Goal: Task Accomplishment & Management: Complete application form

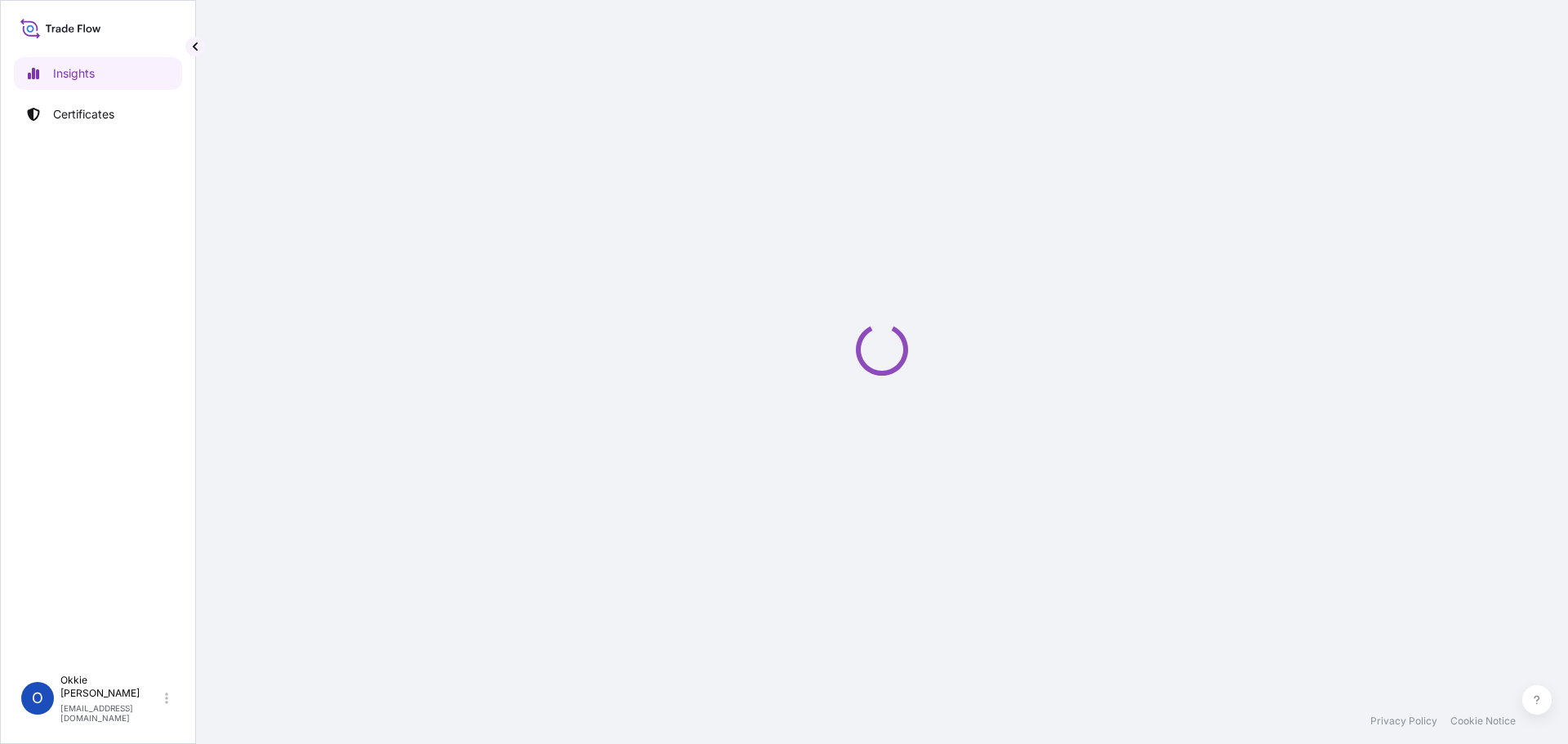
select select "2025"
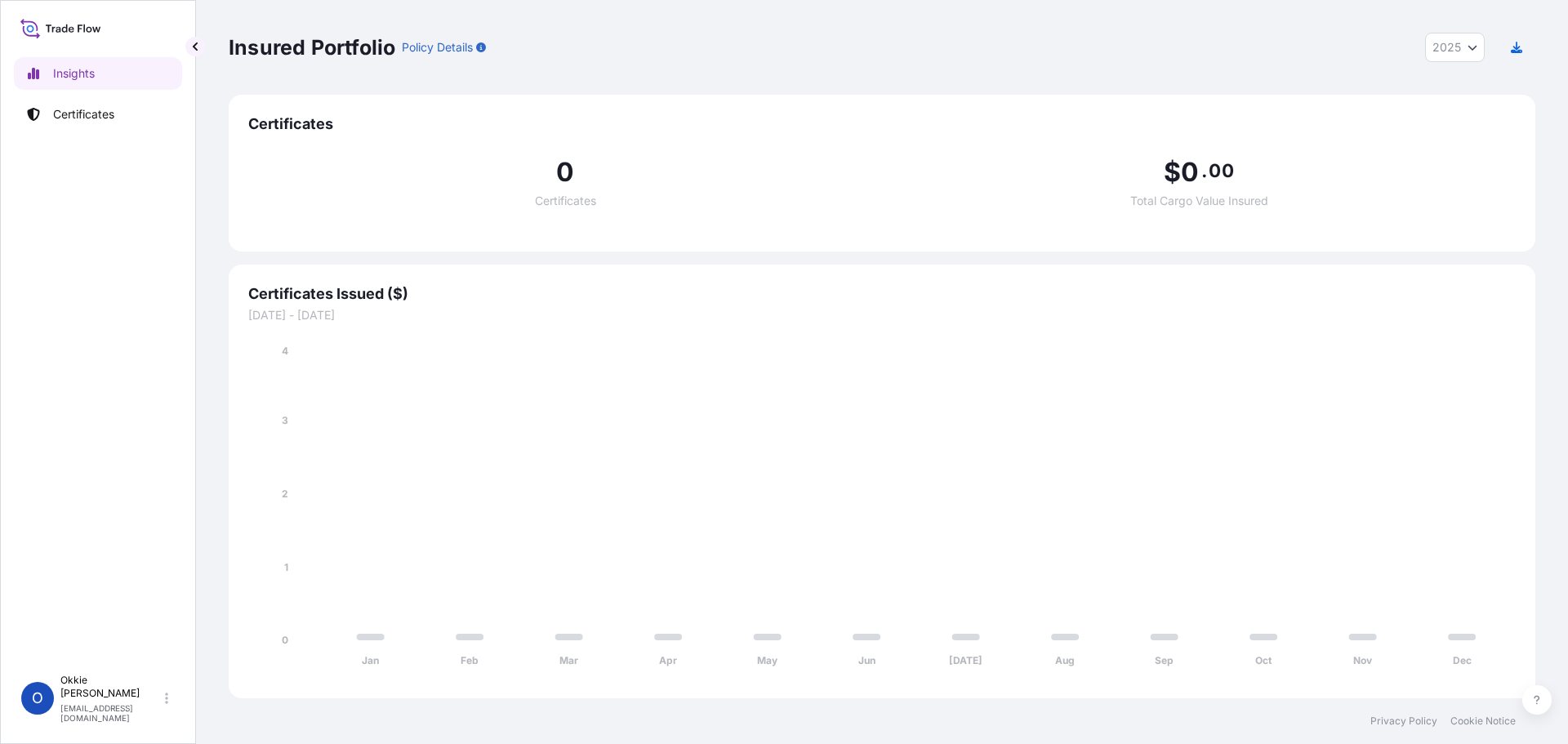
drag, startPoint x: 686, startPoint y: 0, endPoint x: 215, endPoint y: 197, distance: 510.5
click at [215, 197] on div "Insured Portfolio Policy Details 2025 2025 2024 2023 2022 Certificates 0 Certif…" at bounding box center [882, 349] width 1372 height 699
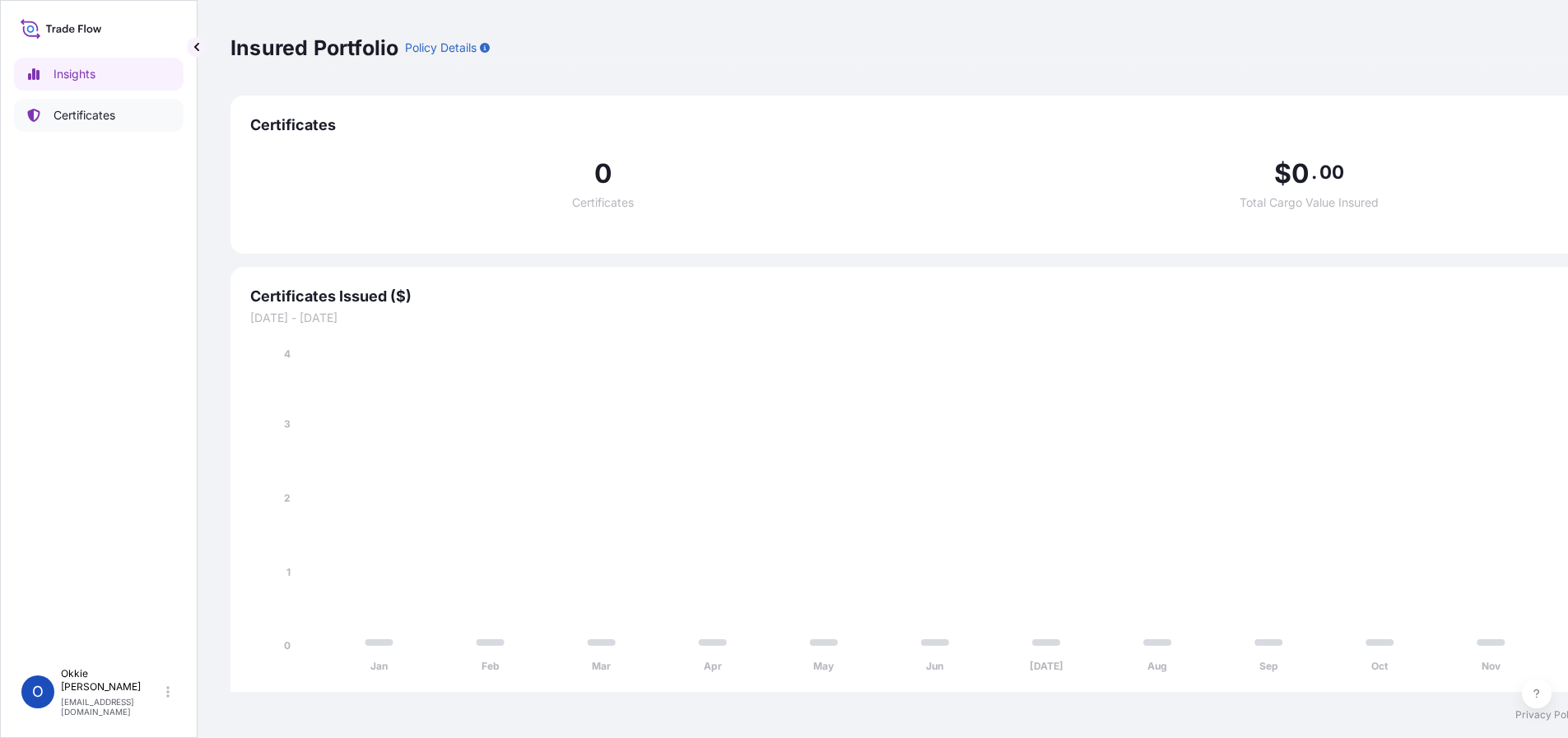
click at [98, 113] on p "Certificates" at bounding box center [83, 116] width 61 height 17
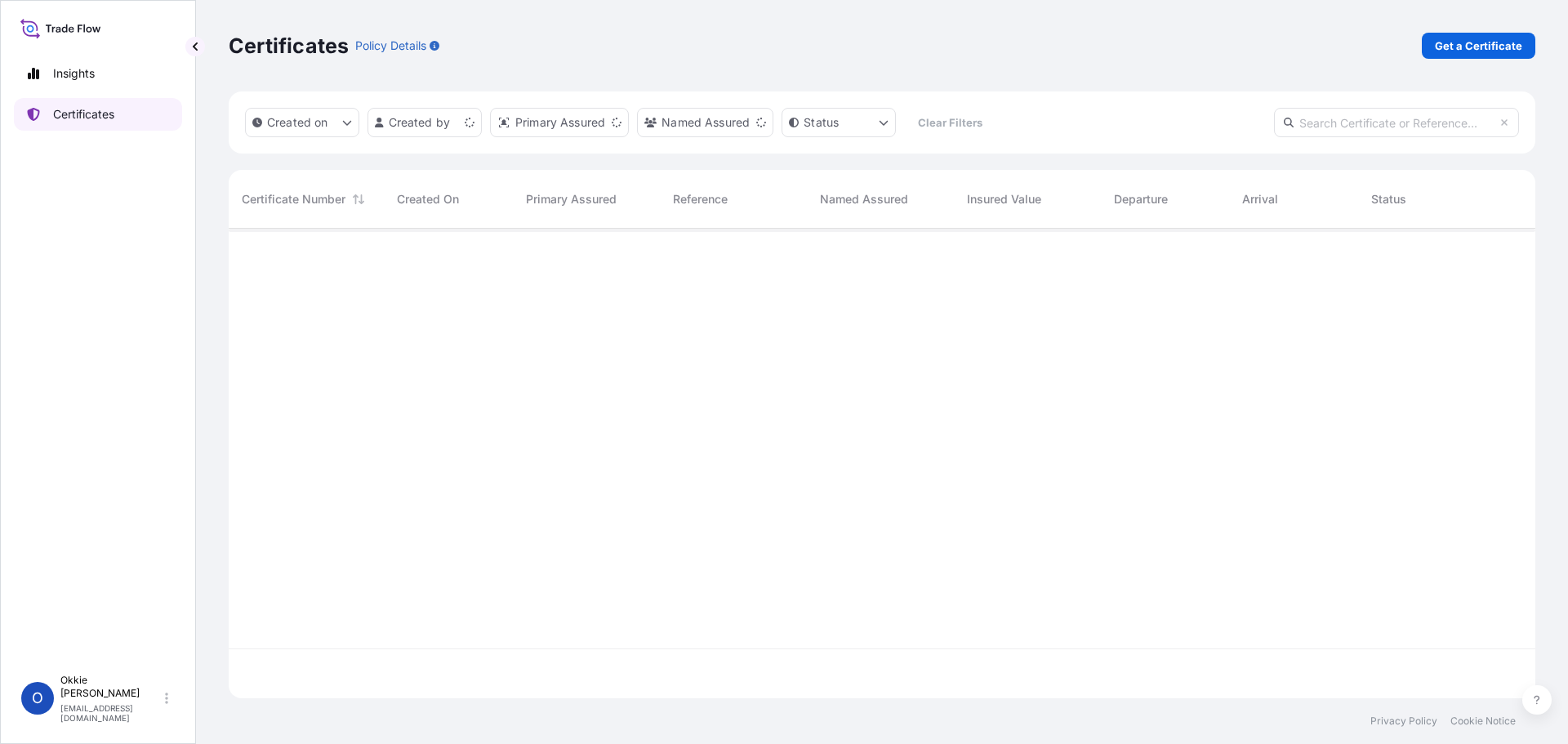
scroll to position [467, 1294]
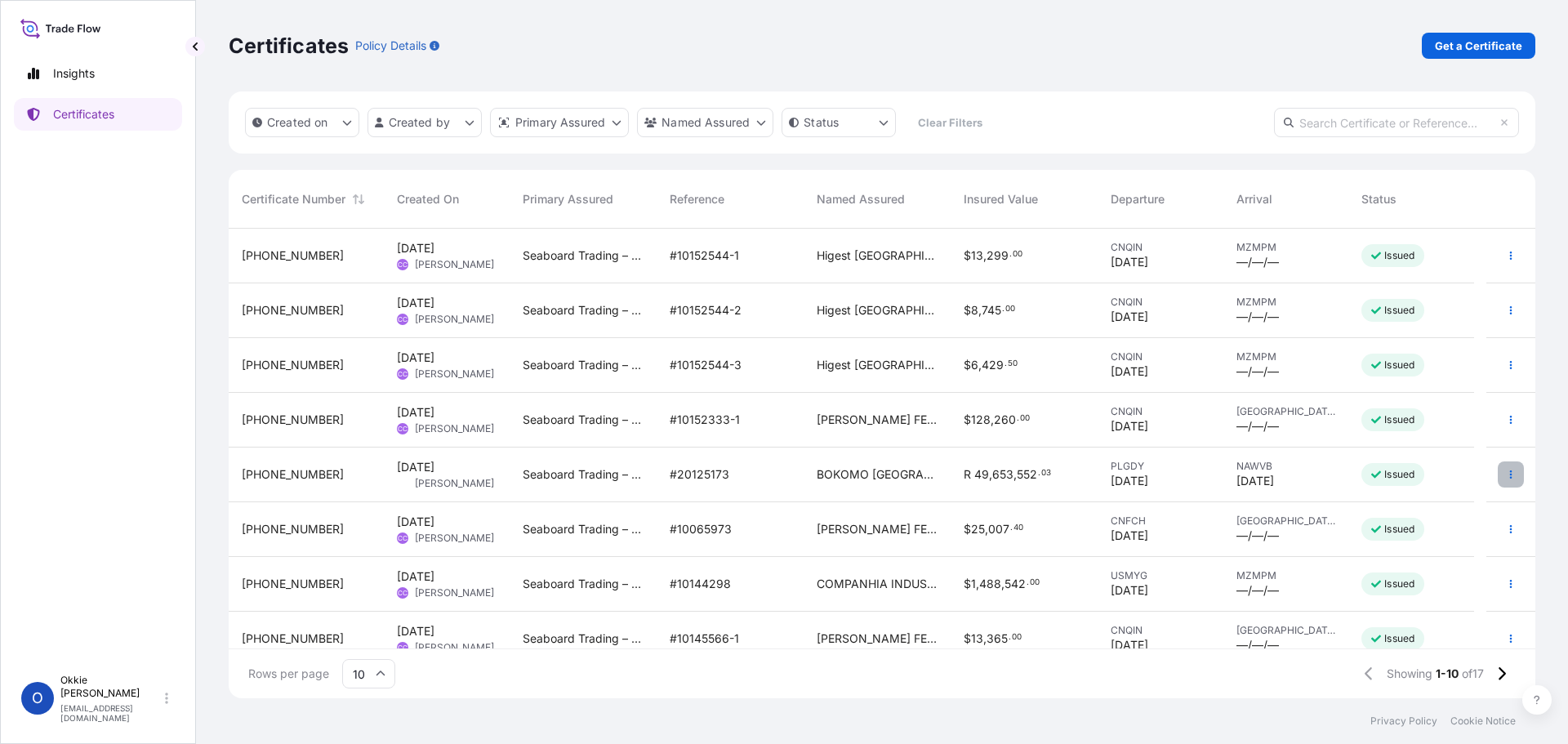
click at [1505, 473] on icon "button" at bounding box center [1510, 474] width 10 height 10
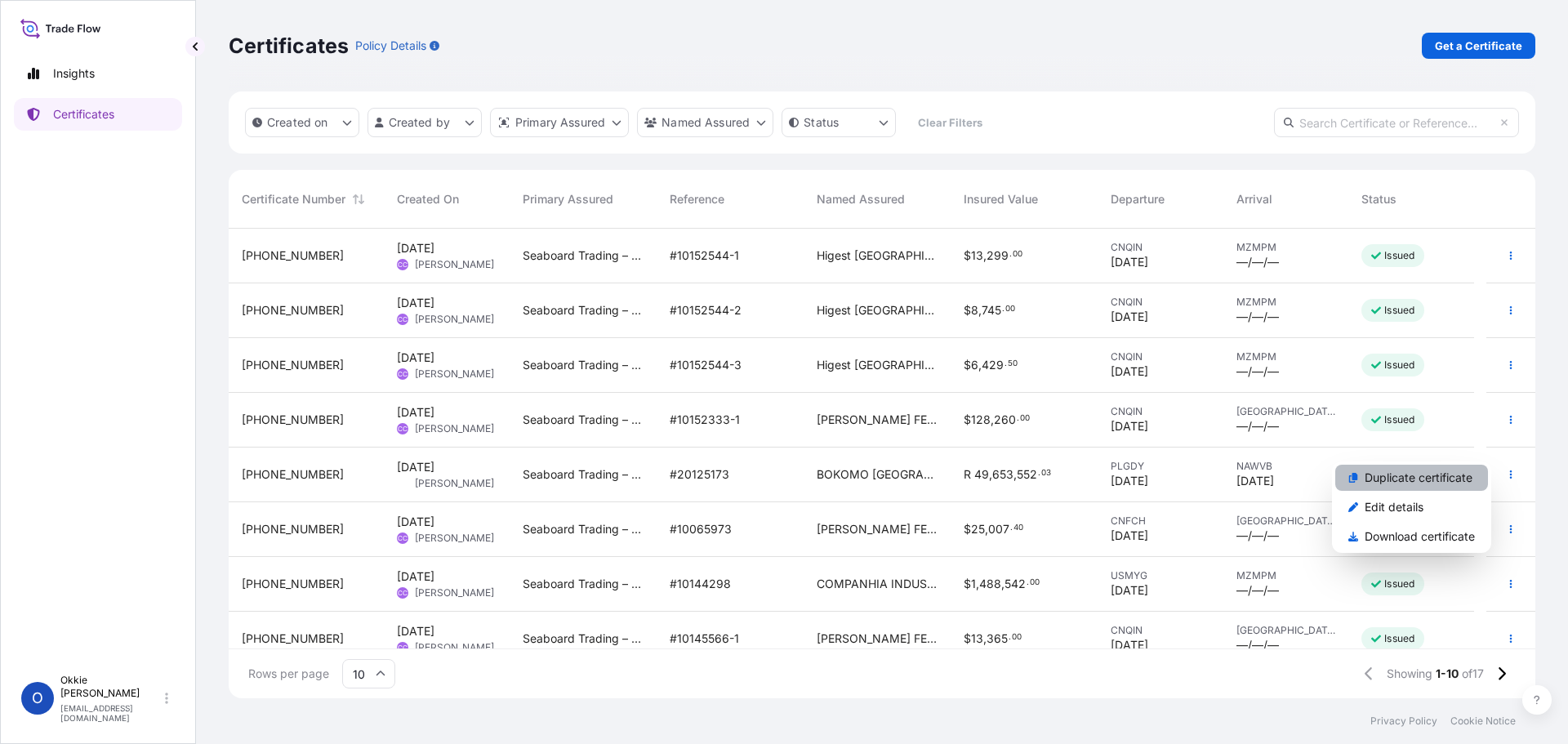
click at [1422, 475] on p "Duplicate certificate" at bounding box center [1418, 478] width 108 height 16
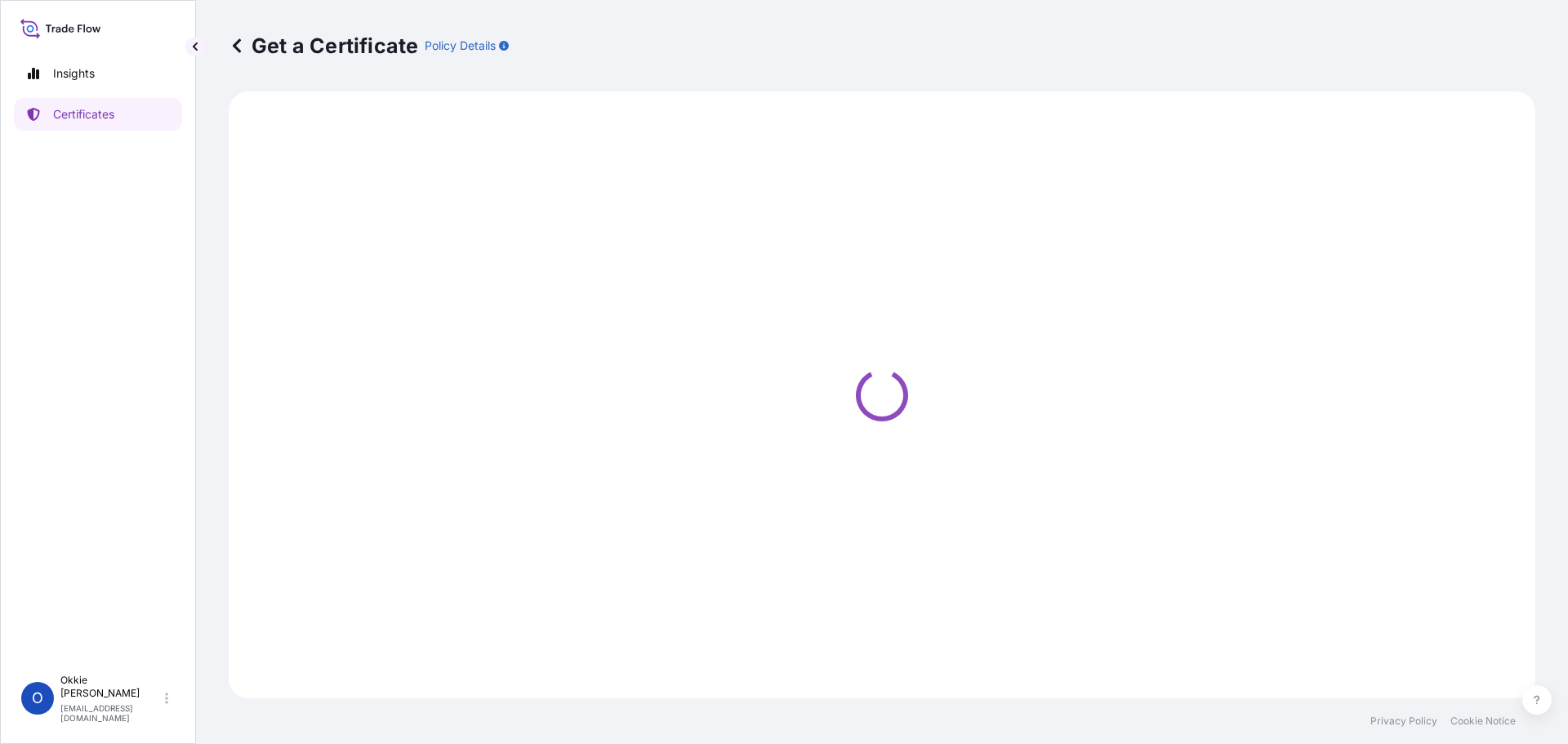
select select "Road / [GEOGRAPHIC_DATA]"
select select "Ocean Vessel"
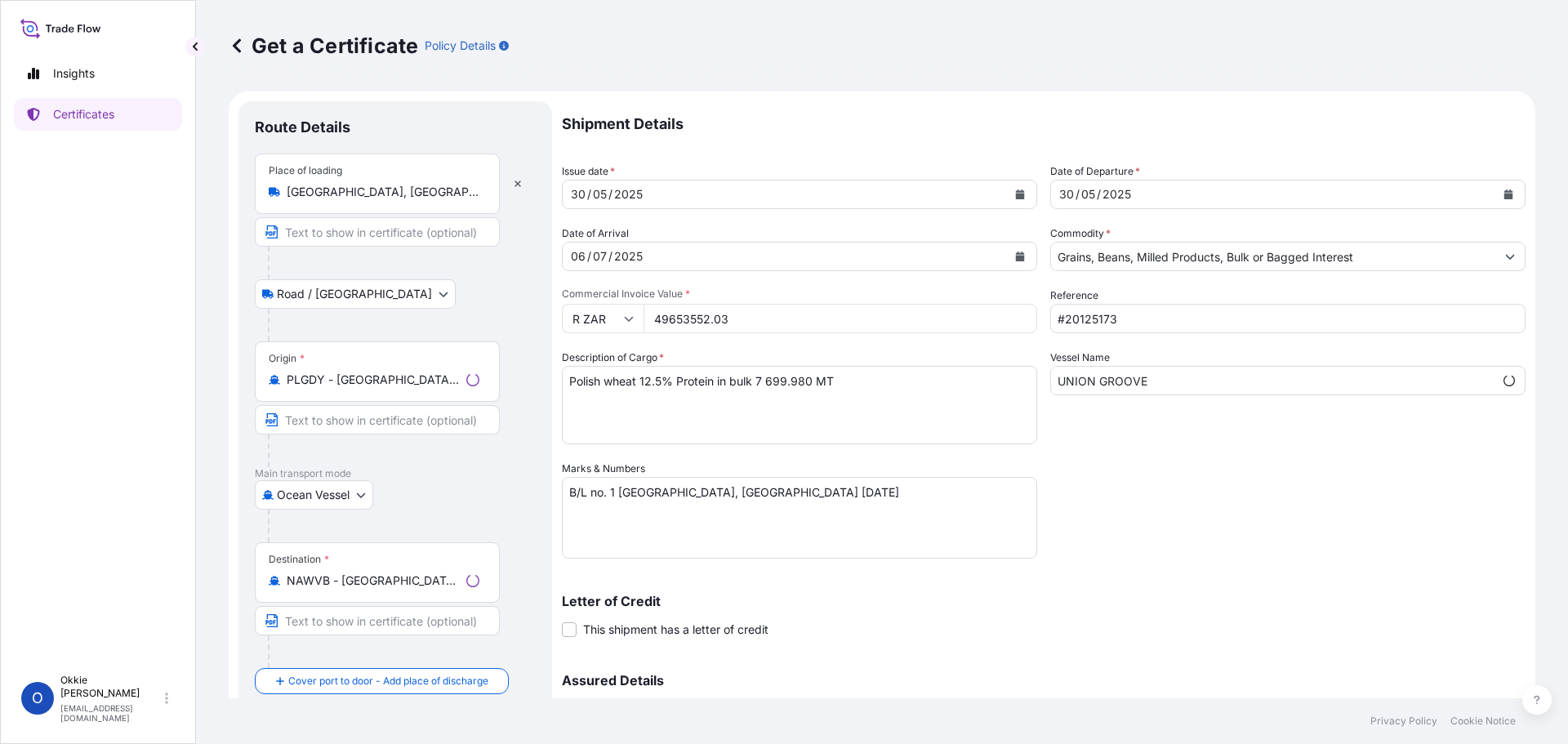
select select "31641"
click at [389, 194] on input "[GEOGRAPHIC_DATA], [GEOGRAPHIC_DATA]" at bounding box center [383, 192] width 193 height 16
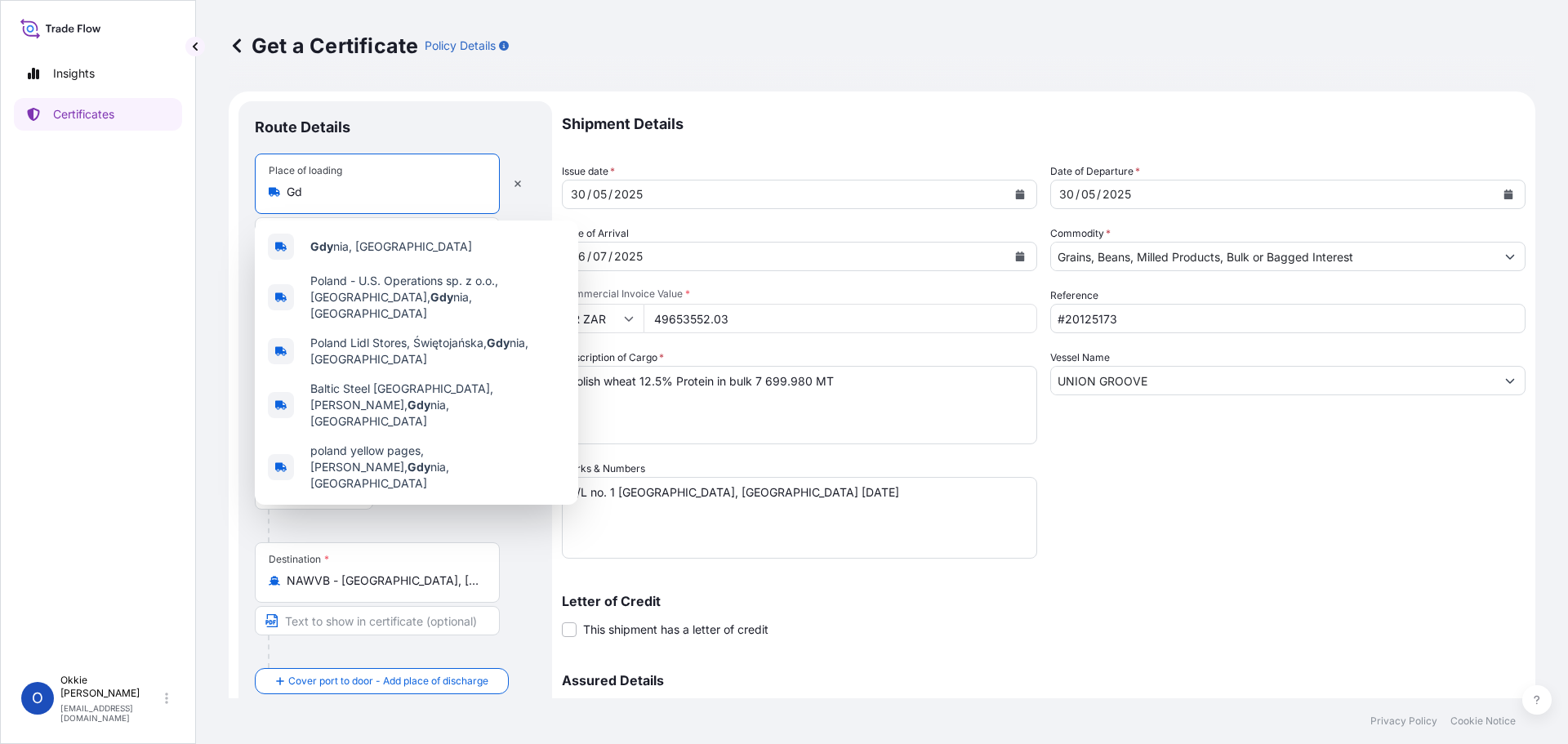
type input "G"
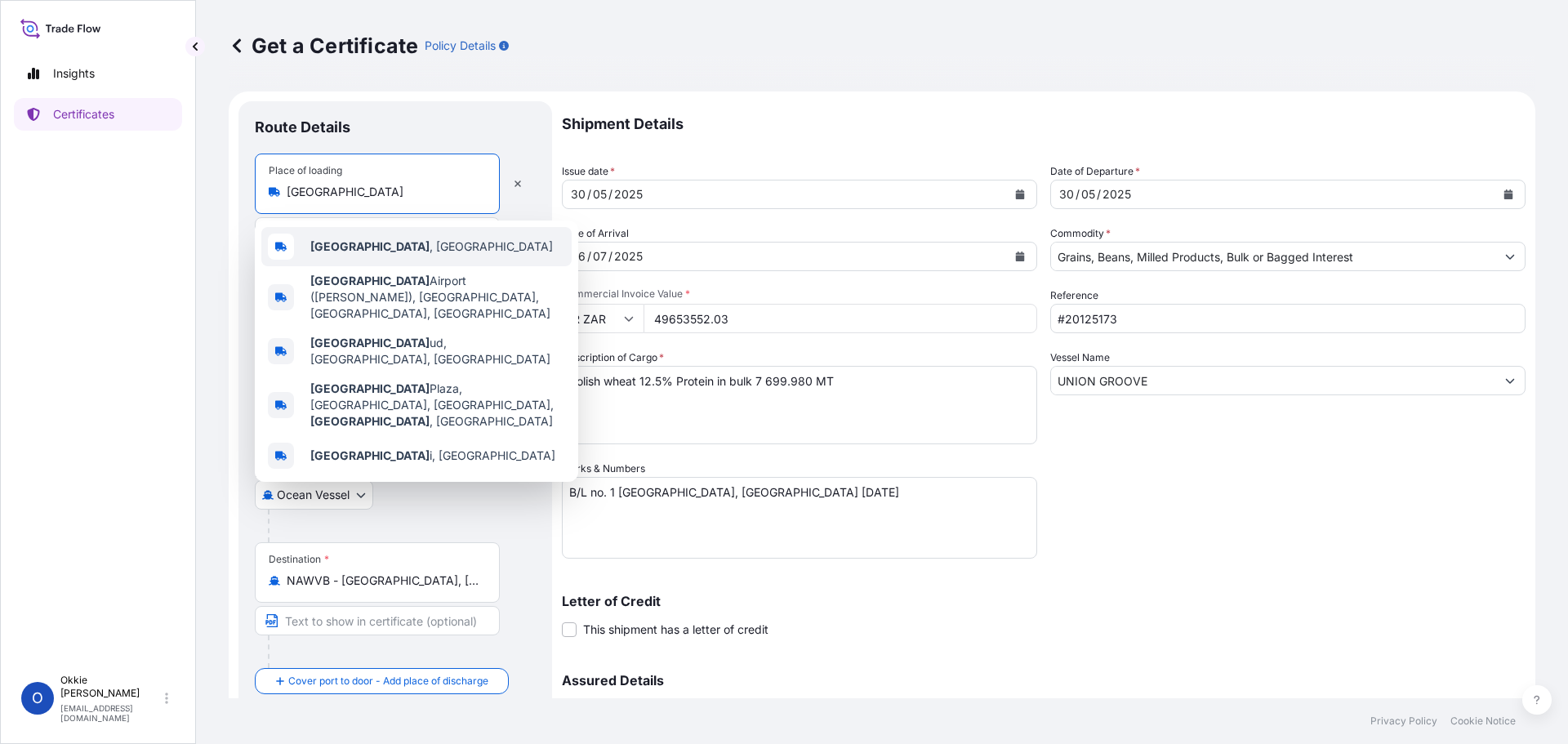
click at [360, 246] on span "[GEOGRAPHIC_DATA] , [GEOGRAPHIC_DATA]" at bounding box center [431, 246] width 243 height 16
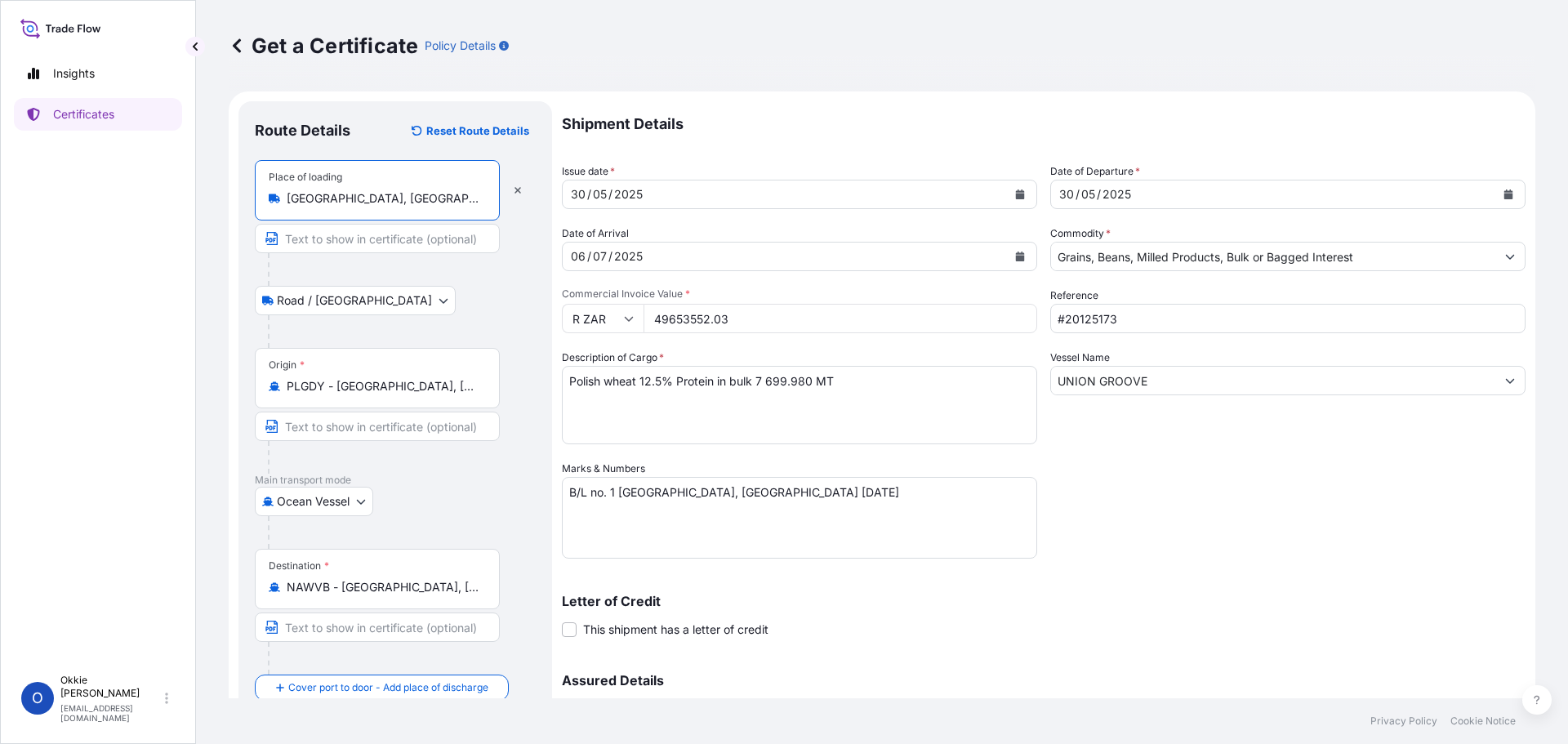
type input "[GEOGRAPHIC_DATA], [GEOGRAPHIC_DATA]"
click at [357, 300] on body "Insights Certificates O [PERSON_NAME] [EMAIL_ADDRESS][PERSON_NAME][DOMAIN_NAME]…" at bounding box center [784, 372] width 1568 height 744
click at [318, 302] on body "Insights Certificates O [PERSON_NAME] [EMAIL_ADDRESS][PERSON_NAME][DOMAIN_NAME]…" at bounding box center [784, 372] width 1568 height 744
click at [421, 387] on input "PLGDY - [GEOGRAPHIC_DATA], [GEOGRAPHIC_DATA]" at bounding box center [383, 387] width 193 height 16
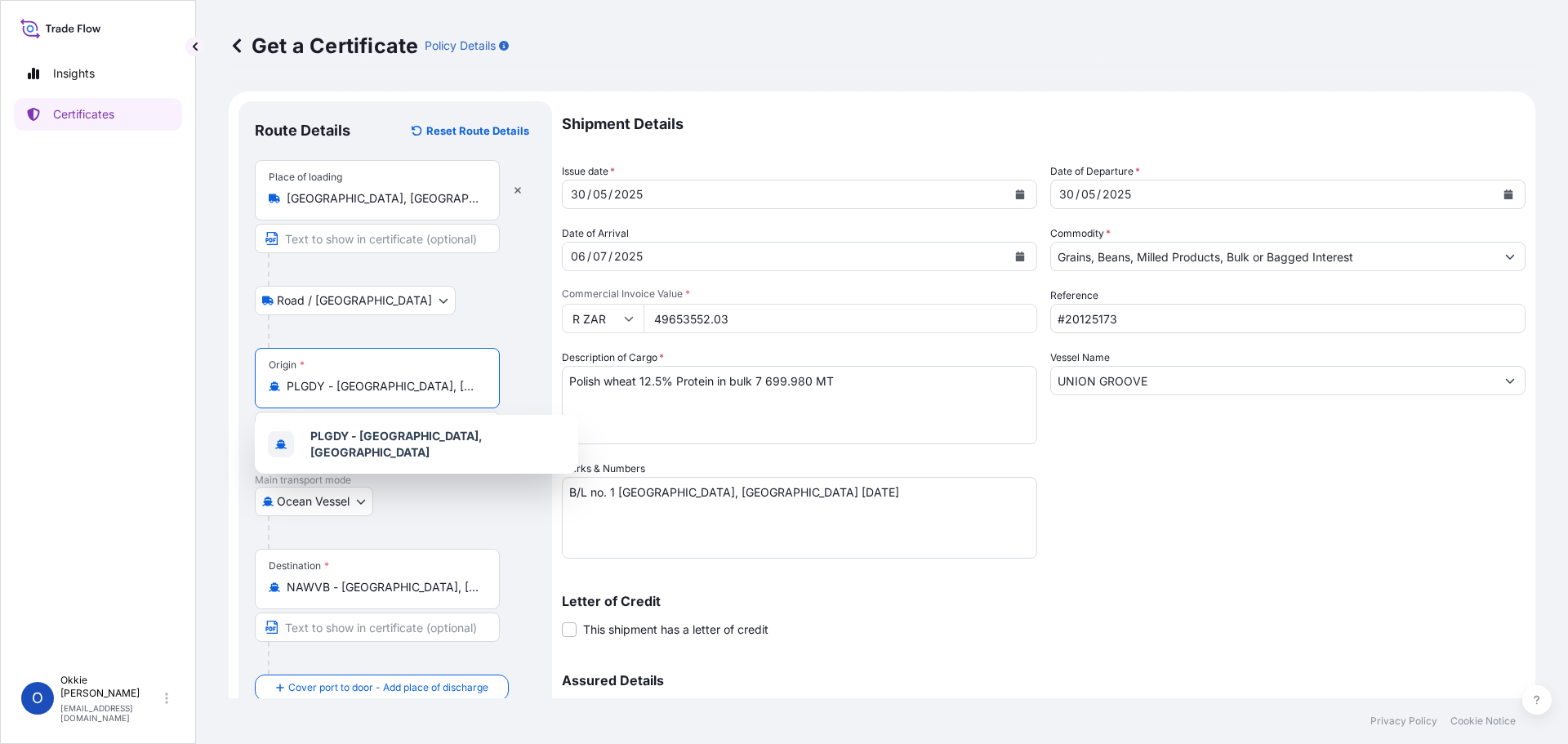
drag, startPoint x: 421, startPoint y: 387, endPoint x: 258, endPoint y: 384, distance: 163.0
click at [258, 384] on div "Origin * PLGDY - [GEOGRAPHIC_DATA], [GEOGRAPHIC_DATA]" at bounding box center [376, 378] width 245 height 60
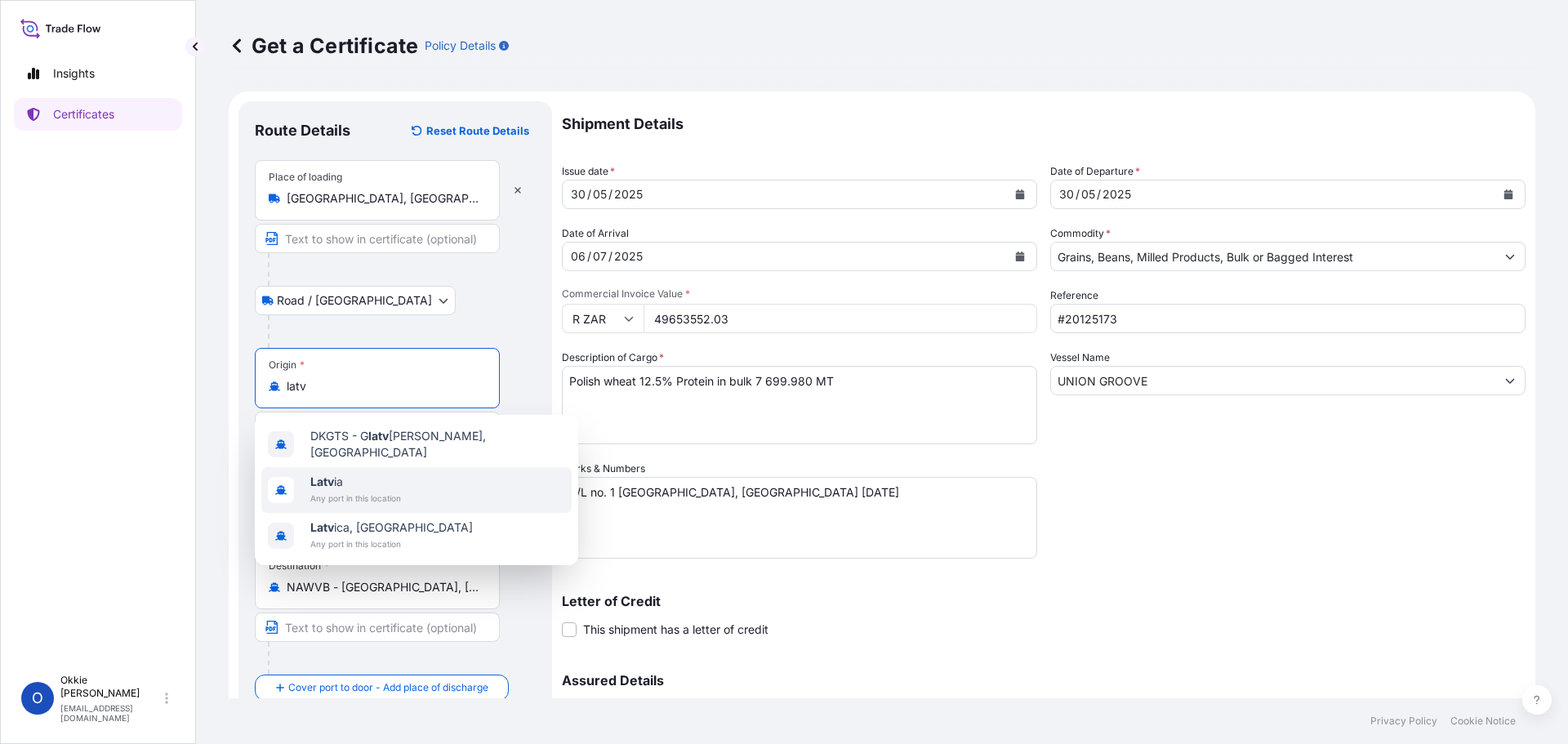
click at [357, 483] on span "Latv ia" at bounding box center [355, 482] width 91 height 16
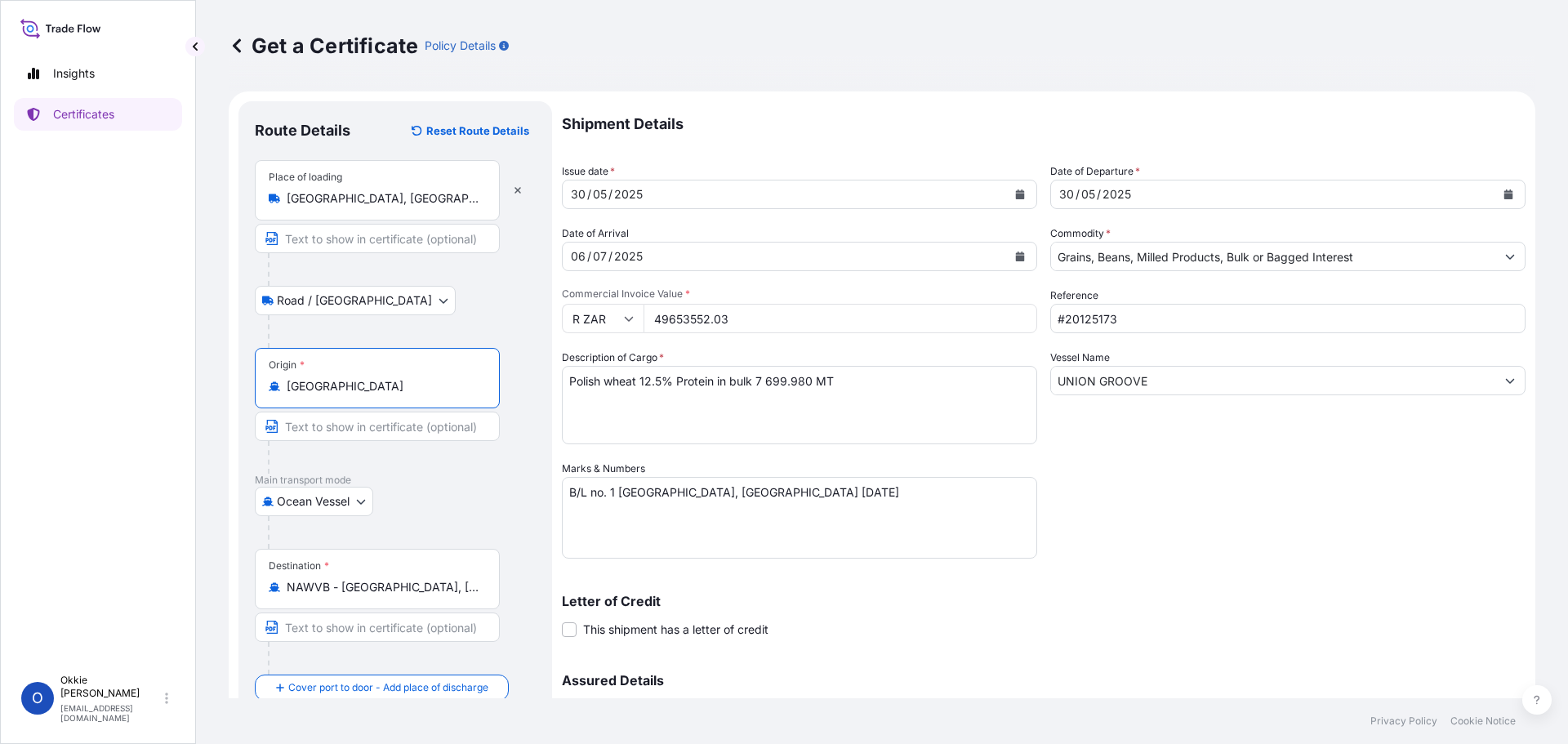
type input "[GEOGRAPHIC_DATA]"
click at [1015, 192] on icon "Calendar" at bounding box center [1020, 194] width 9 height 10
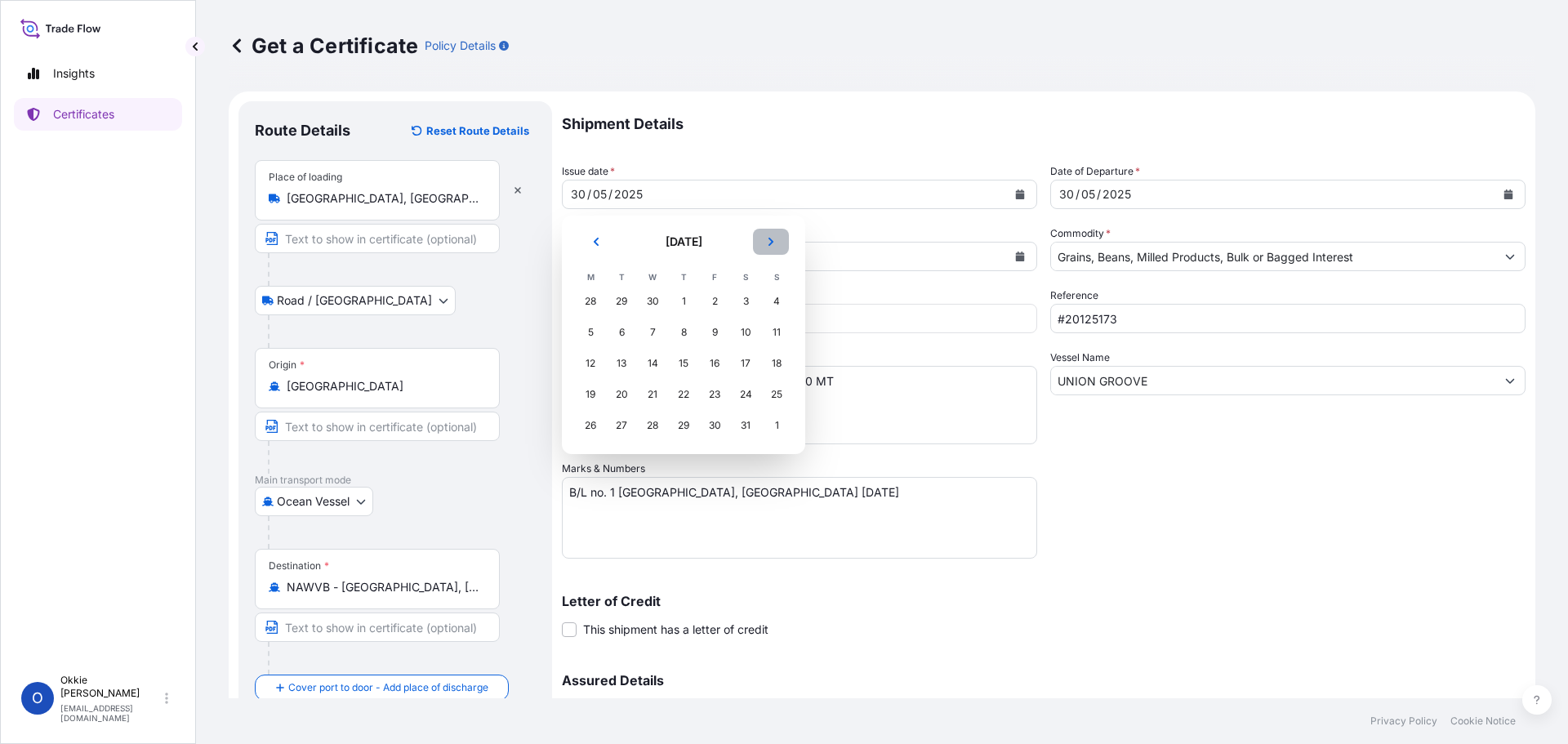
click at [773, 245] on icon "Next" at bounding box center [771, 241] width 10 height 10
click at [774, 245] on icon "Next" at bounding box center [771, 241] width 10 height 10
click at [645, 367] on div "13" at bounding box center [653, 364] width 29 height 29
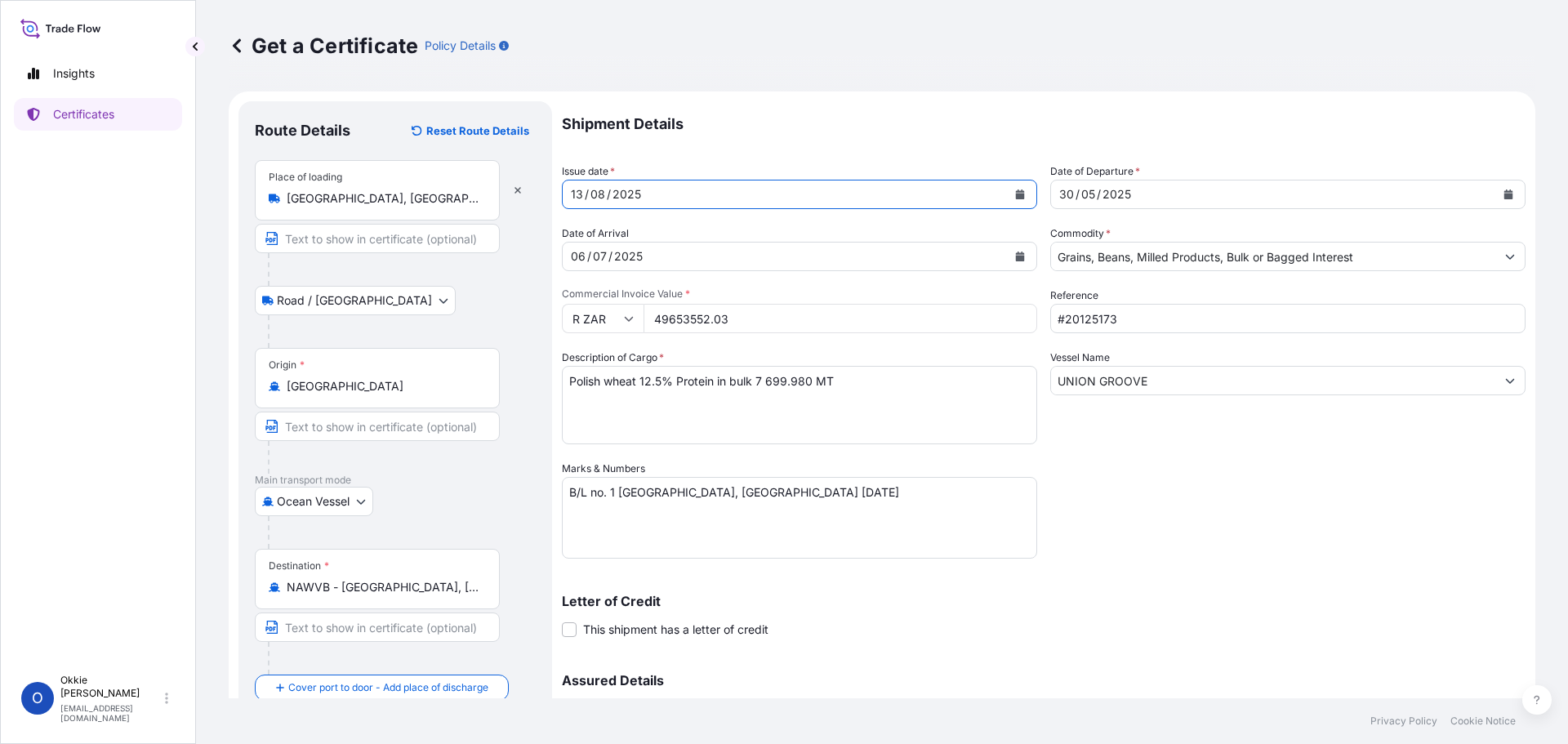
click at [1015, 256] on icon "Calendar" at bounding box center [1020, 256] width 9 height 10
click at [851, 255] on div "[DATE]" at bounding box center [784, 256] width 444 height 29
click at [658, 260] on div "[DATE]" at bounding box center [784, 256] width 444 height 29
click at [1015, 254] on icon "Calendar" at bounding box center [1020, 256] width 9 height 10
click at [609, 254] on div "/" at bounding box center [610, 256] width 4 height 20
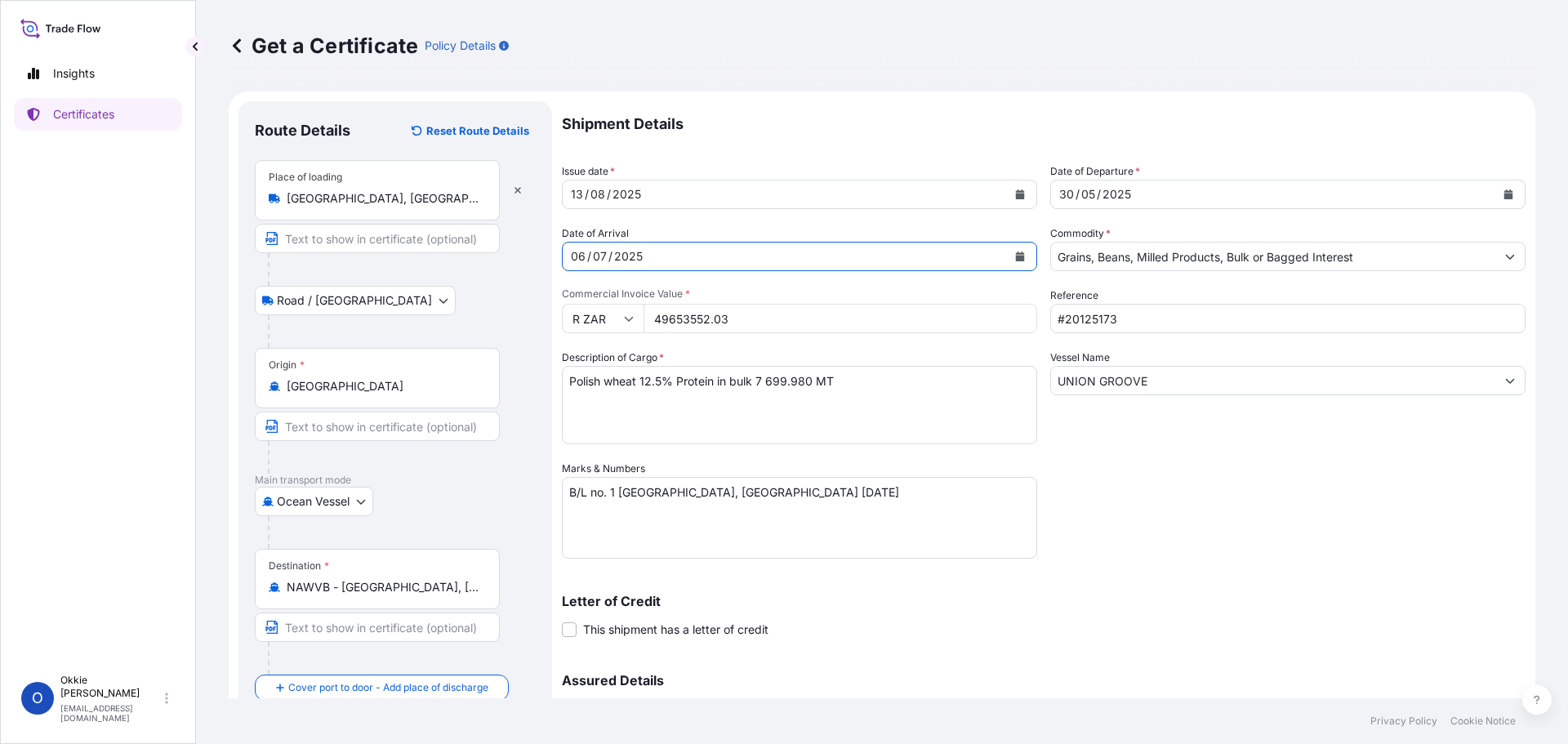
click at [577, 257] on div "06" at bounding box center [578, 256] width 18 height 20
click at [626, 255] on div "2025" at bounding box center [628, 256] width 32 height 20
click at [646, 256] on div "[DATE]" at bounding box center [784, 256] width 444 height 29
click at [1014, 255] on icon "Calendar" at bounding box center [1019, 256] width 10 height 10
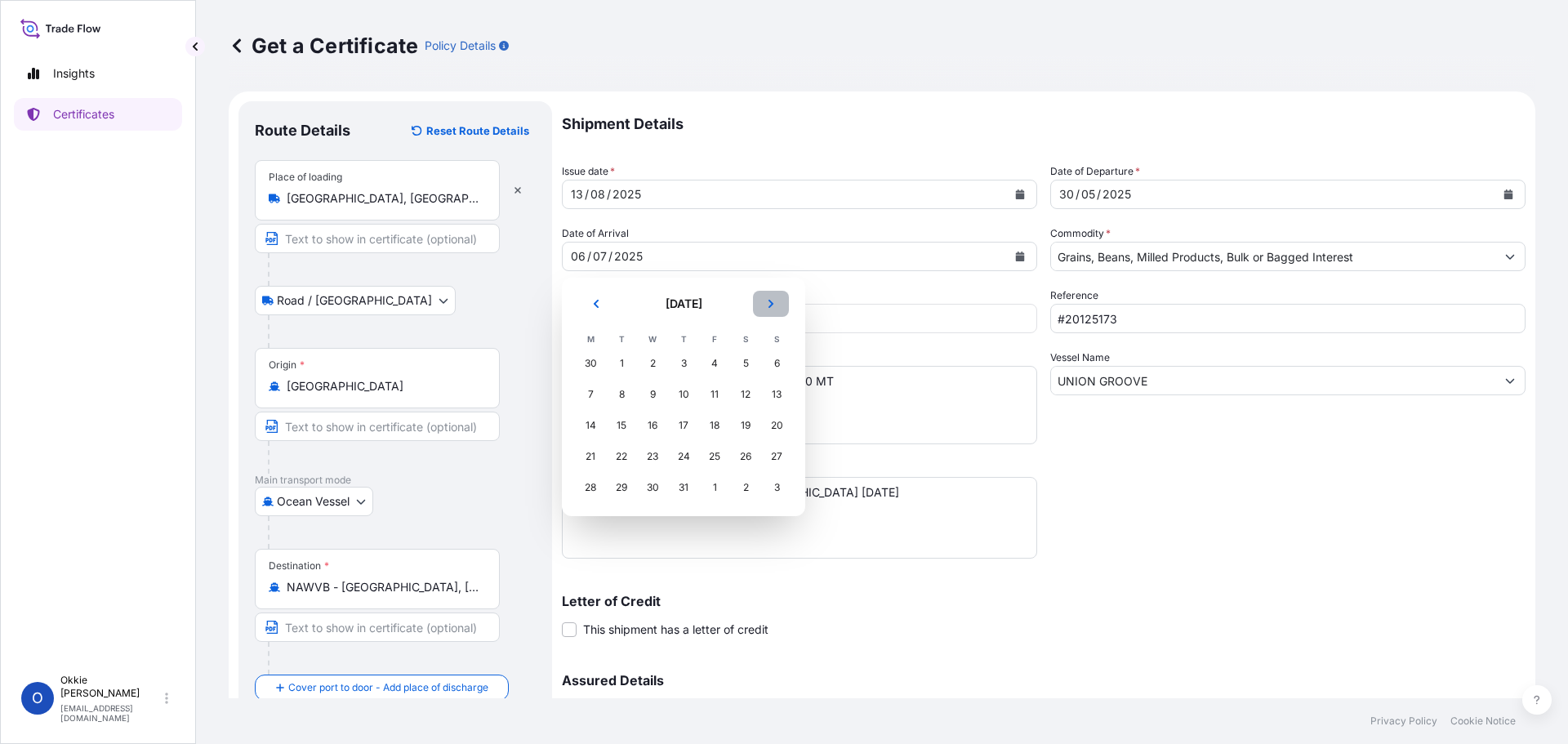
click at [766, 305] on icon "Next" at bounding box center [771, 304] width 10 height 10
click at [657, 426] on div "13" at bounding box center [653, 426] width 29 height 29
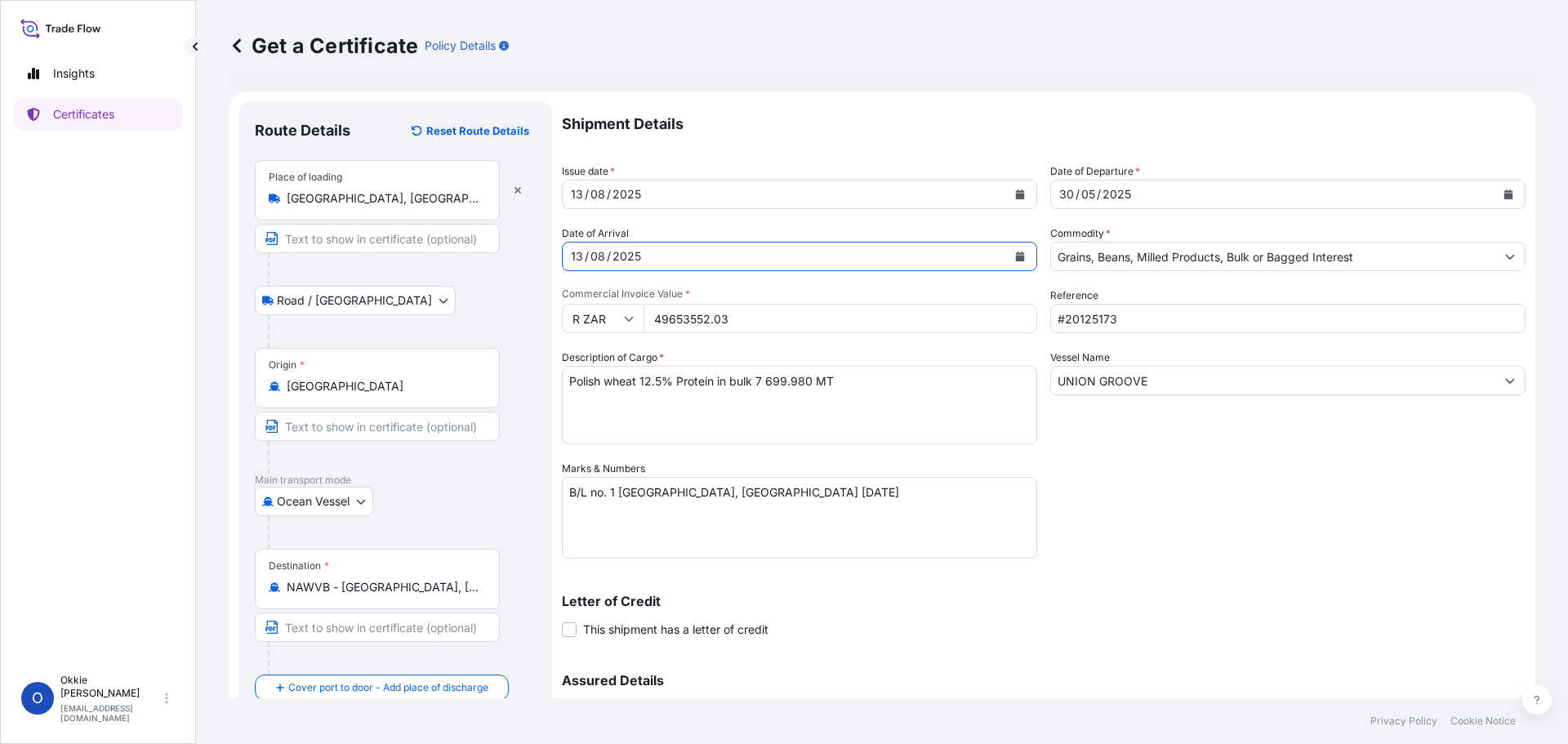
click at [646, 256] on div "[DATE]" at bounding box center [784, 256] width 444 height 29
click at [644, 256] on div "[DATE]" at bounding box center [784, 256] width 444 height 29
click at [611, 253] on div "2025" at bounding box center [626, 256] width 32 height 20
click at [587, 255] on div "[DATE]" at bounding box center [784, 256] width 444 height 29
click at [585, 255] on div "/" at bounding box center [586, 256] width 4 height 20
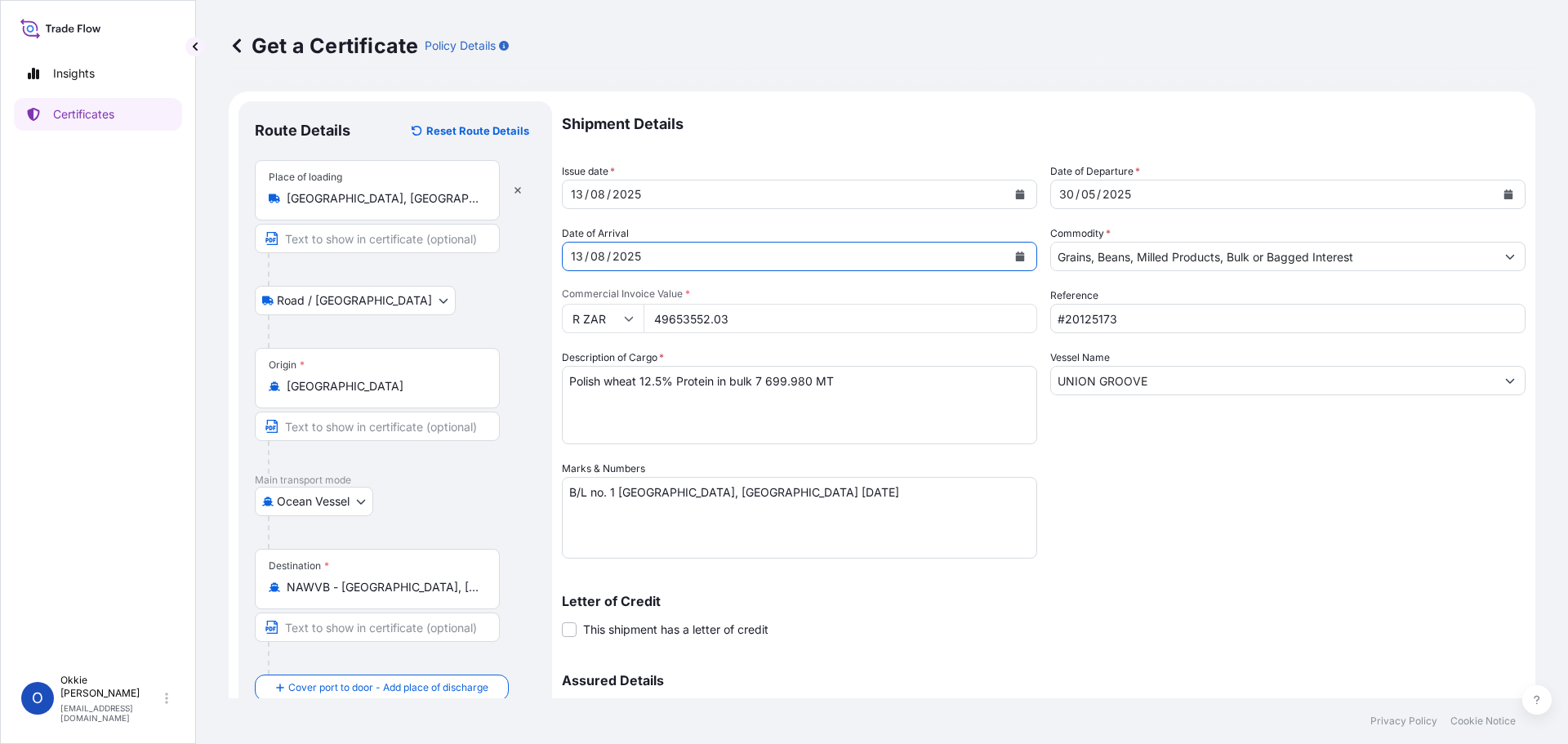
click at [600, 253] on div "08" at bounding box center [598, 256] width 18 height 20
click at [601, 253] on div "08" at bounding box center [598, 256] width 18 height 20
click at [622, 256] on div "2025" at bounding box center [626, 256] width 32 height 20
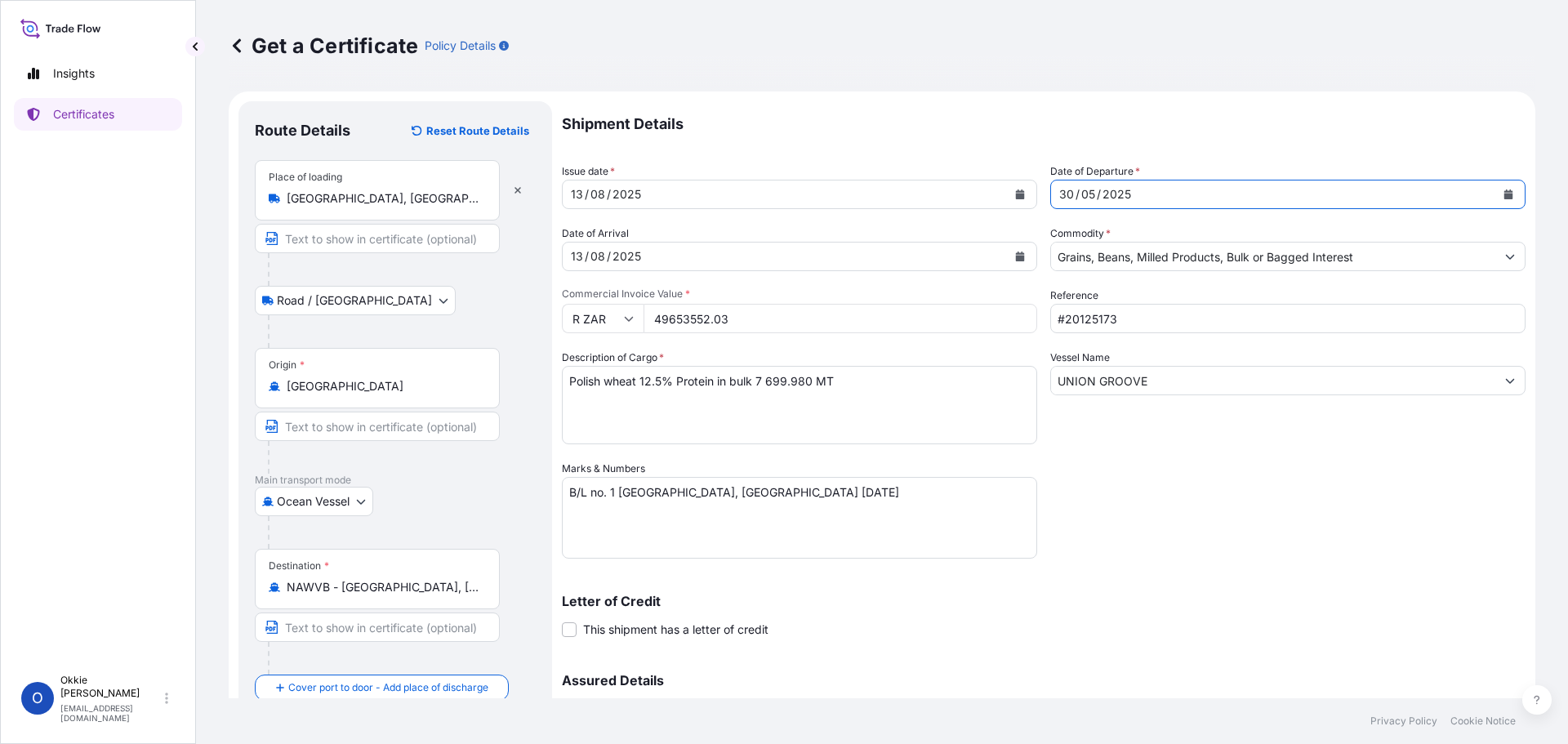
click at [1154, 197] on div "[DATE]" at bounding box center [1273, 195] width 444 height 29
click at [1134, 192] on div "[DATE]" at bounding box center [1273, 195] width 444 height 29
click at [1088, 195] on div "05" at bounding box center [1087, 195] width 17 height 20
click at [1088, 189] on div "05" at bounding box center [1087, 195] width 17 height 20
click at [1063, 194] on div "30" at bounding box center [1066, 195] width 18 height 20
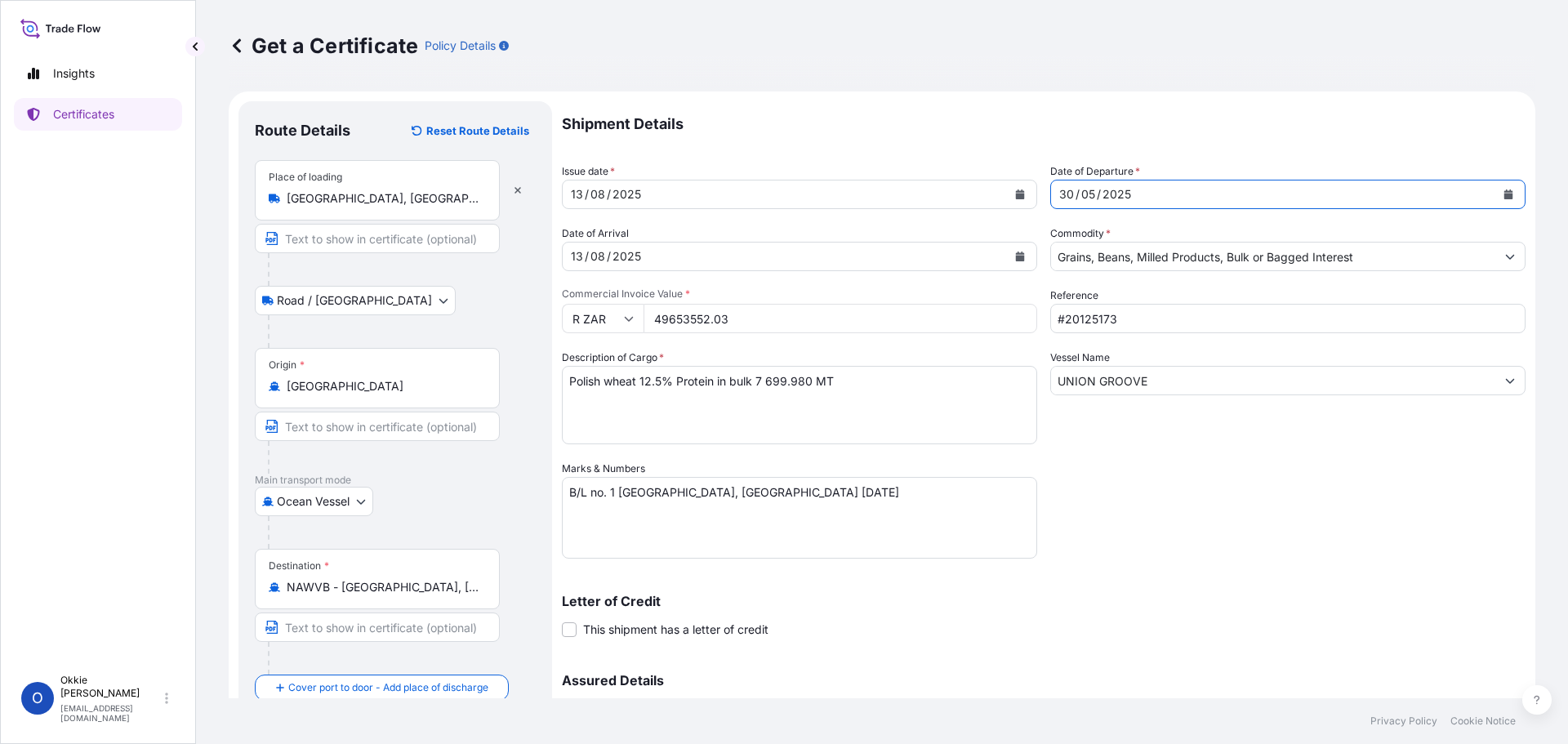
click at [1106, 193] on div "2025" at bounding box center [1116, 195] width 32 height 20
click at [1118, 192] on div "2025" at bounding box center [1116, 195] width 32 height 20
click at [1117, 192] on div "2025" at bounding box center [1116, 195] width 32 height 20
click at [1057, 192] on div "30" at bounding box center [1066, 195] width 18 height 20
click at [659, 252] on div "[DATE]" at bounding box center [784, 256] width 444 height 29
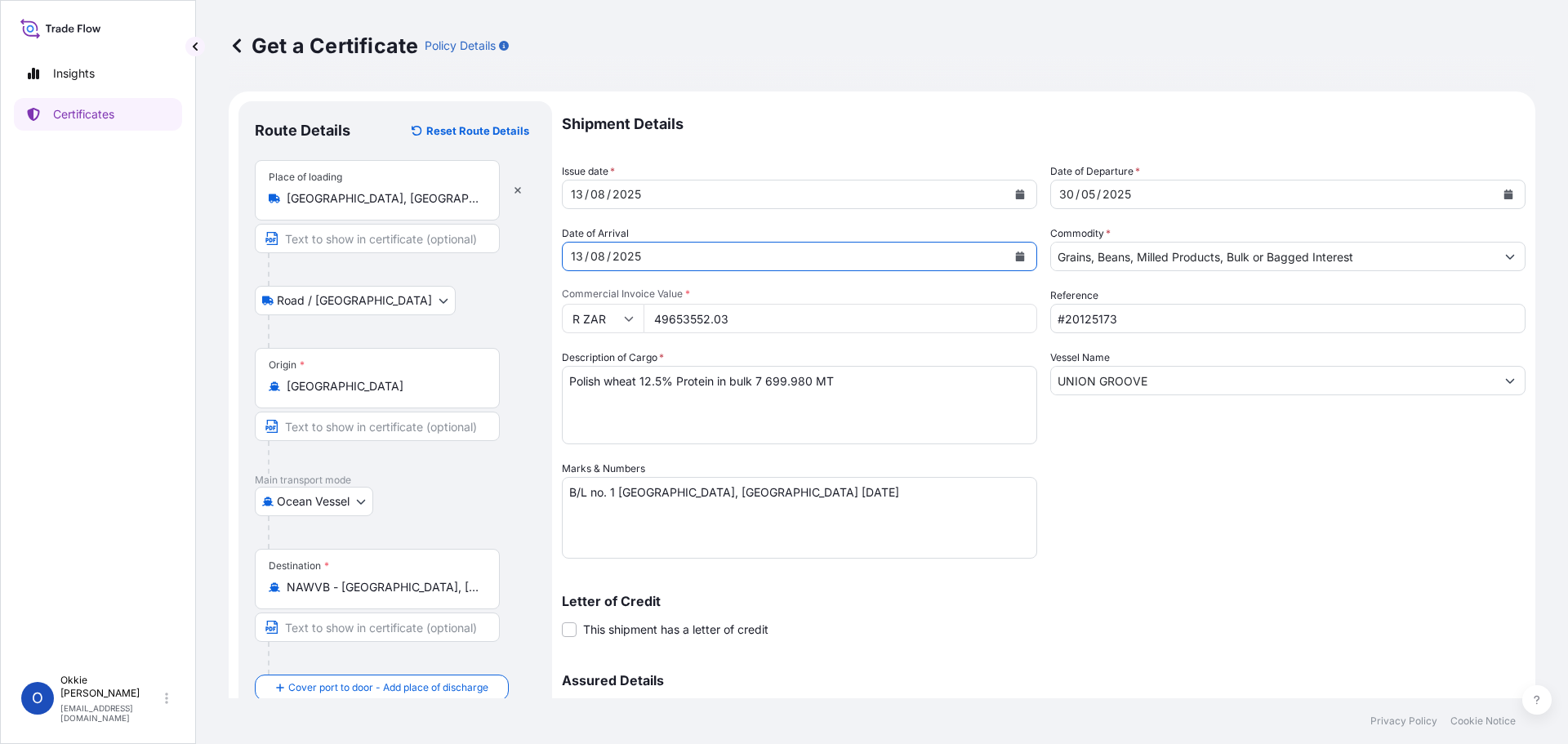
click at [1017, 253] on icon "Calendar" at bounding box center [1020, 256] width 9 height 10
click at [1135, 189] on div "[DATE]" at bounding box center [1273, 195] width 444 height 29
click at [1089, 195] on div "05" at bounding box center [1087, 195] width 17 height 20
click at [1163, 192] on div "[DATE]" at bounding box center [1273, 195] width 444 height 29
click at [1504, 195] on icon "Calendar" at bounding box center [1509, 194] width 9 height 10
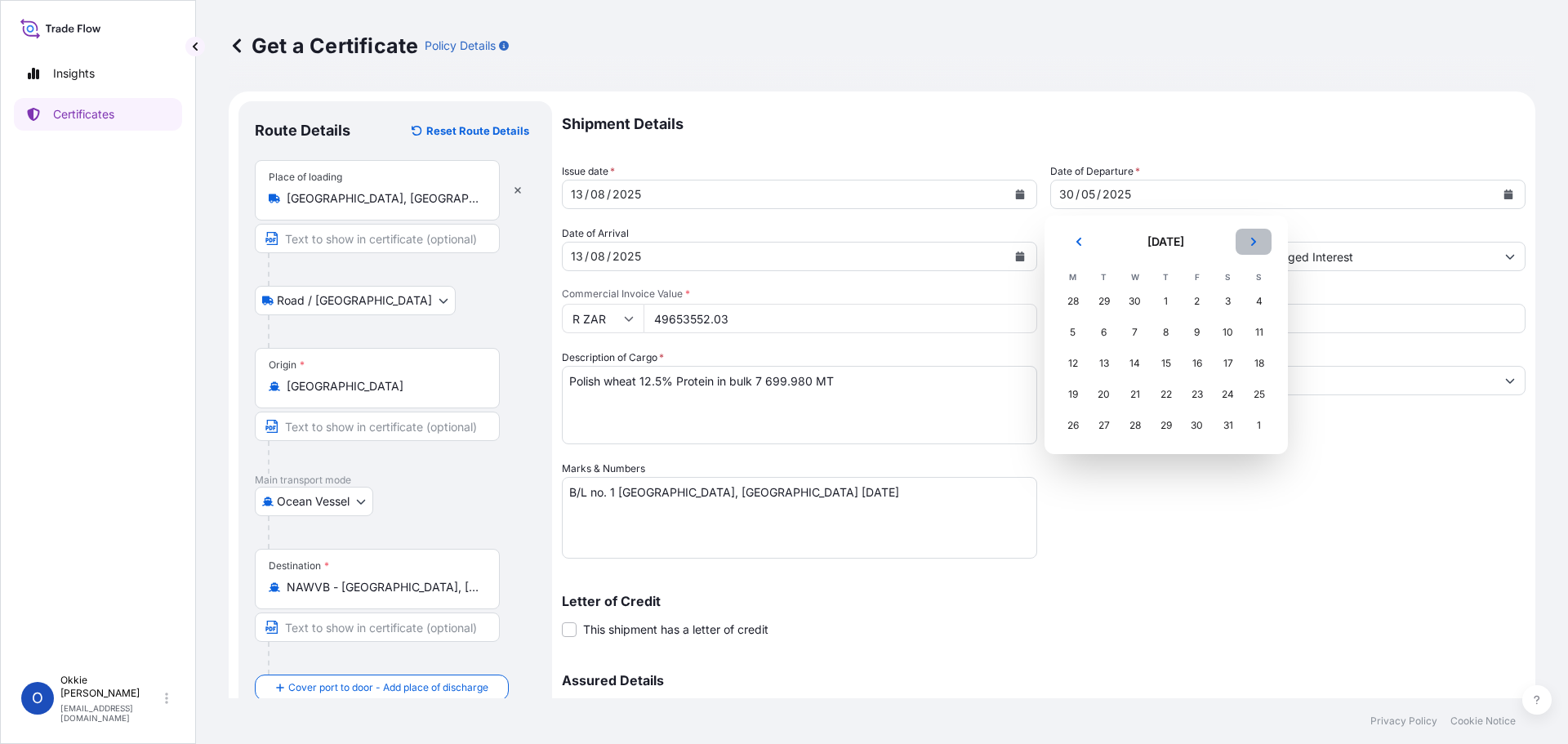
click at [1252, 243] on icon "Next" at bounding box center [1253, 241] width 10 height 10
click at [1138, 358] on div "13" at bounding box center [1134, 364] width 29 height 29
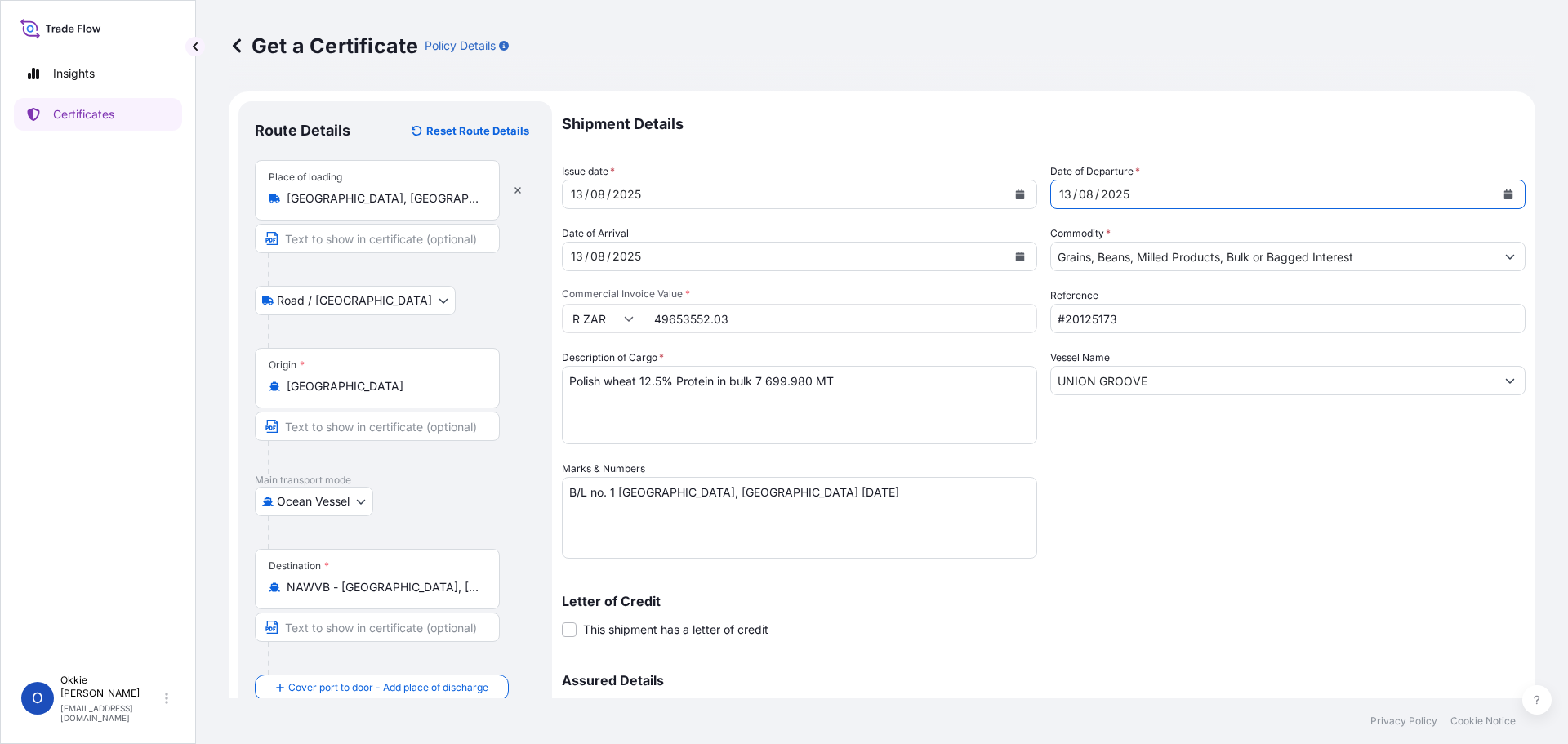
click at [712, 256] on div "[DATE]" at bounding box center [784, 256] width 444 height 29
click at [662, 248] on div "[DATE]" at bounding box center [784, 256] width 444 height 29
click at [754, 317] on input "49653552.03" at bounding box center [840, 318] width 394 height 29
click at [1171, 192] on div "[DATE]" at bounding box center [1273, 195] width 444 height 29
click at [1015, 256] on icon "Calendar" at bounding box center [1020, 256] width 9 height 10
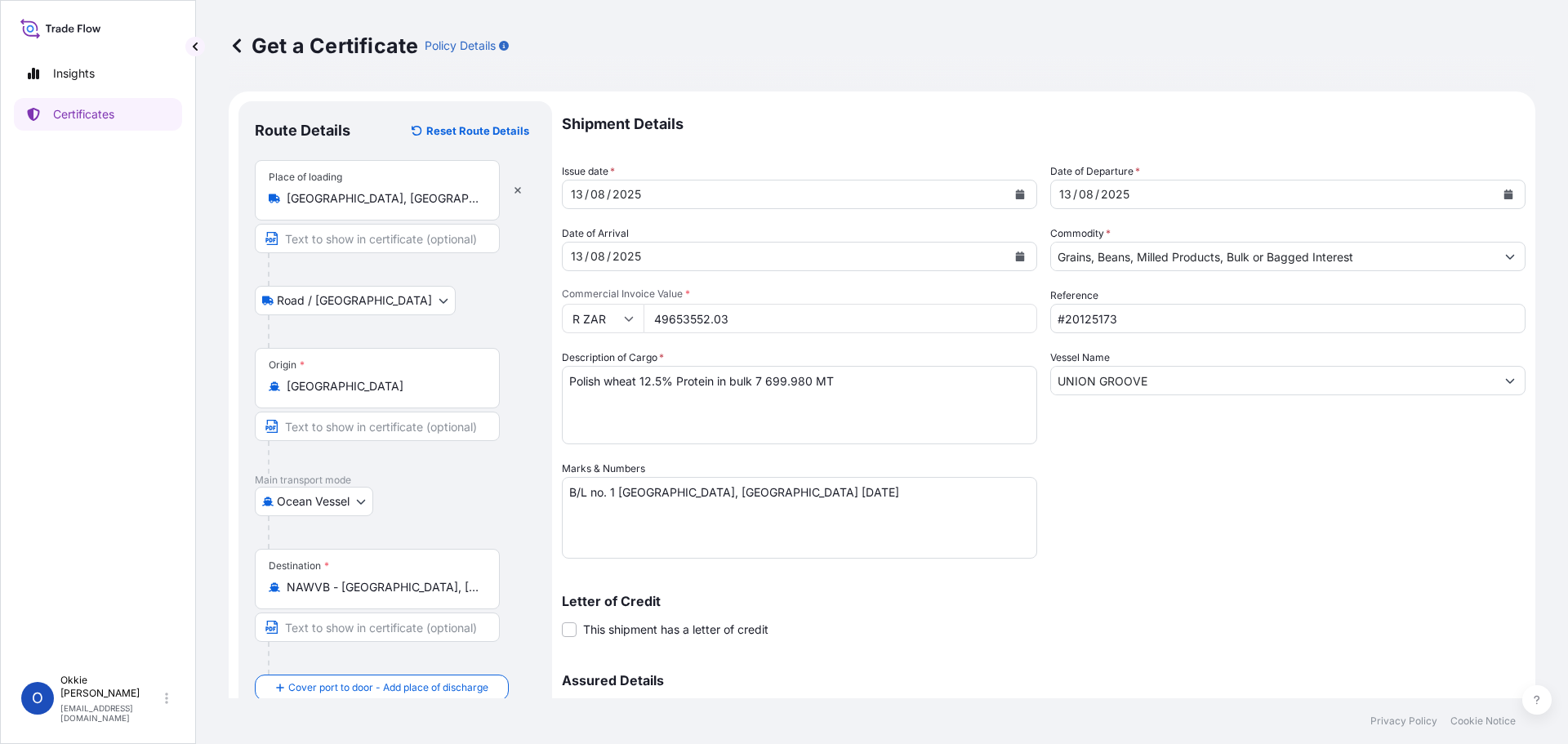
click at [771, 317] on input "49653552.03" at bounding box center [840, 318] width 394 height 29
drag, startPoint x: 648, startPoint y: 317, endPoint x: 630, endPoint y: 317, distance: 18.0
click at [630, 317] on div "R ZAR 49653552.03" at bounding box center [799, 318] width 475 height 29
type input "56529660"
click at [847, 348] on div "Shipment Details Issue date * [DATE] Date of Departure * [DATE] Date of Arrival…" at bounding box center [1044, 459] width 964 height 717
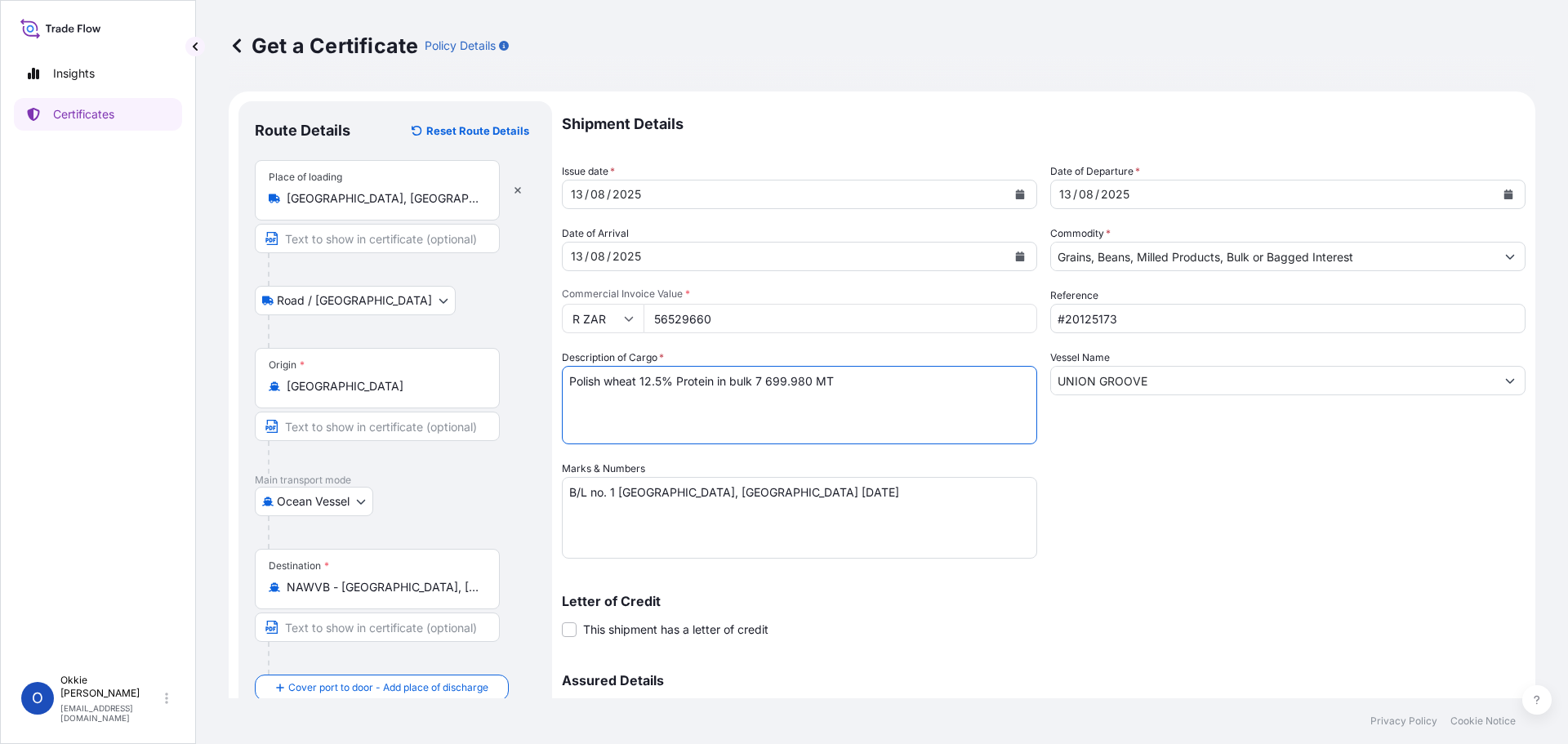
click at [601, 379] on textarea "Polish wheat 12.5% Protein in bulk 7 699.980 MT" at bounding box center [799, 405] width 475 height 78
click at [803, 377] on textarea "Polish wheat 12.5% Protein in bulk 7 699.980 MT" at bounding box center [799, 405] width 475 height 78
type textarea "Latvian milling wheat 12.5% Protein in bulk 9 700 MT"
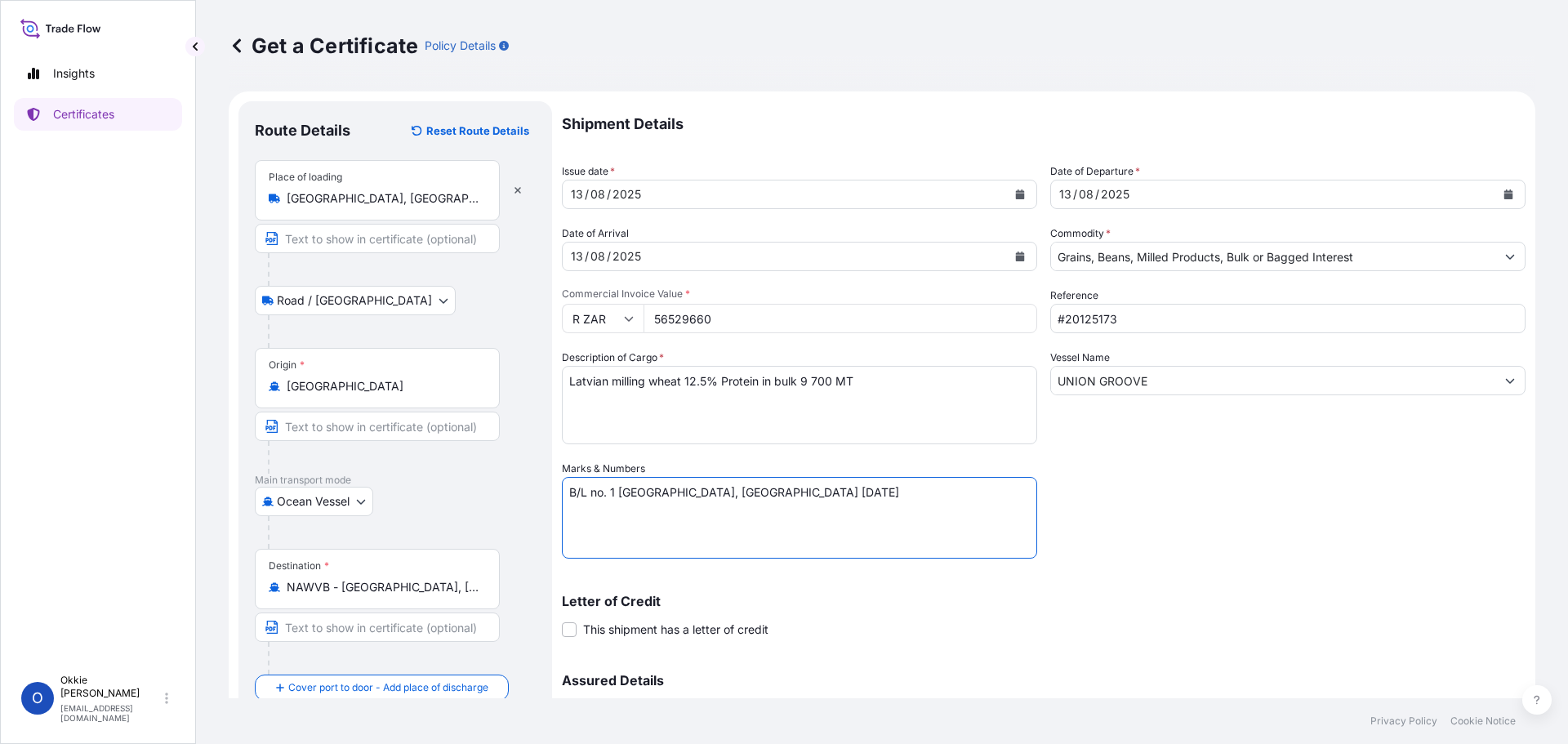
click at [611, 491] on textarea "B/L no. 1 [GEOGRAPHIC_DATA], [GEOGRAPHIC_DATA] [DATE]" at bounding box center [799, 518] width 475 height 82
type textarea "B/L no. 02 [GEOGRAPHIC_DATA], [GEOGRAPHIC_DATA] [DATE]"
click at [1113, 320] on input "#20125173" at bounding box center [1287, 318] width 475 height 29
type input "#20127988"
click at [1505, 381] on icon "Show suggestions" at bounding box center [1510, 381] width 9 height 5
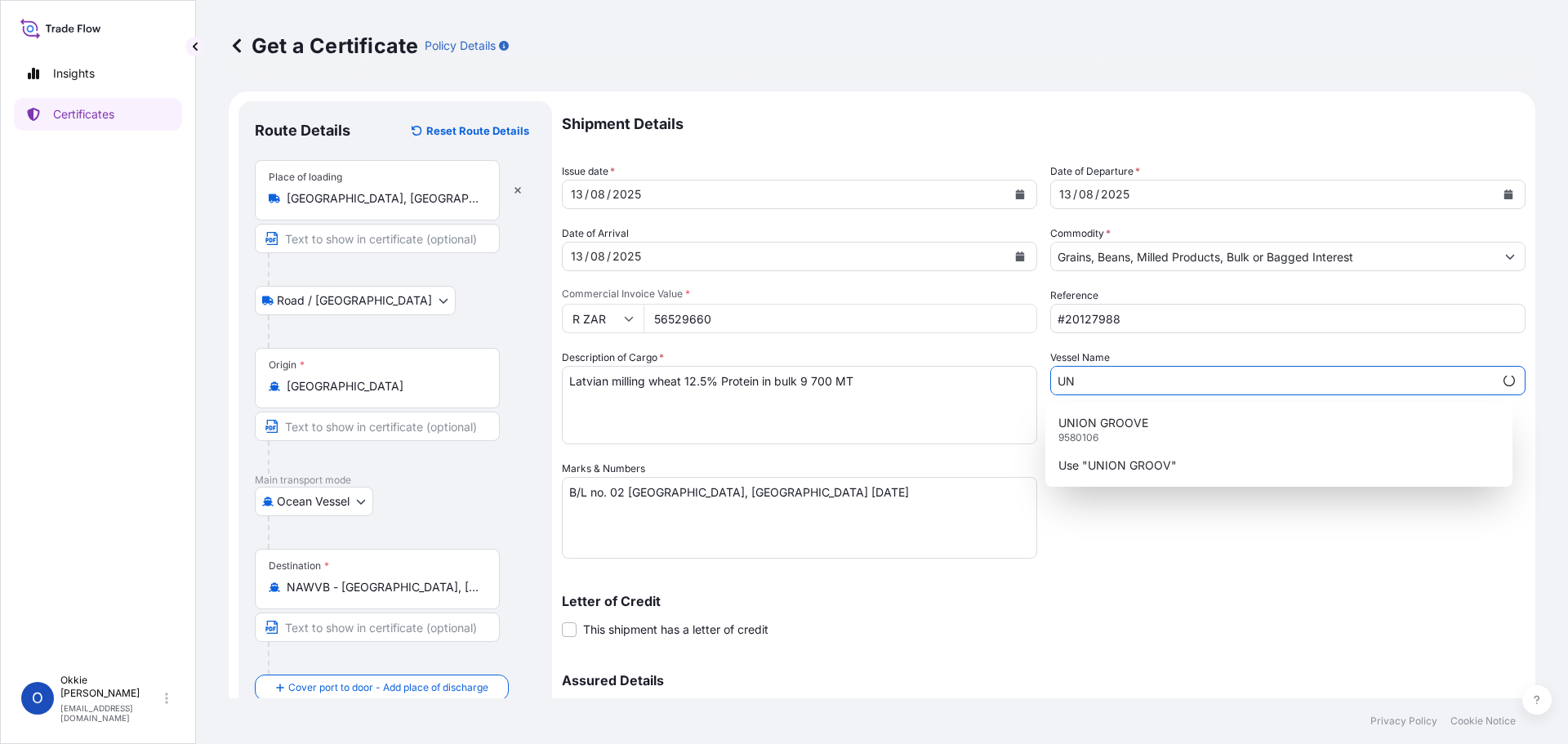
type input "U"
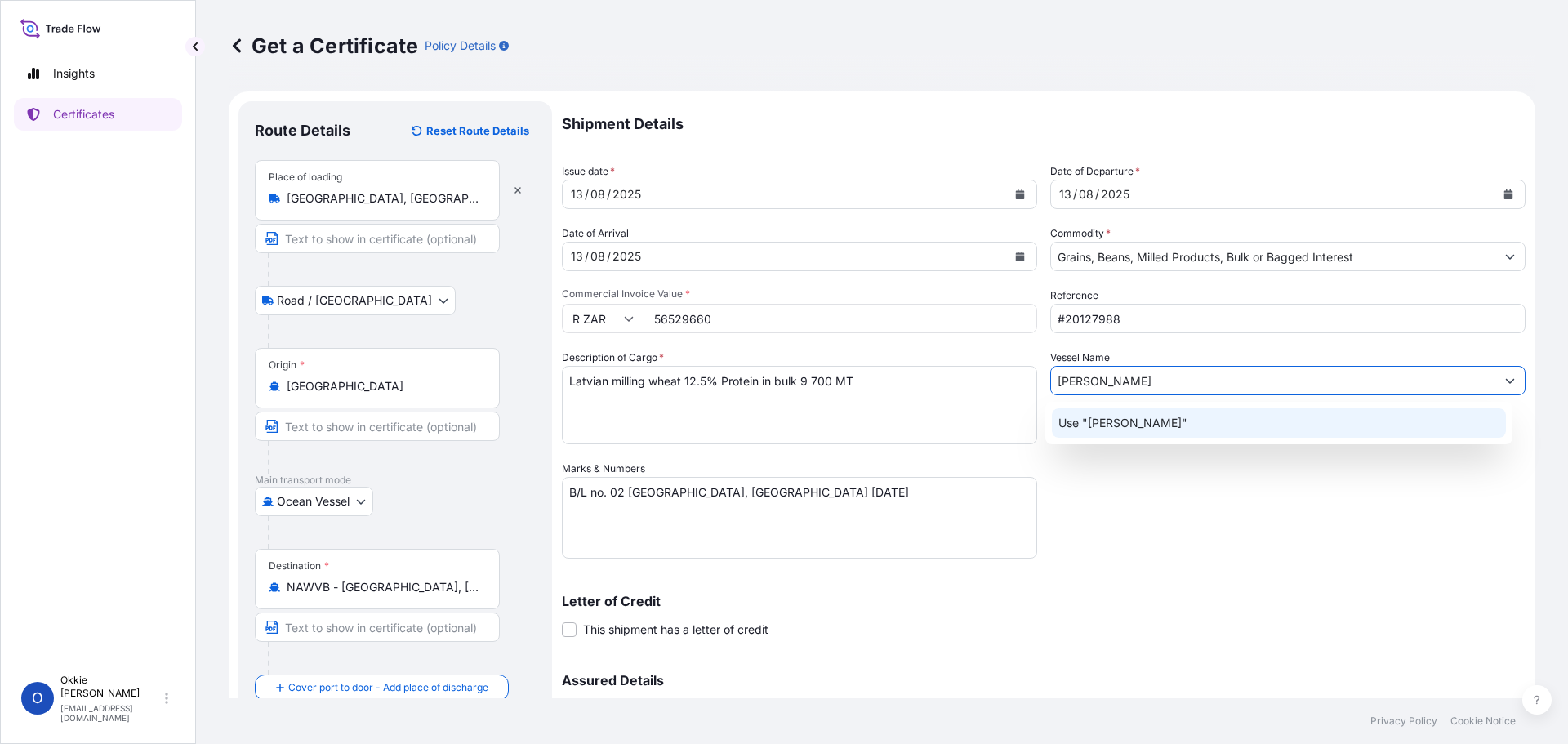
click at [1135, 426] on p "Use "[PERSON_NAME]"" at bounding box center [1123, 423] width 129 height 16
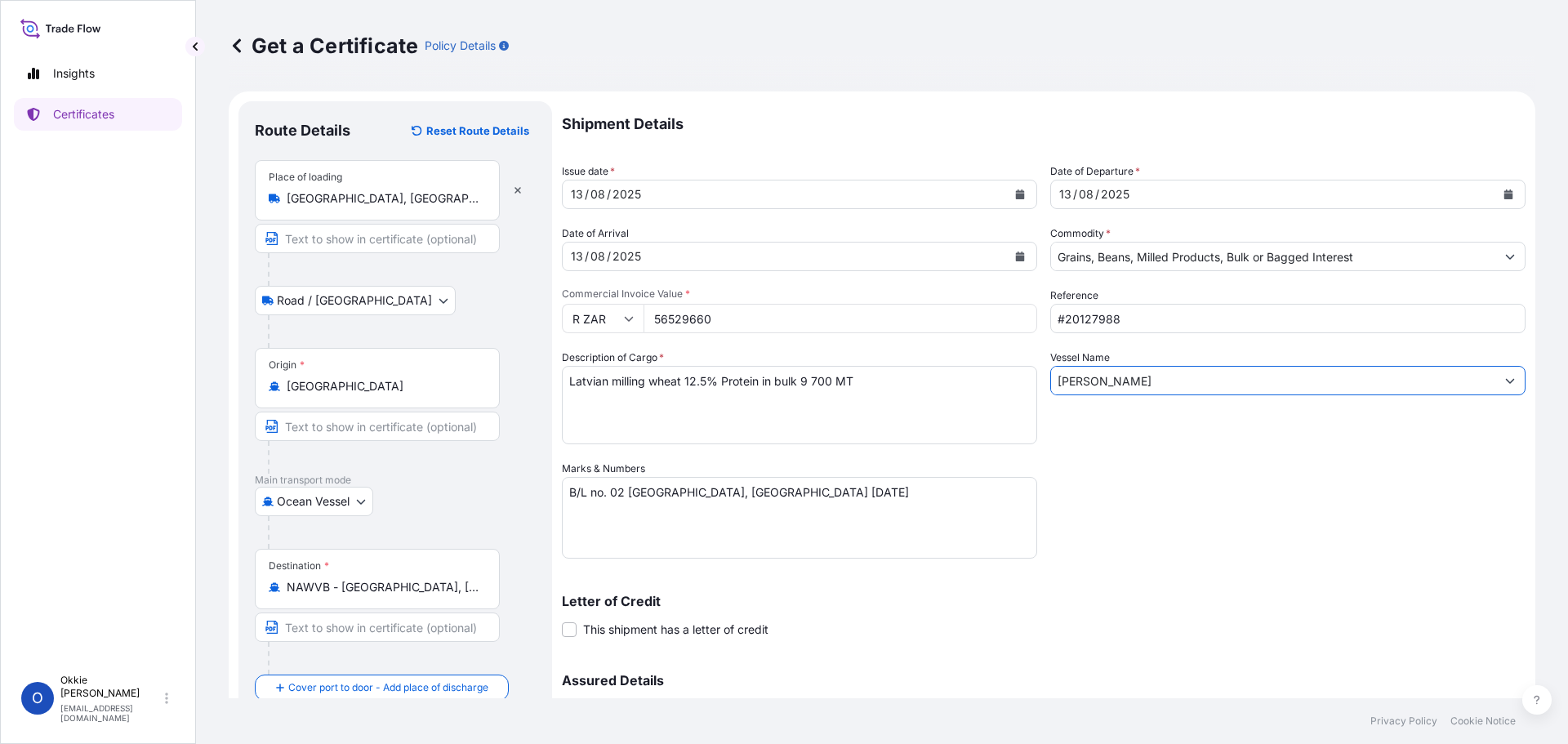
type input "[PERSON_NAME]"
click at [1246, 526] on div "Shipment Details Issue date * [DATE] Date of Departure * [DATE] Date of Arrival…" at bounding box center [1044, 459] width 964 height 717
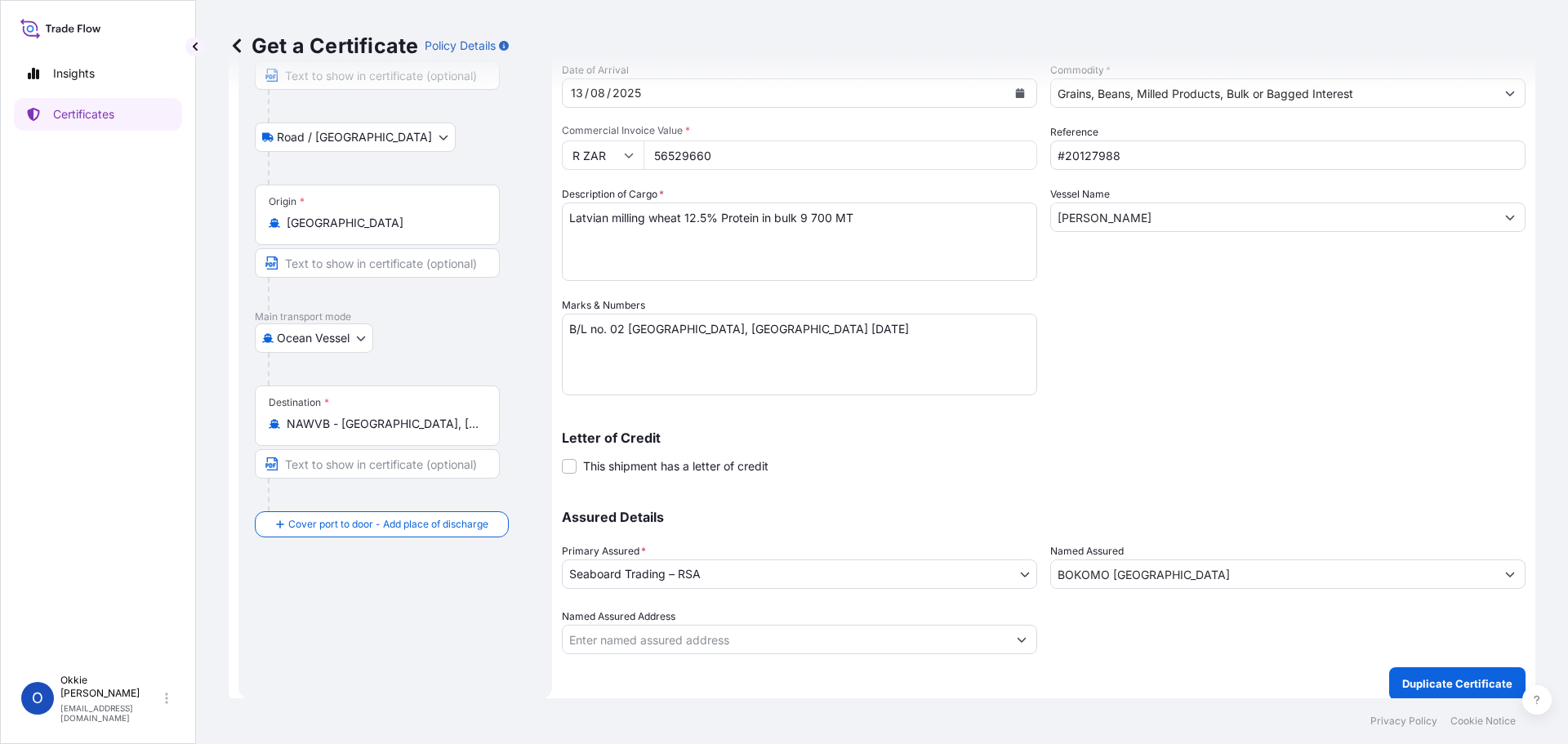
scroll to position [175, 0]
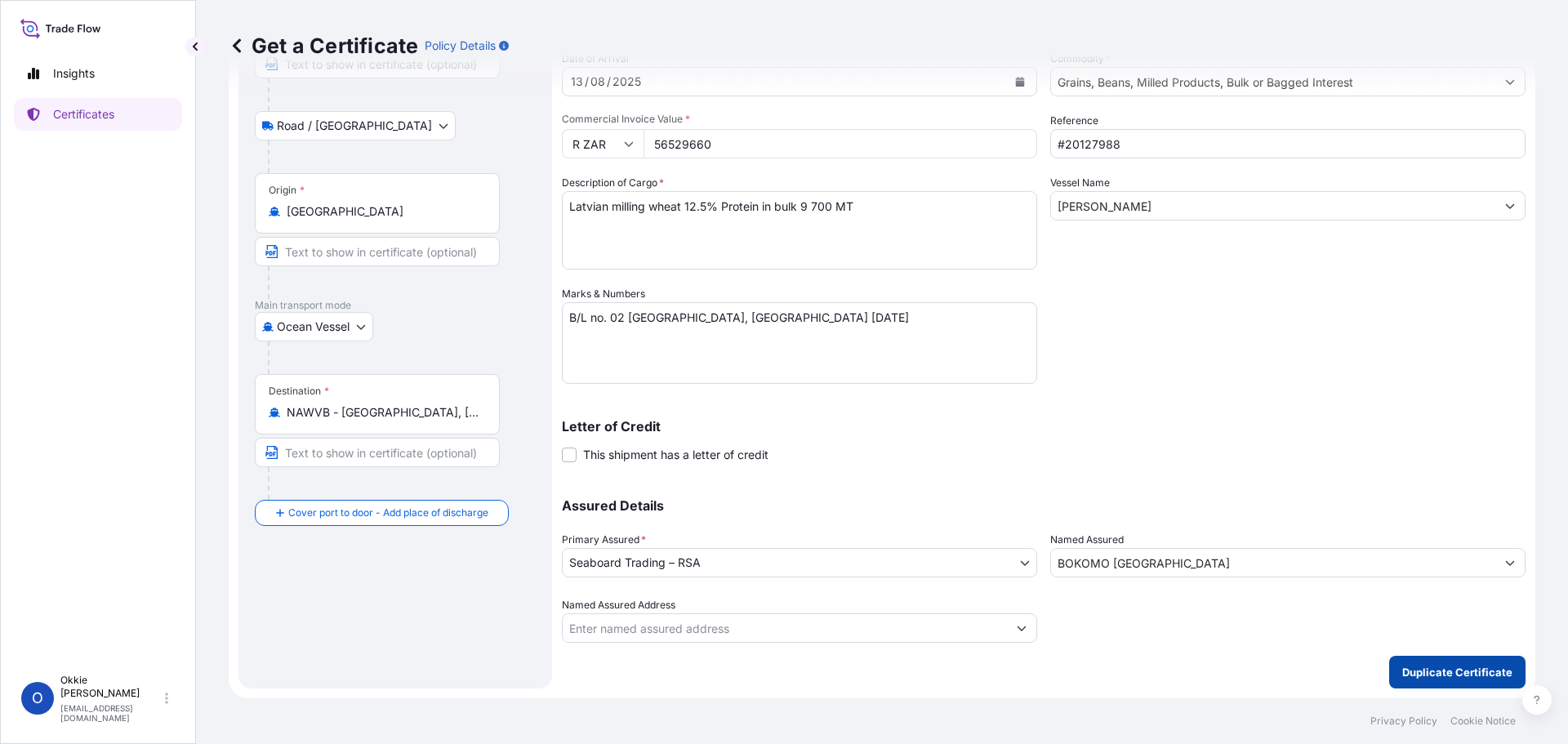
click at [1453, 671] on p "Duplicate Certificate" at bounding box center [1456, 672] width 110 height 16
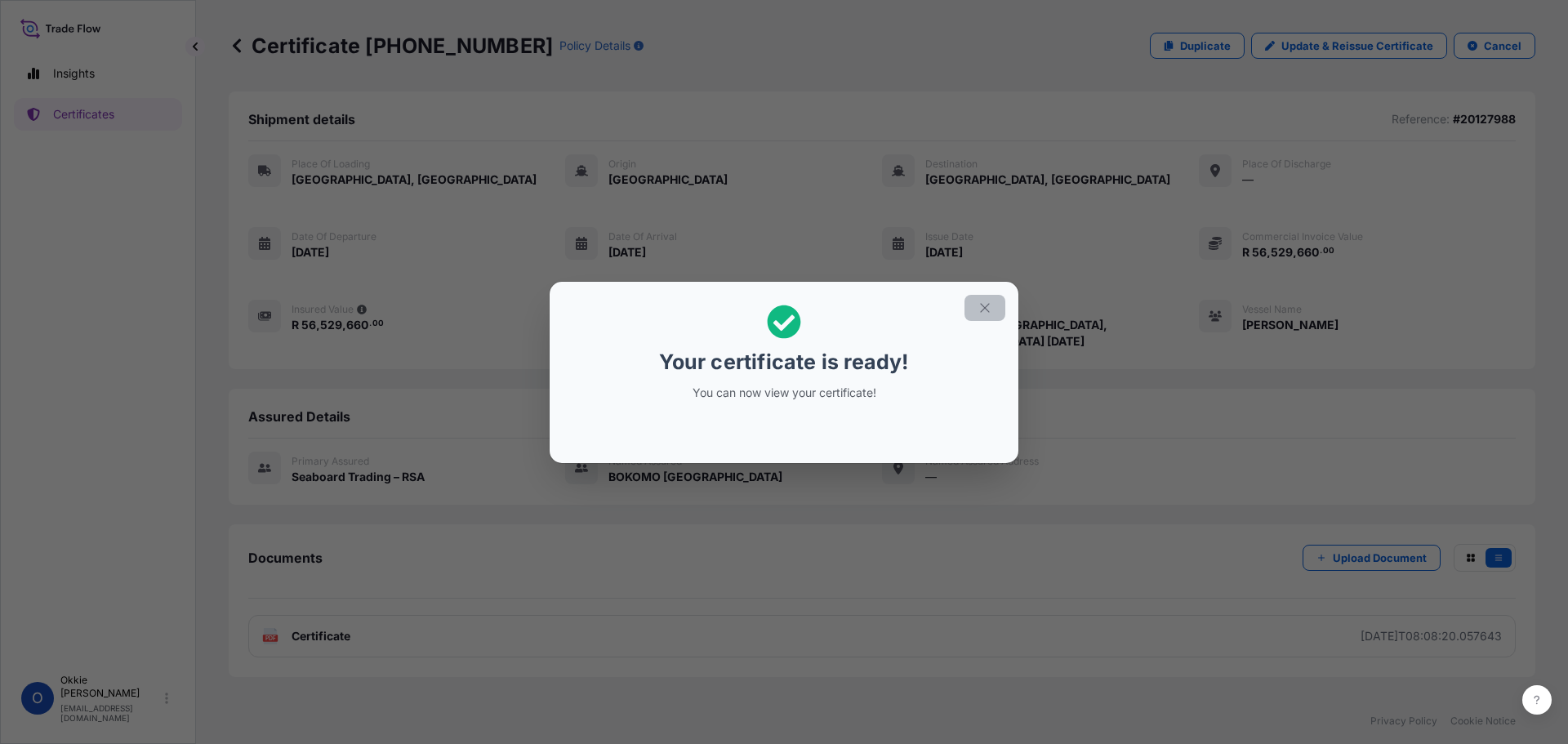
click at [984, 307] on icon "button" at bounding box center [984, 308] width 15 height 15
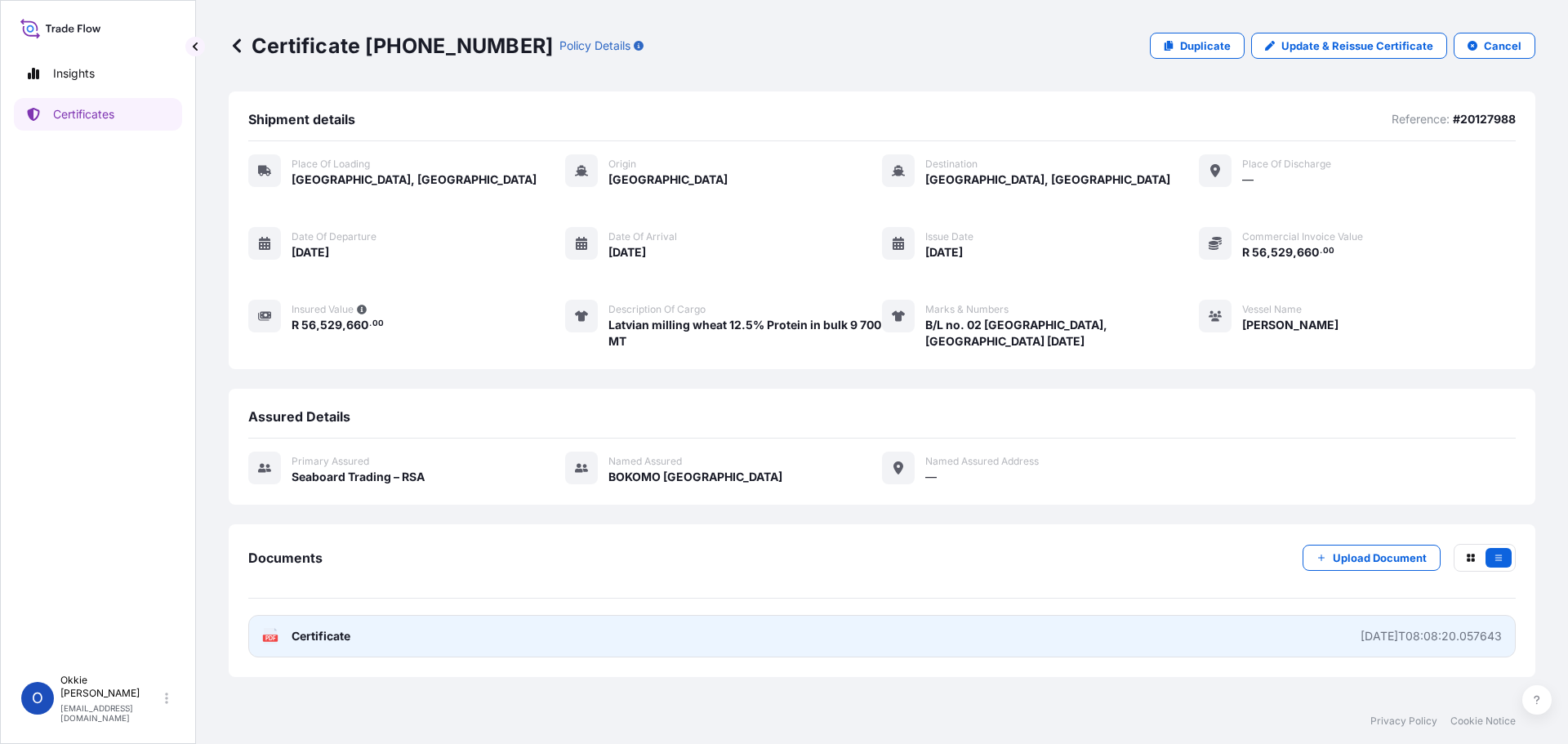
click at [335, 636] on span "Certificate" at bounding box center [321, 637] width 59 height 16
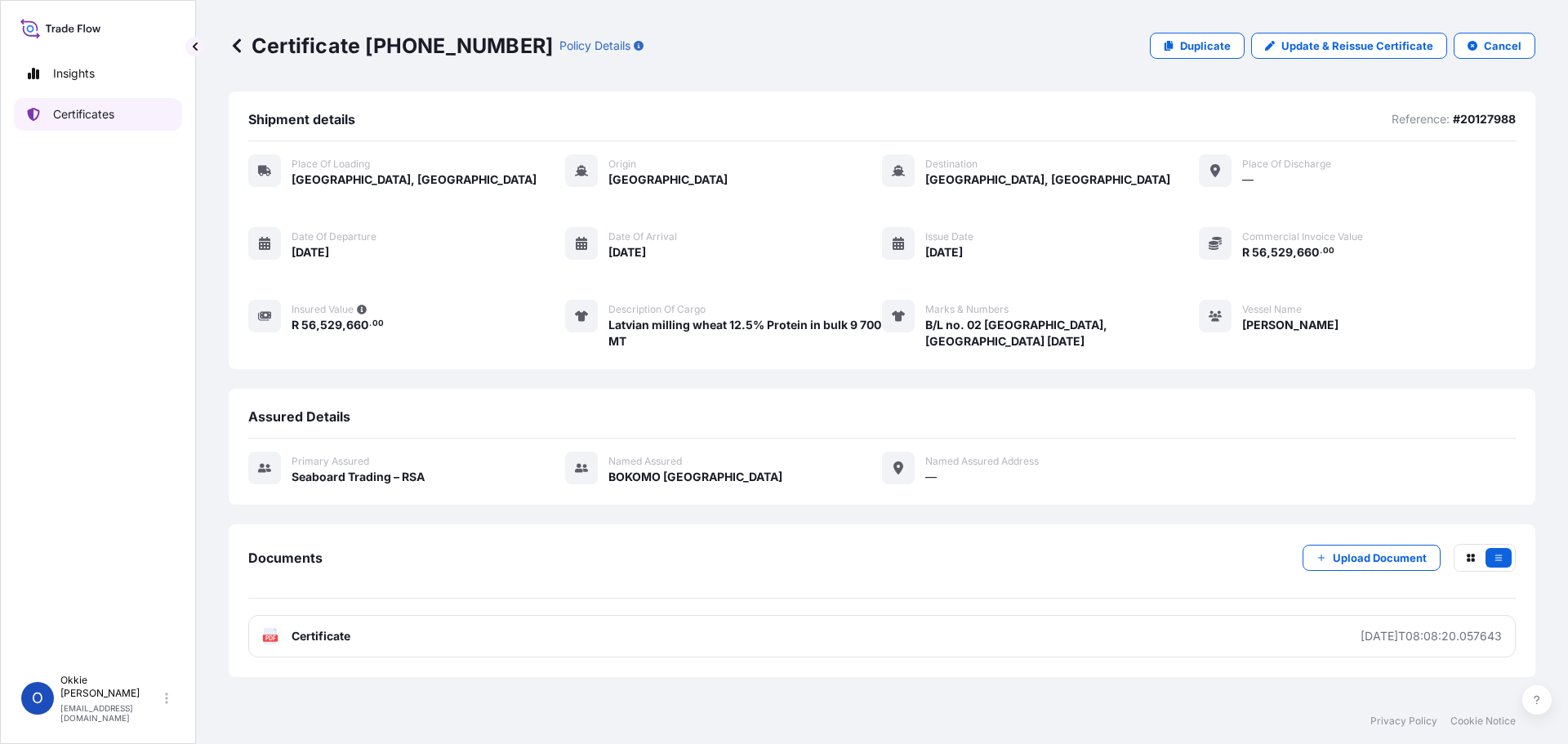
click at [75, 116] on p "Certificates" at bounding box center [83, 115] width 61 height 16
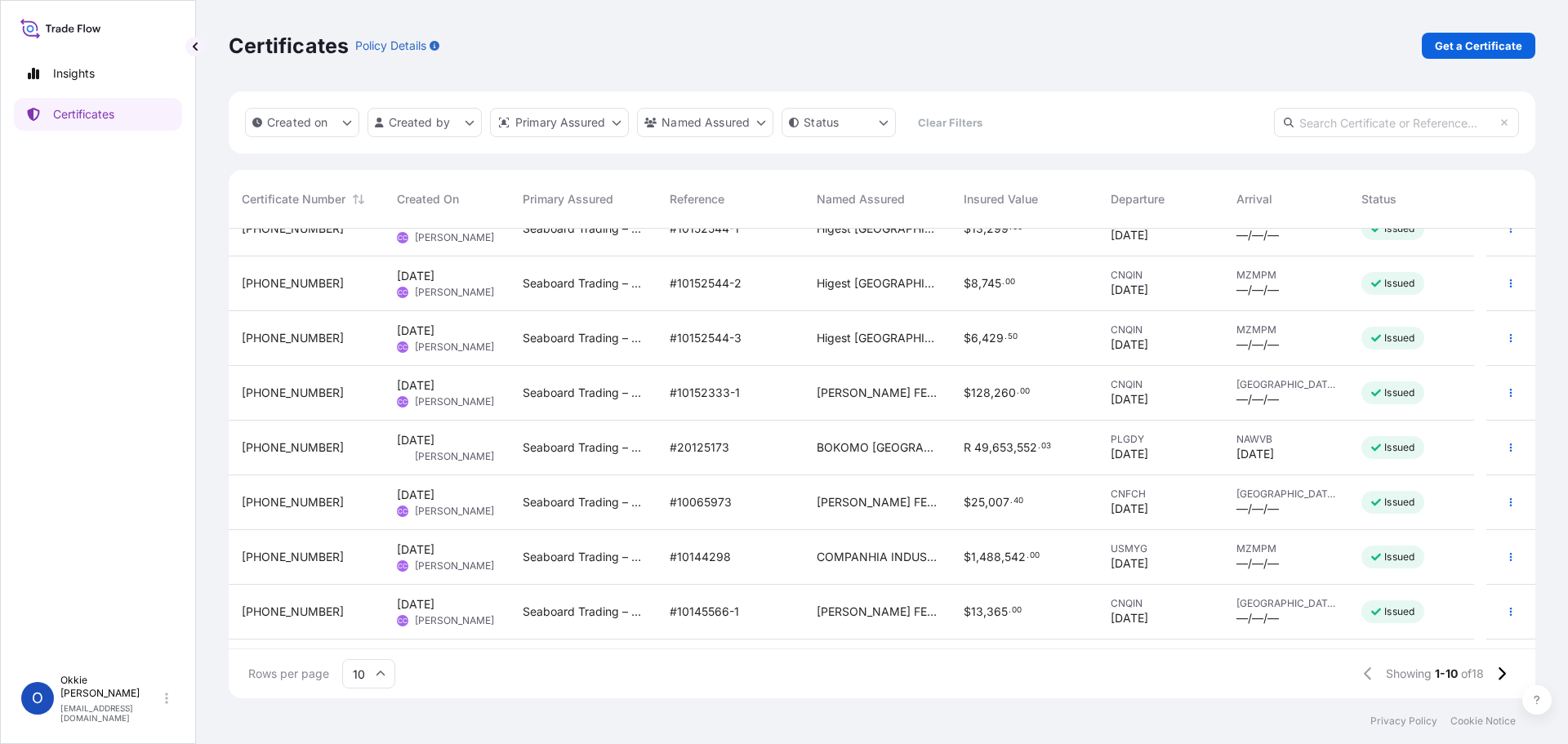
scroll to position [127, 0]
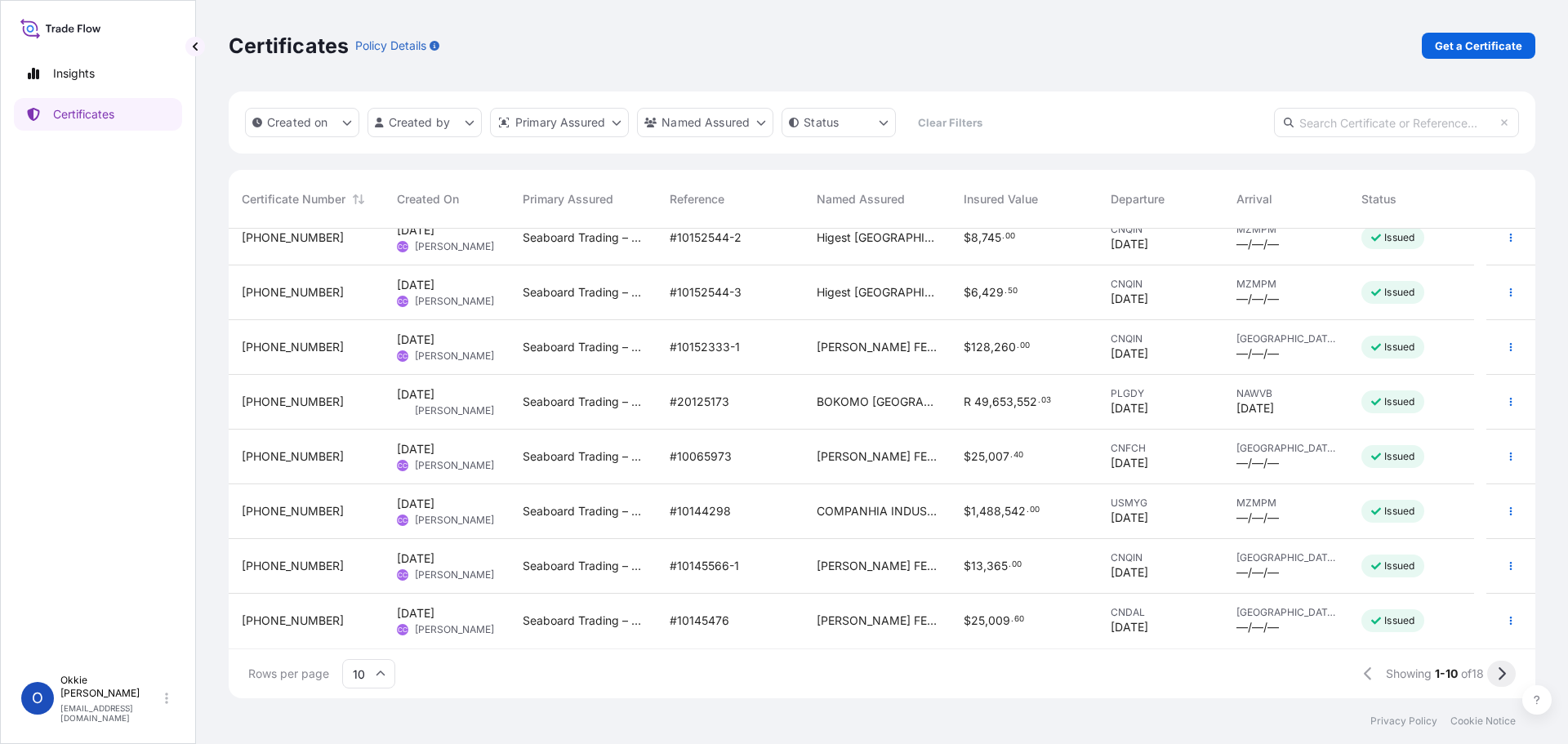
click at [1499, 676] on icon at bounding box center [1501, 674] width 9 height 15
click at [1505, 564] on icon "button" at bounding box center [1510, 566] width 10 height 10
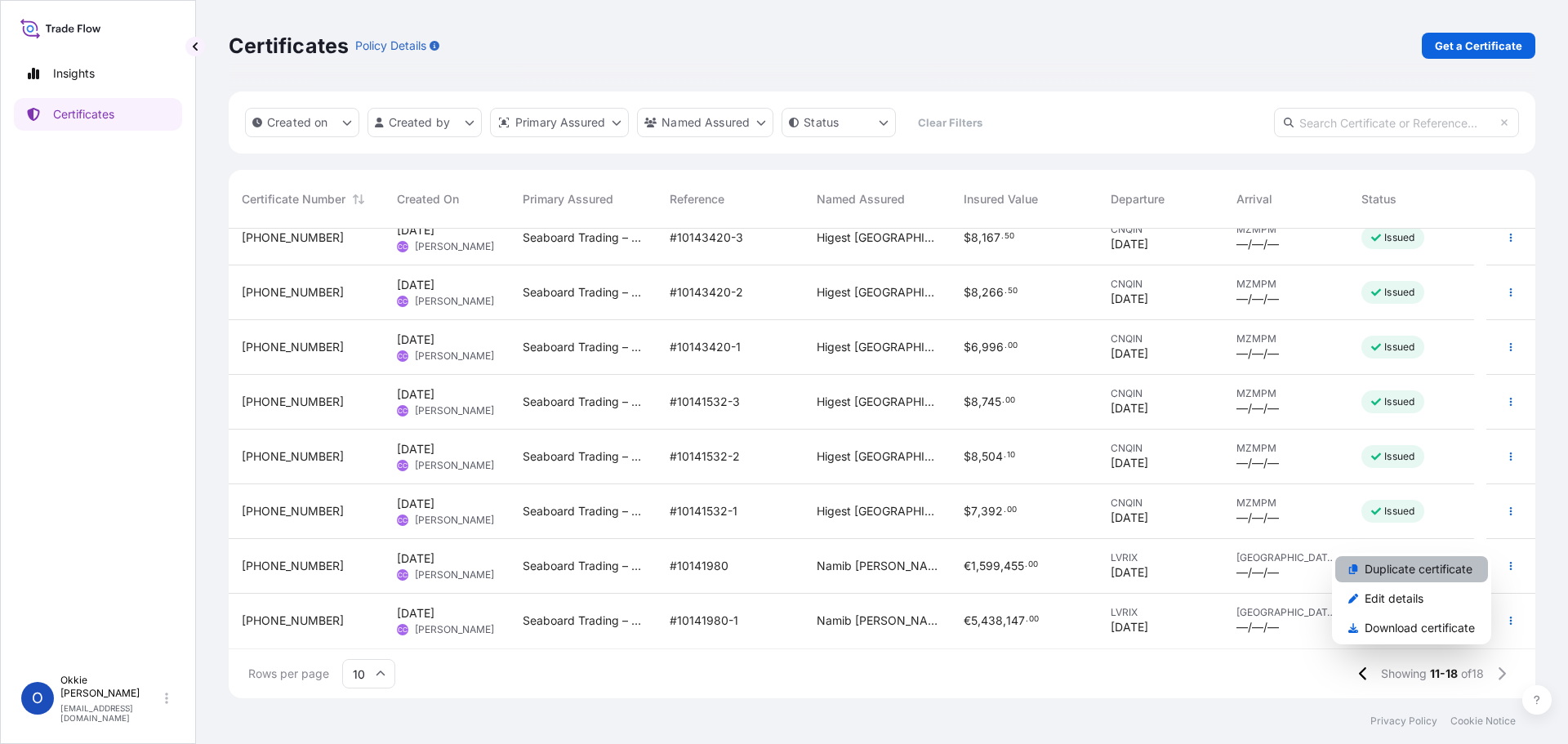
click at [1458, 568] on p "Duplicate certificate" at bounding box center [1418, 569] width 108 height 16
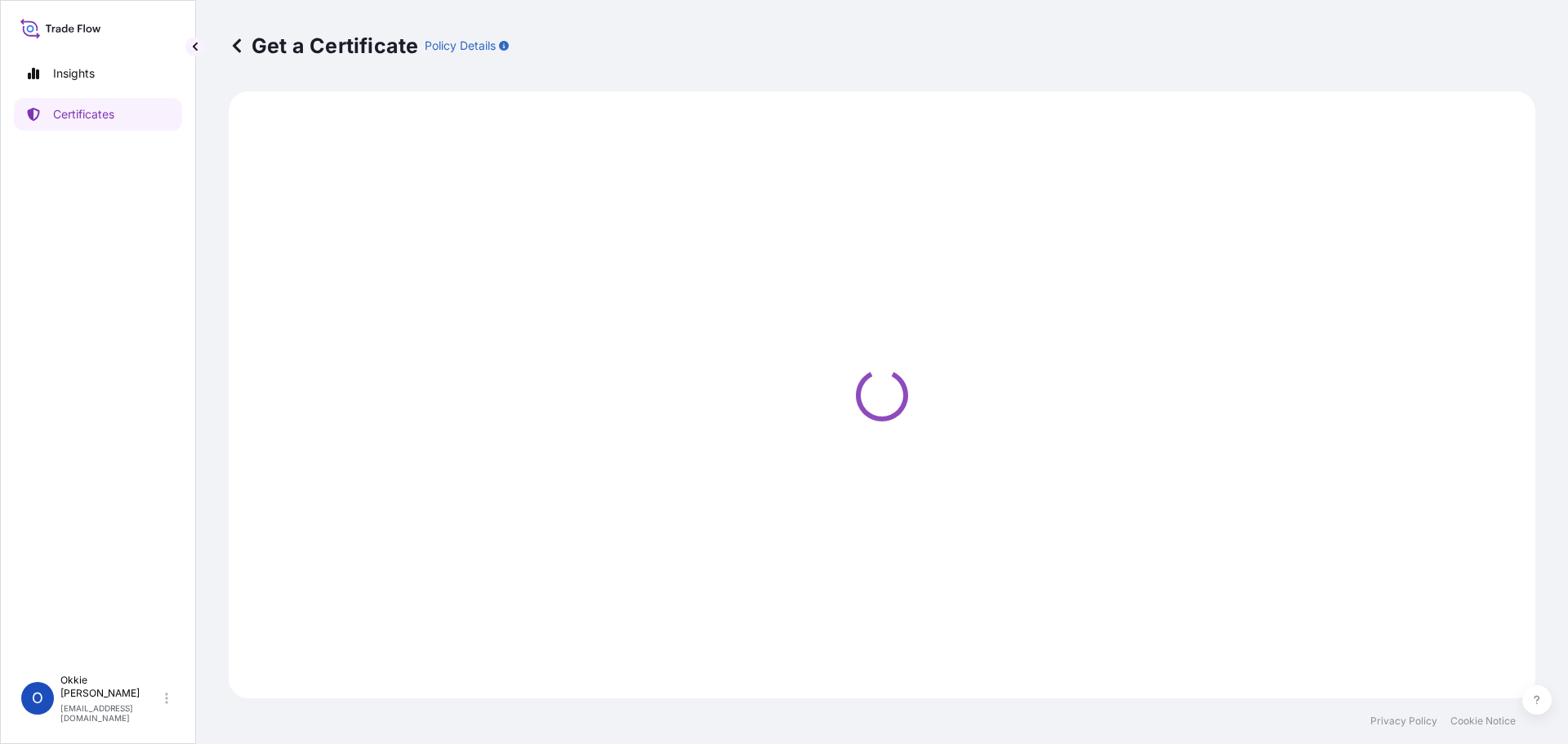
select select "Ocean Vessel"
select select "31641"
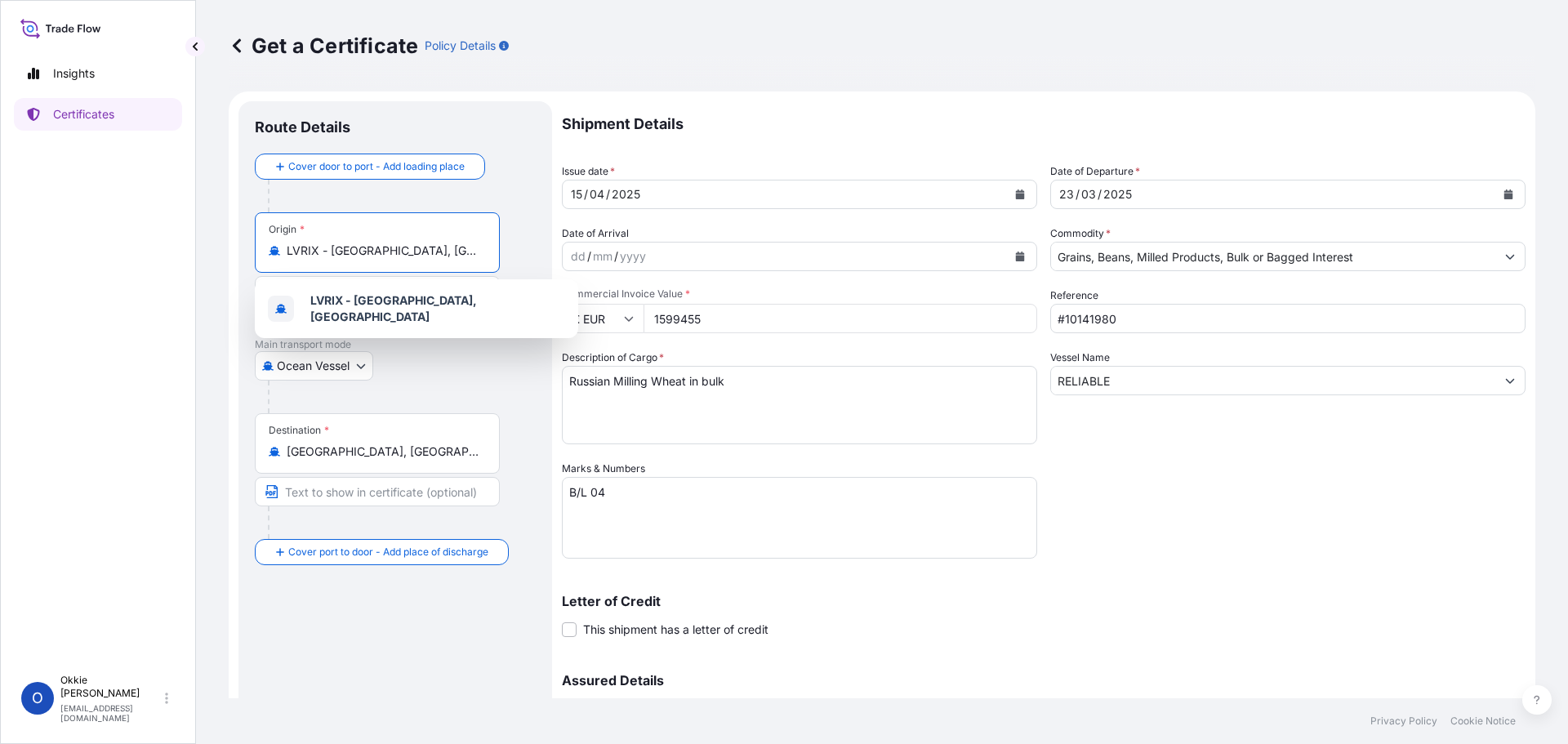
drag, startPoint x: 405, startPoint y: 254, endPoint x: 256, endPoint y: 253, distance: 149.0
click at [255, 253] on div "Origin * [GEOGRAPHIC_DATA] - [GEOGRAPHIC_DATA], [GEOGRAPHIC_DATA]" at bounding box center [376, 243] width 245 height 60
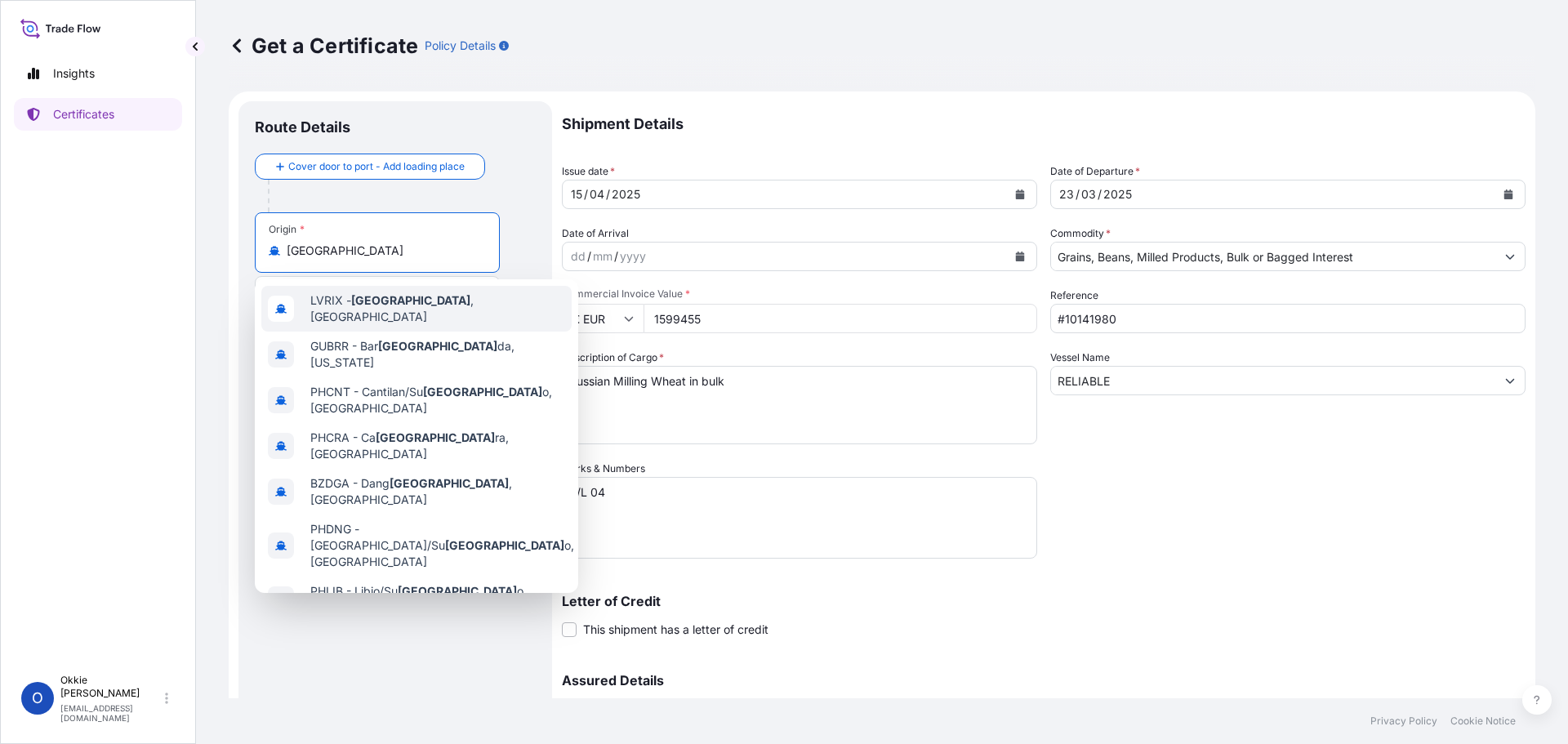
type input "LVRIX - [GEOGRAPHIC_DATA], [GEOGRAPHIC_DATA]"
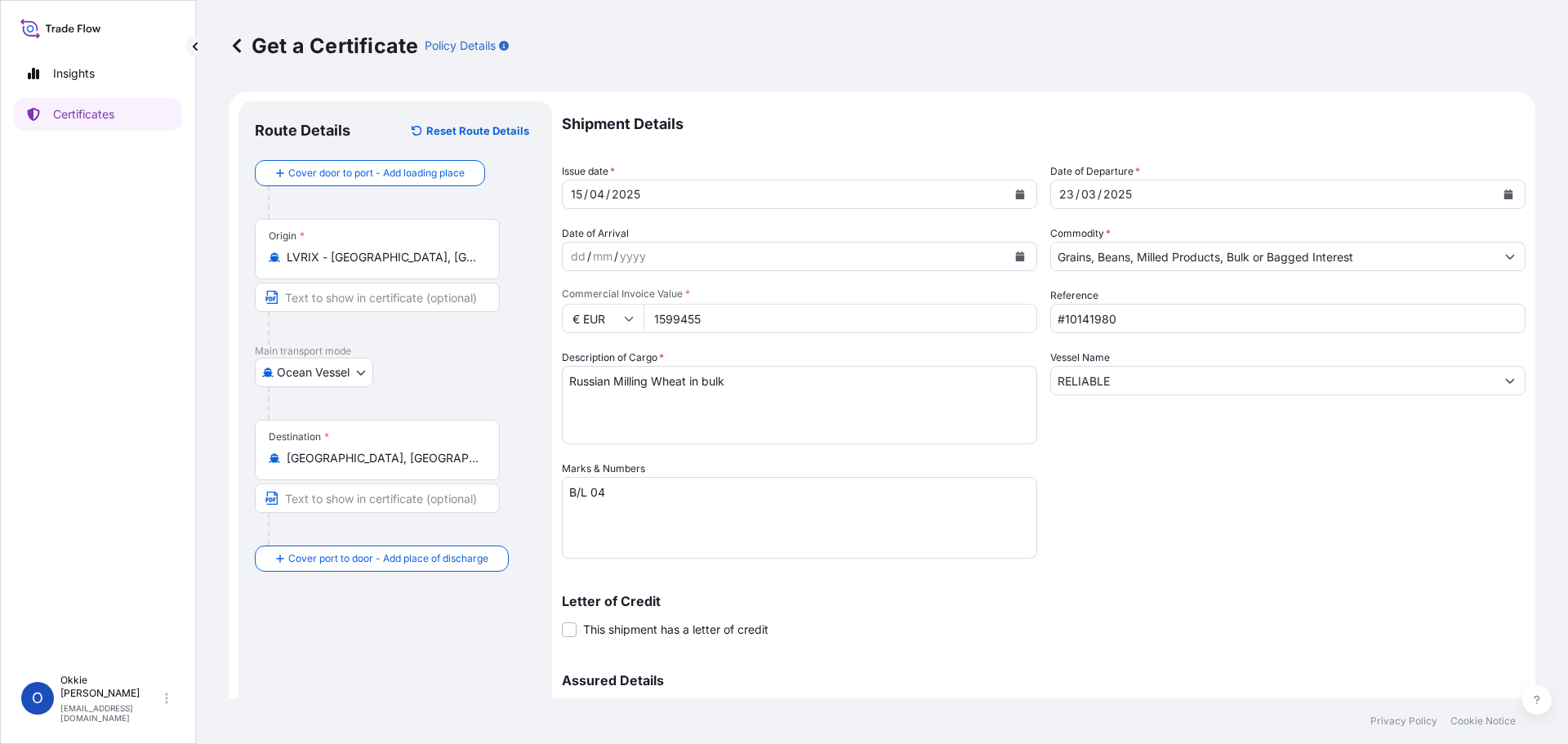
click at [1014, 193] on icon "Calendar" at bounding box center [1019, 194] width 10 height 10
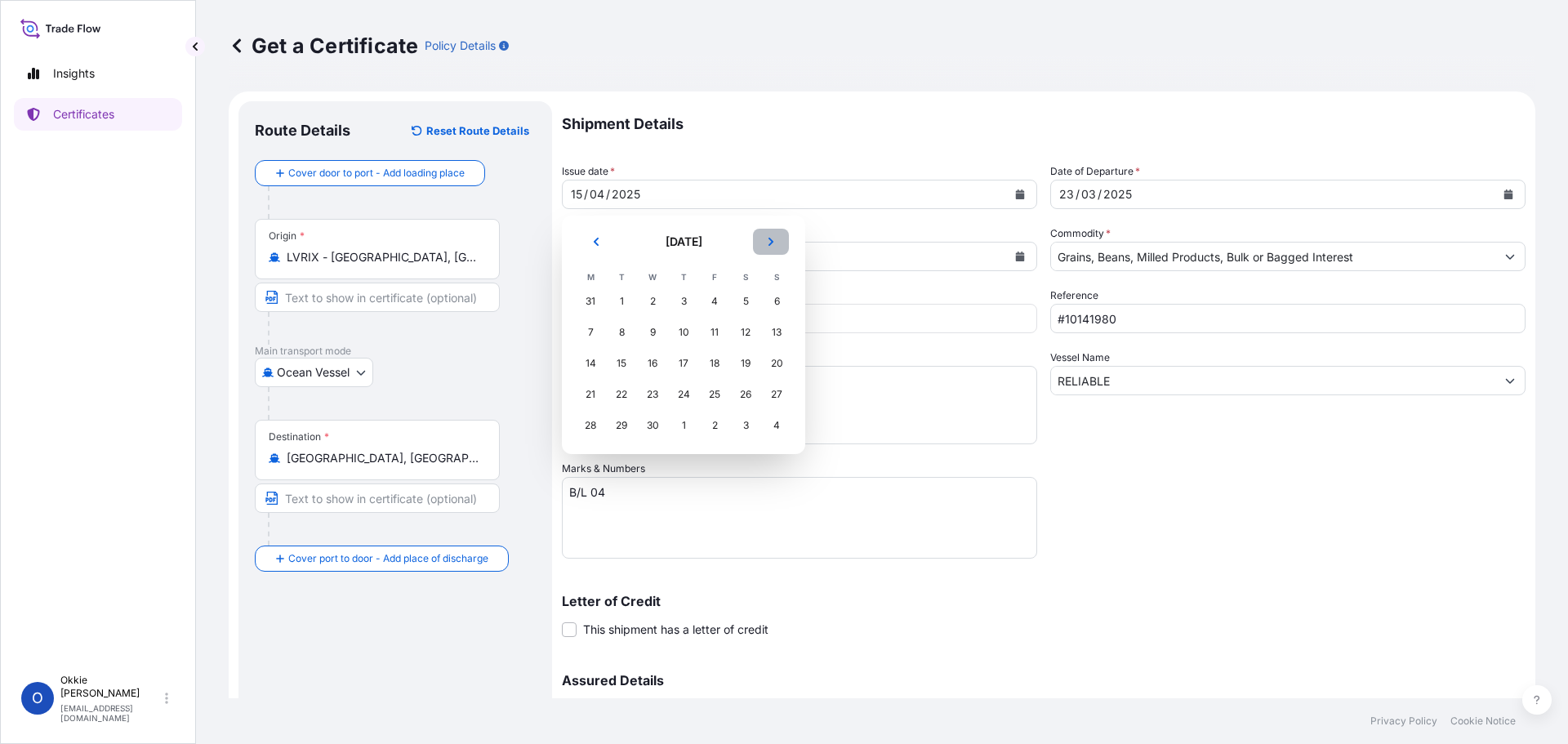
click at [773, 243] on icon "Next" at bounding box center [770, 241] width 5 height 8
click at [655, 363] on div "13" at bounding box center [653, 364] width 29 height 29
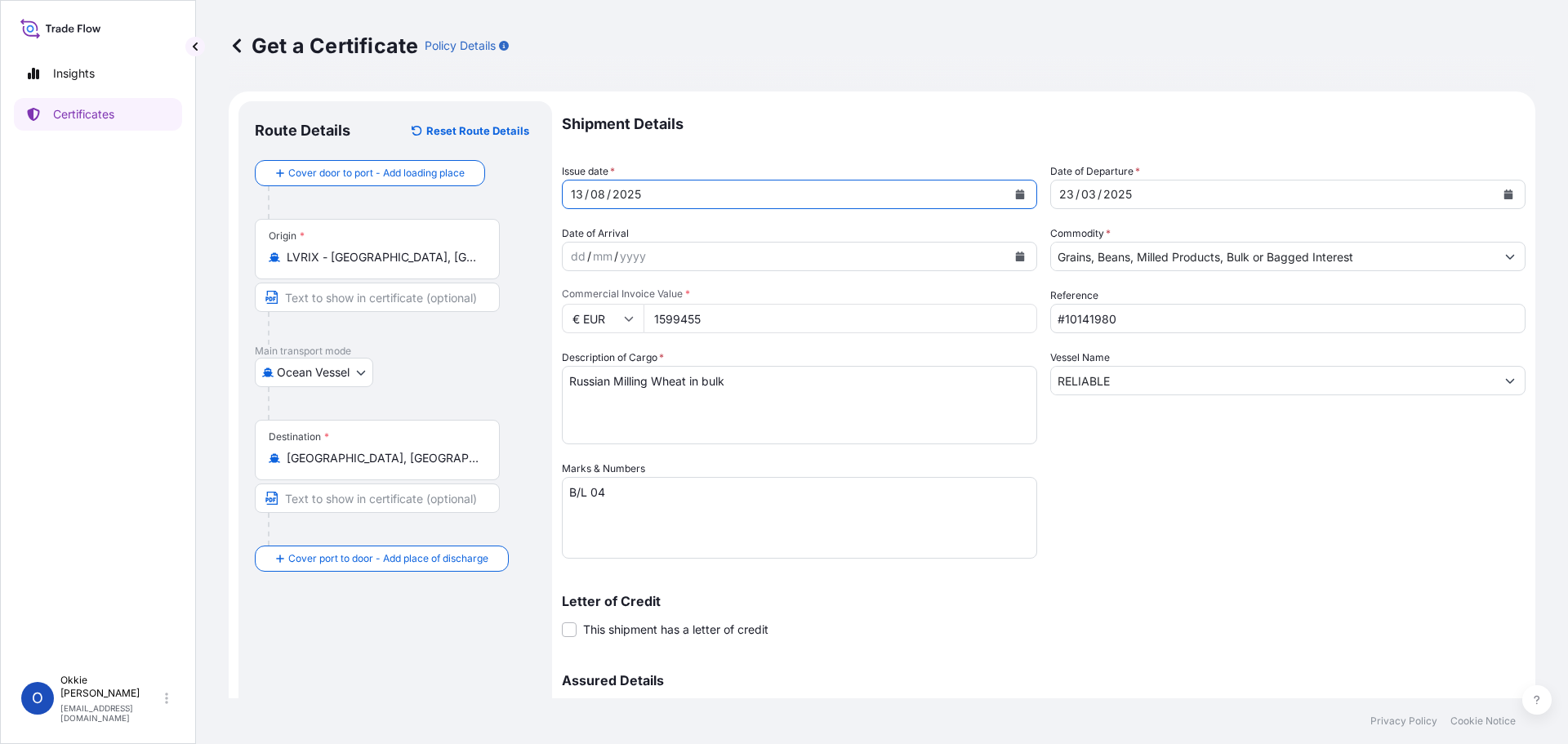
click at [1014, 251] on button "Calendar" at bounding box center [1020, 256] width 26 height 26
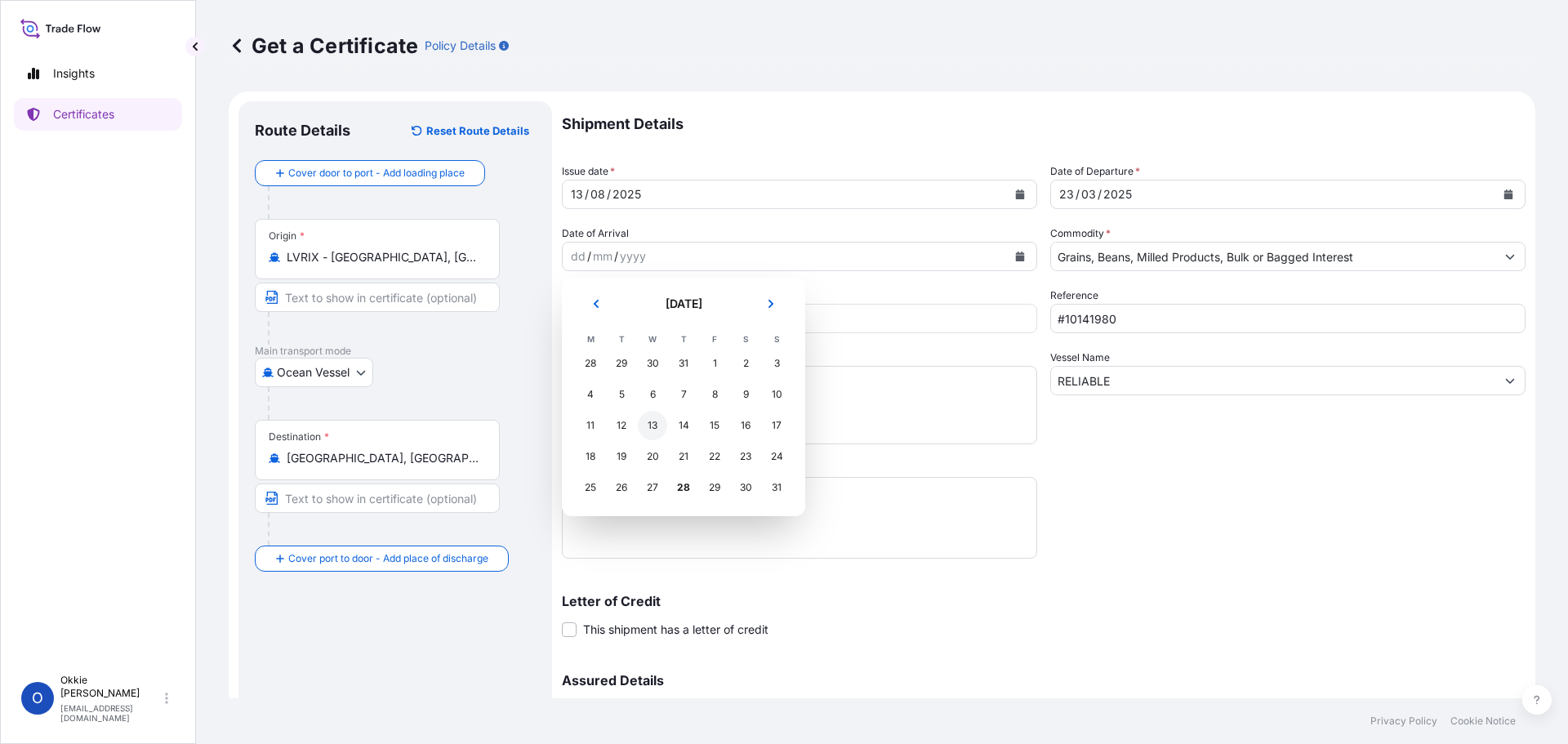
click at [654, 418] on div "13" at bounding box center [653, 426] width 29 height 29
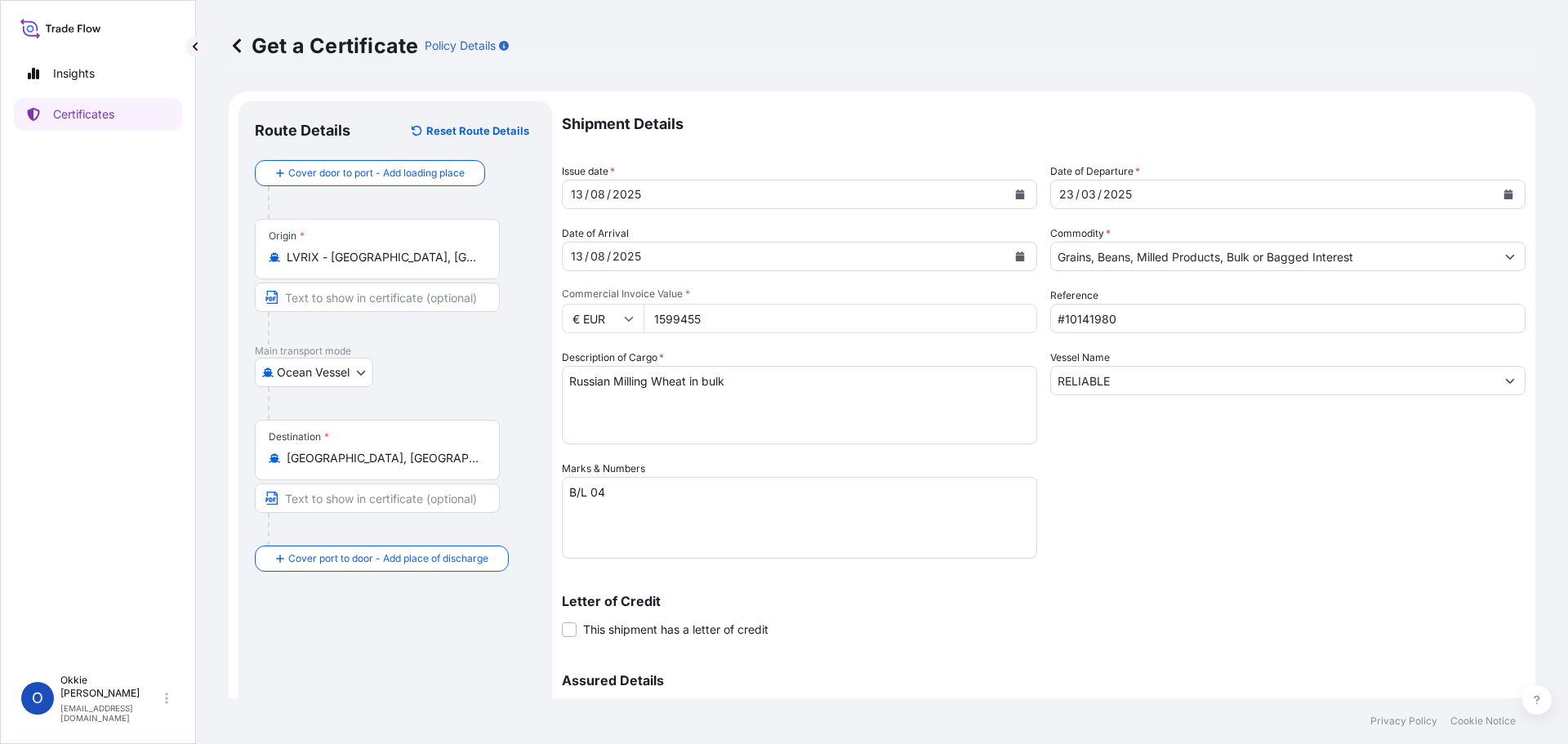
click at [625, 317] on icon at bounding box center [628, 318] width 10 height 10
click at [598, 437] on div "$ USD" at bounding box center [602, 432] width 68 height 31
type input "$ USD"
click at [712, 318] on input "1599455" at bounding box center [840, 318] width 394 height 29
click at [818, 317] on input "1" at bounding box center [840, 318] width 394 height 29
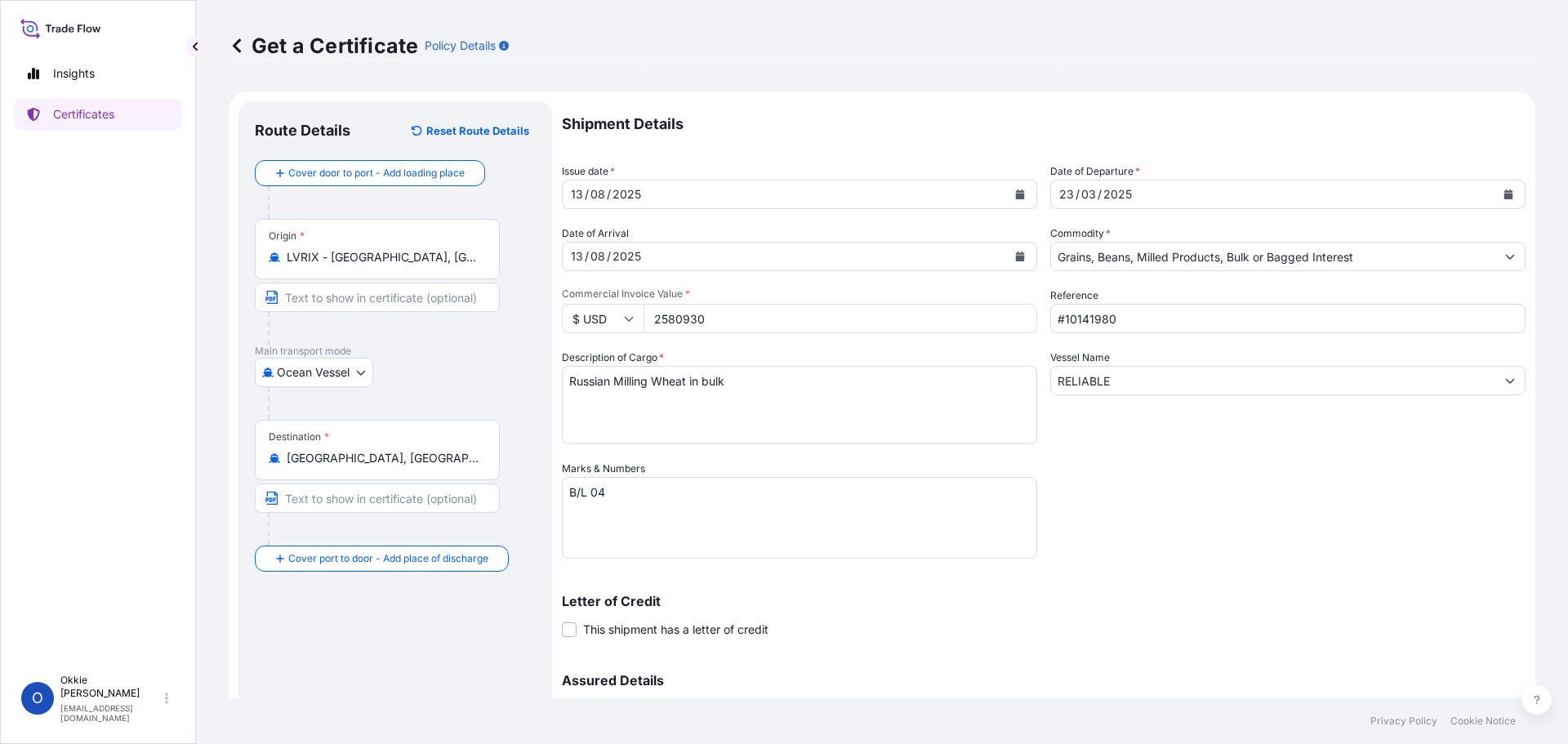
type input "2580930"
click at [822, 402] on textarea "Russian Milling Wheat in bulk" at bounding box center [799, 405] width 475 height 78
click at [951, 318] on input "2580930" at bounding box center [840, 318] width 394 height 29
click at [877, 407] on textarea "Russian Milling Wheat in bulk" at bounding box center [799, 405] width 475 height 78
click at [608, 380] on textarea "Russian Milling Wheat in bulk" at bounding box center [799, 405] width 475 height 78
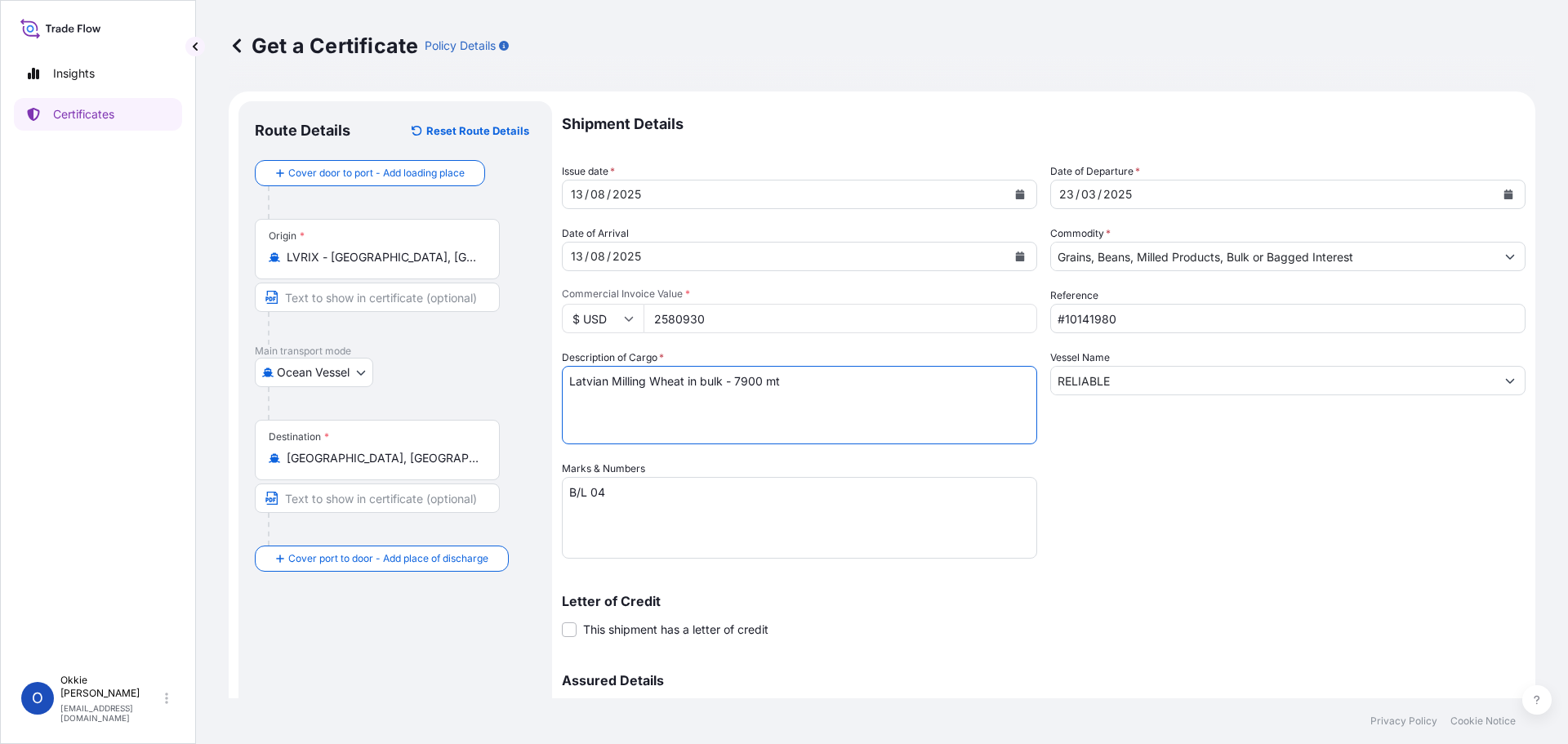
type textarea "Latvian Milling Wheat in bulk - 7900 mt"
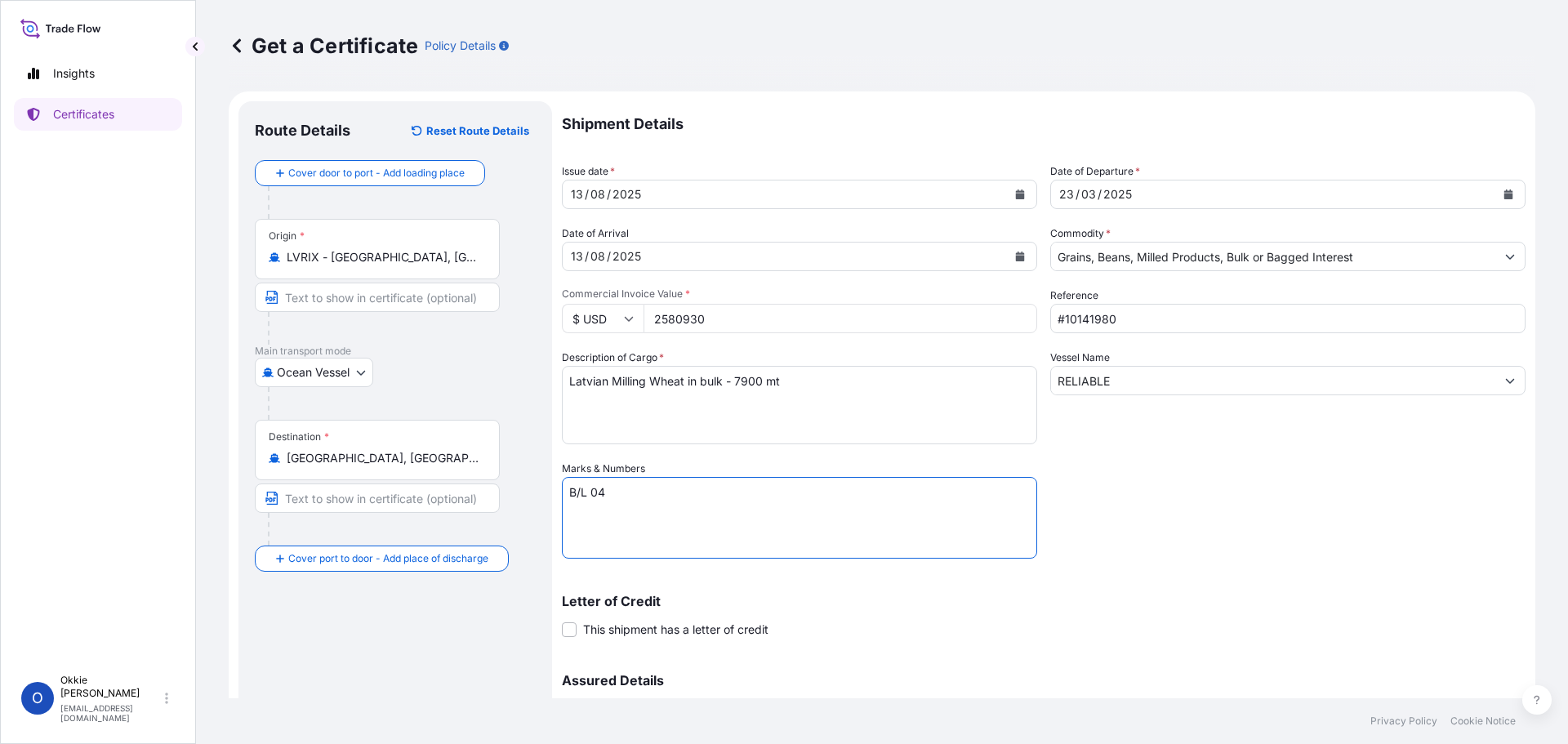
click at [630, 489] on textarea "B/L 04" at bounding box center [799, 518] width 475 height 82
type textarea "B/L 03 - [GEOGRAPHIC_DATA], [GEOGRAPHIC_DATA] - dated [DATE]"
click at [1503, 196] on button "Calendar" at bounding box center [1508, 194] width 26 height 26
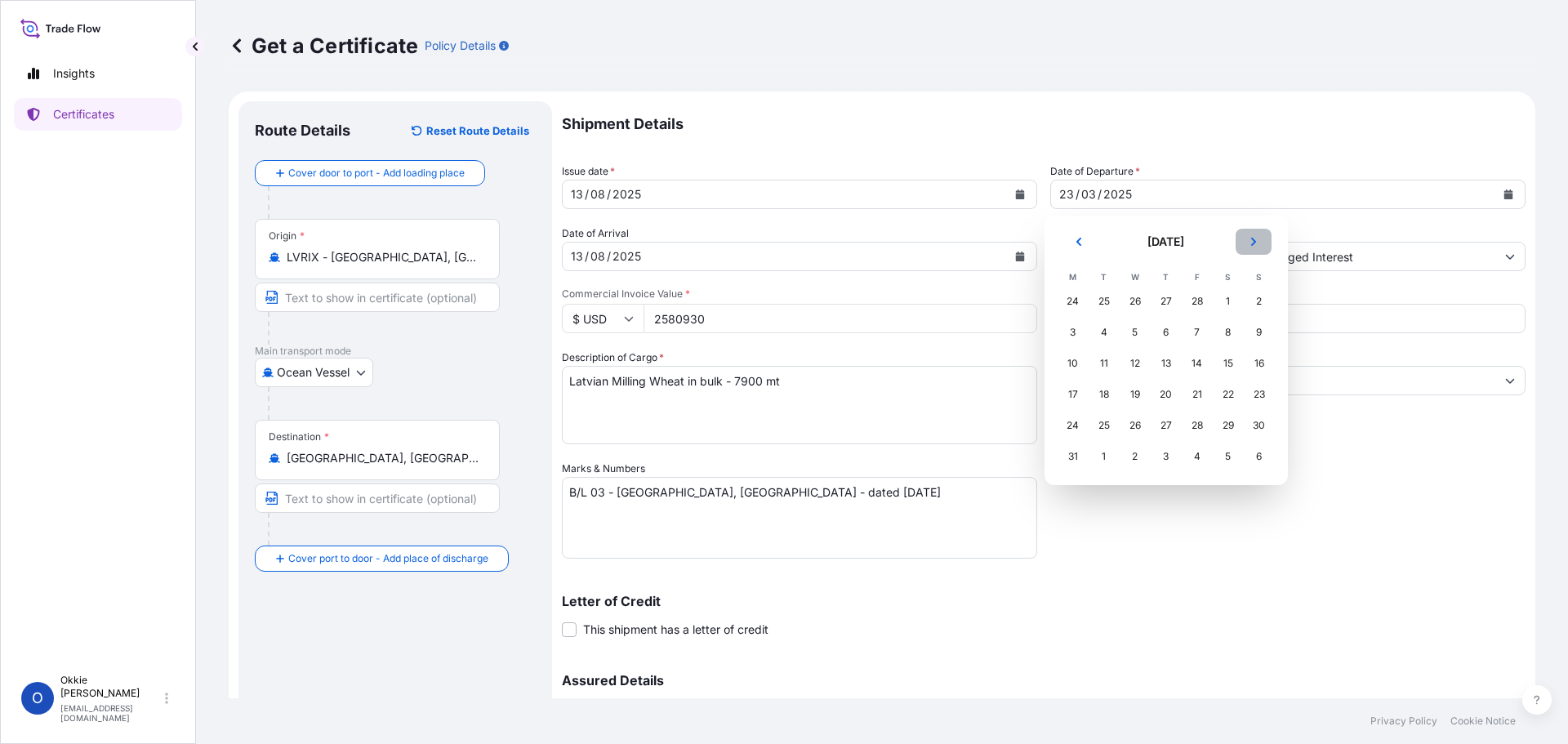
click at [1260, 243] on button "Next" at bounding box center [1253, 242] width 36 height 26
click at [1260, 241] on button "Next" at bounding box center [1253, 242] width 36 height 26
click at [1135, 364] on div "13" at bounding box center [1134, 364] width 29 height 29
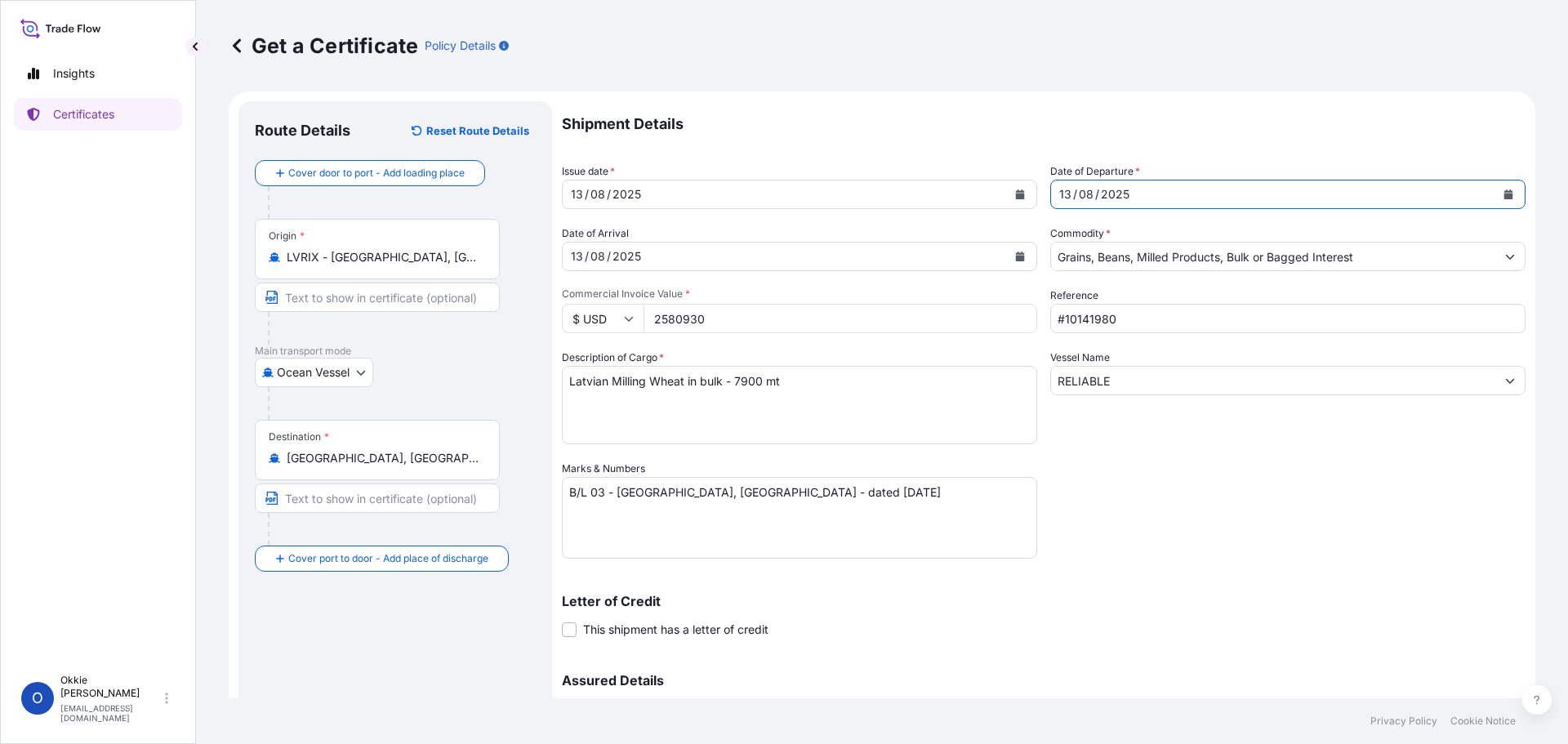
click at [1131, 321] on input "#10141980" at bounding box center [1287, 318] width 475 height 29
click at [1159, 317] on input "#" at bounding box center [1287, 318] width 475 height 29
type input "#10155974"
click at [1133, 382] on input "RELIABLE" at bounding box center [1273, 380] width 444 height 29
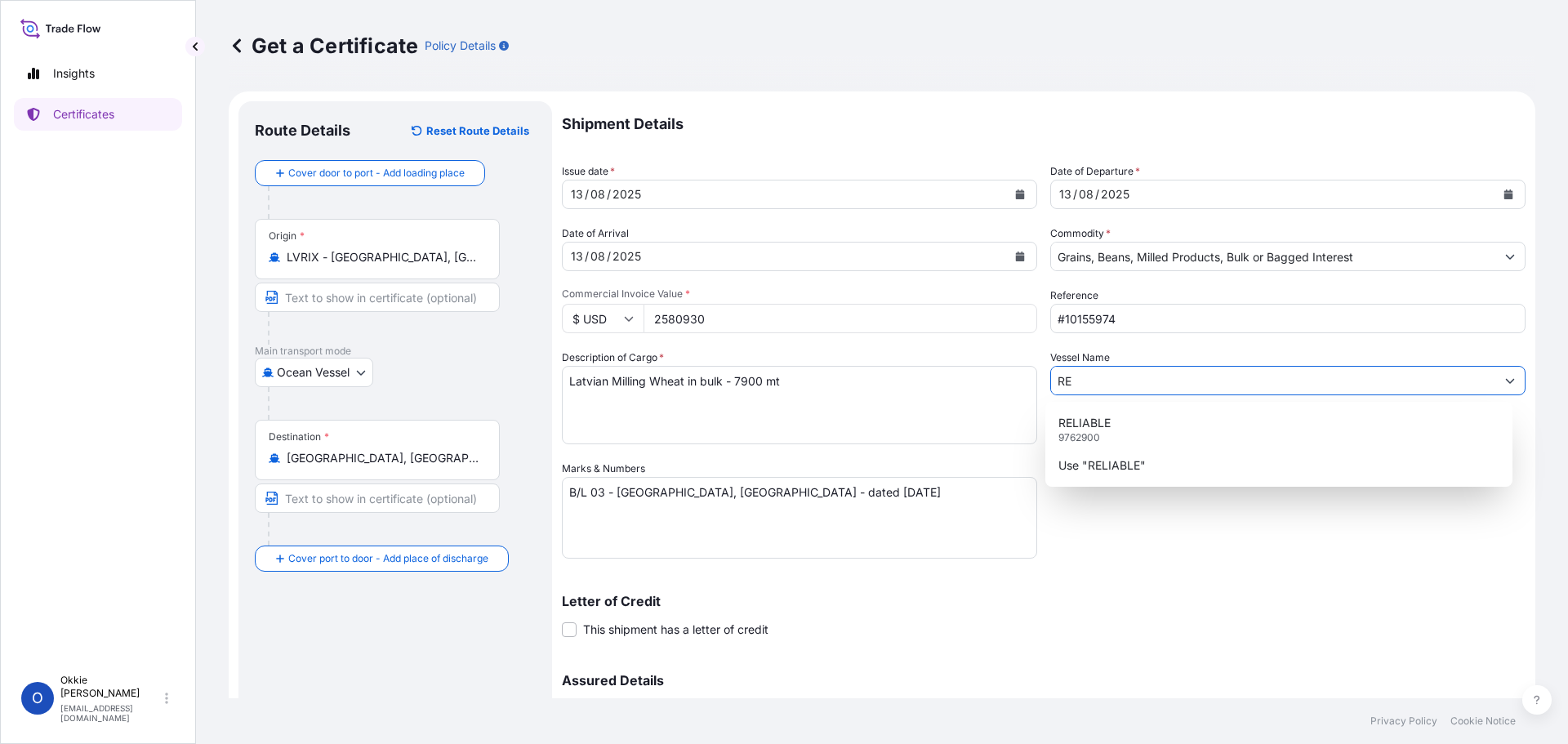
type input "R"
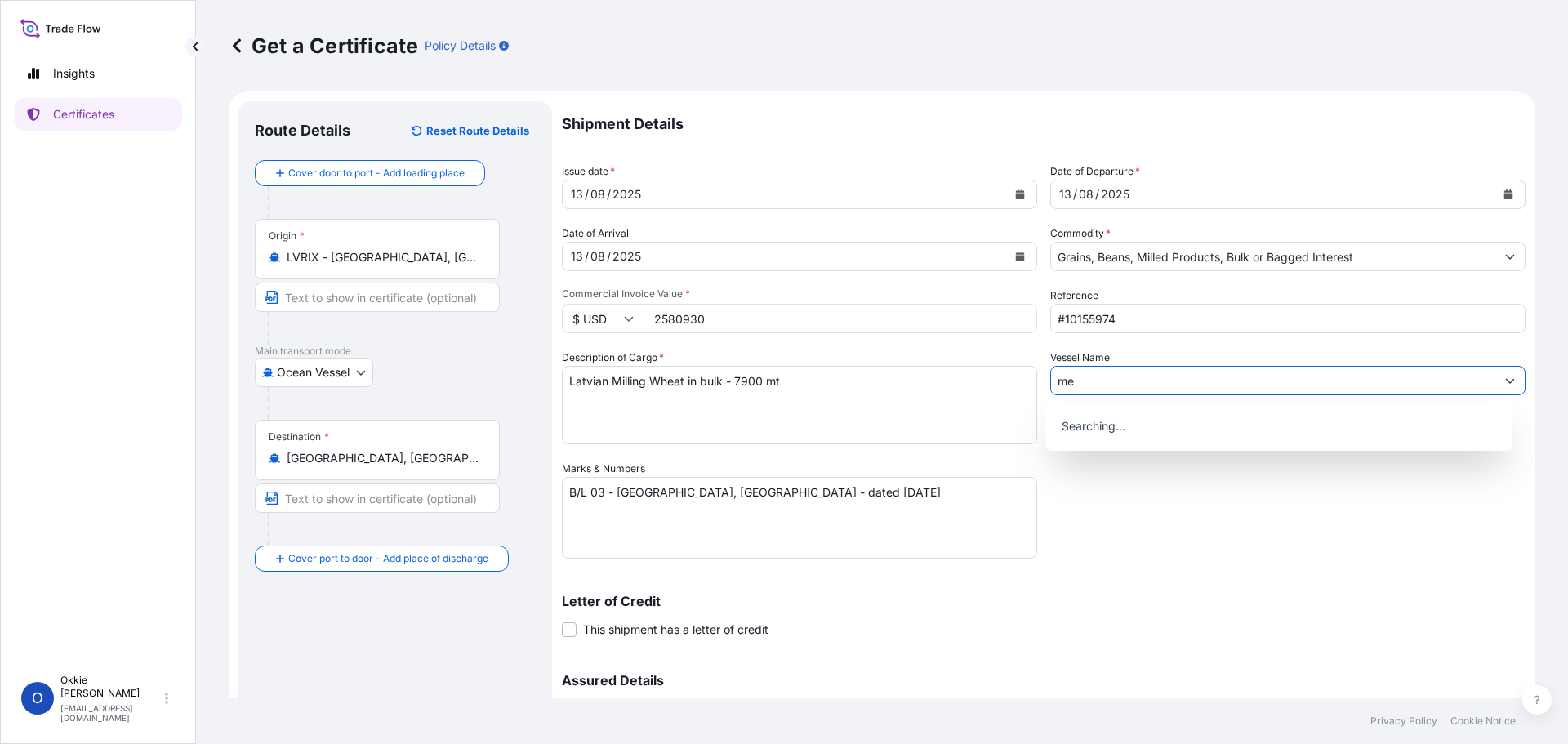
type input "m"
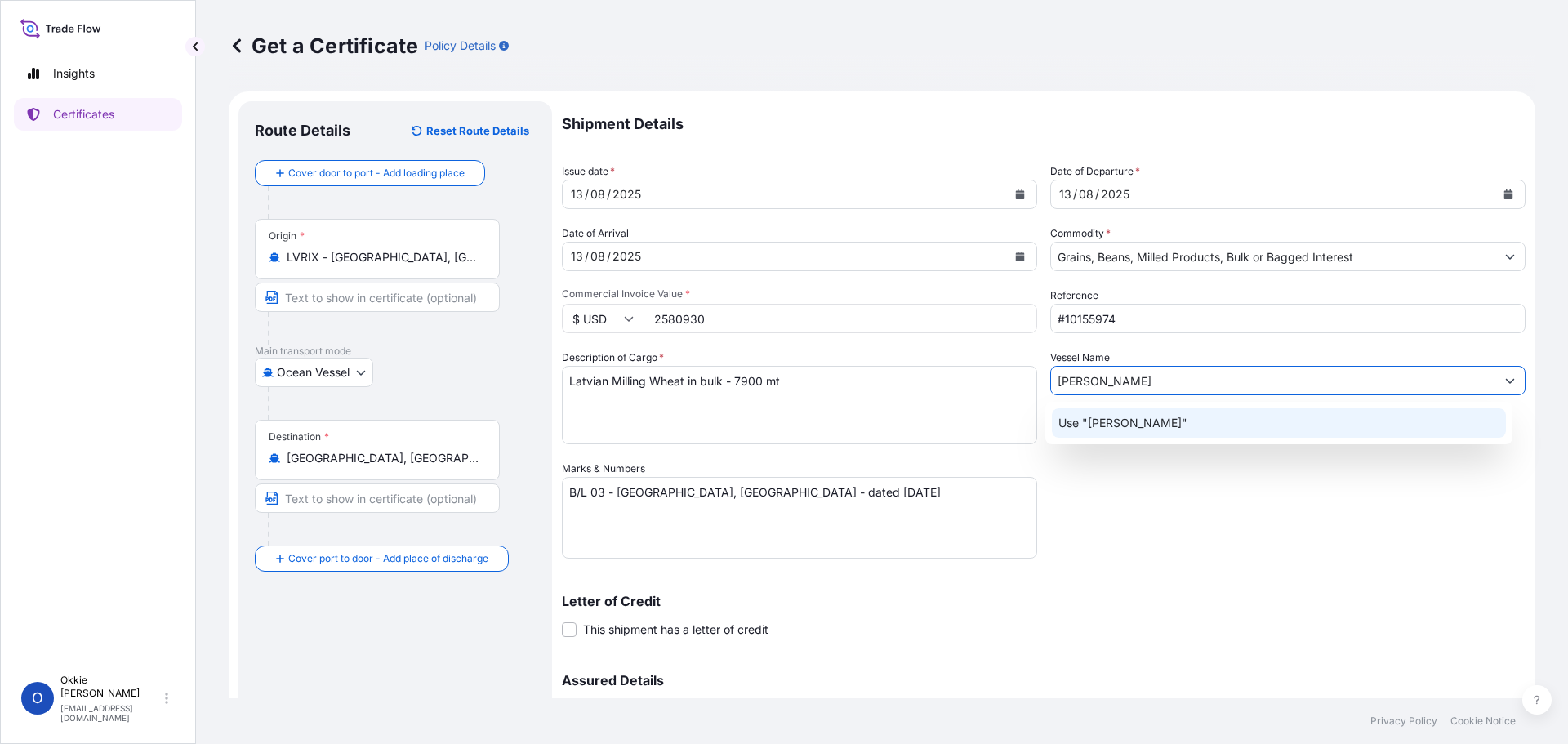
click at [1129, 429] on p "Use "[PERSON_NAME]"" at bounding box center [1123, 423] width 129 height 16
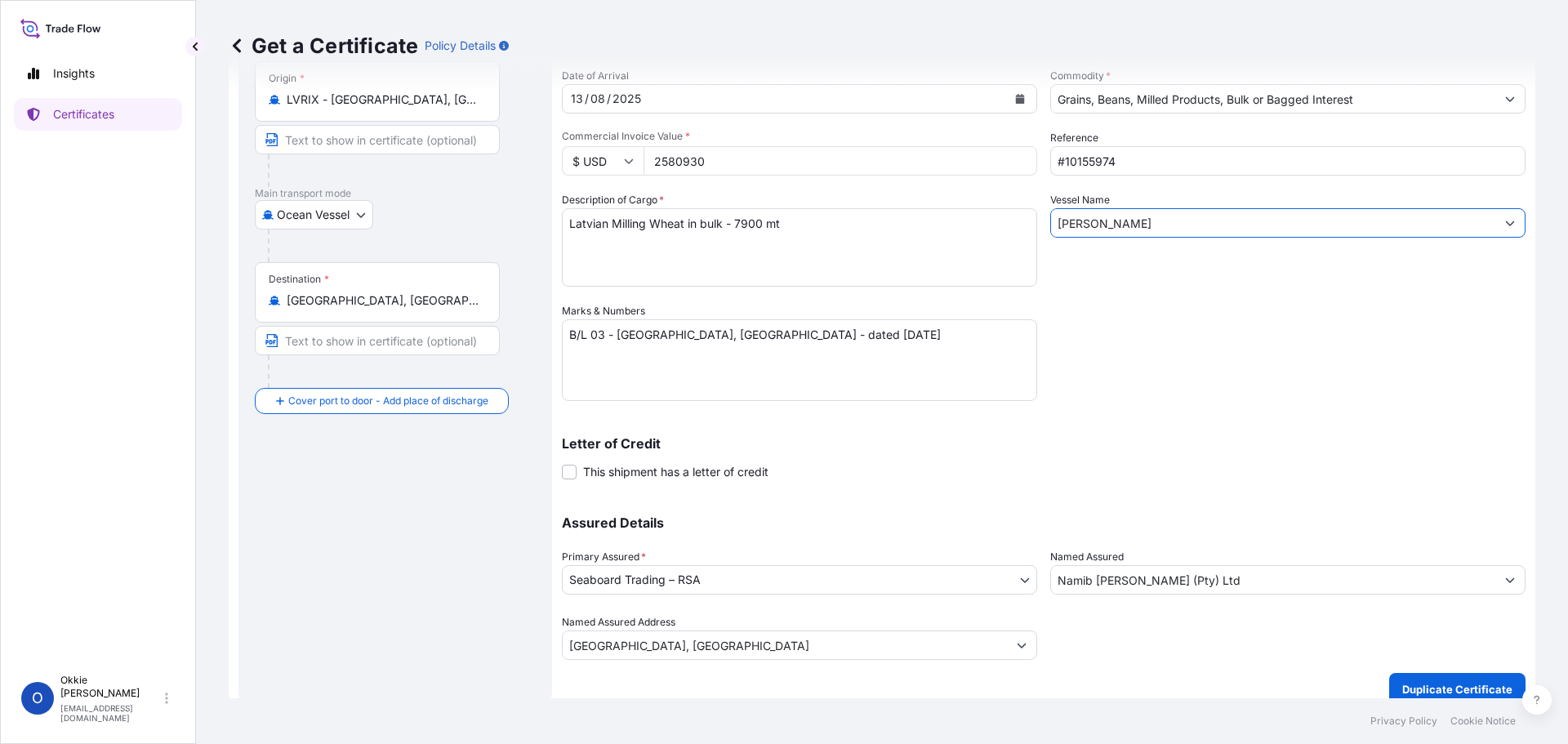
scroll to position [175, 0]
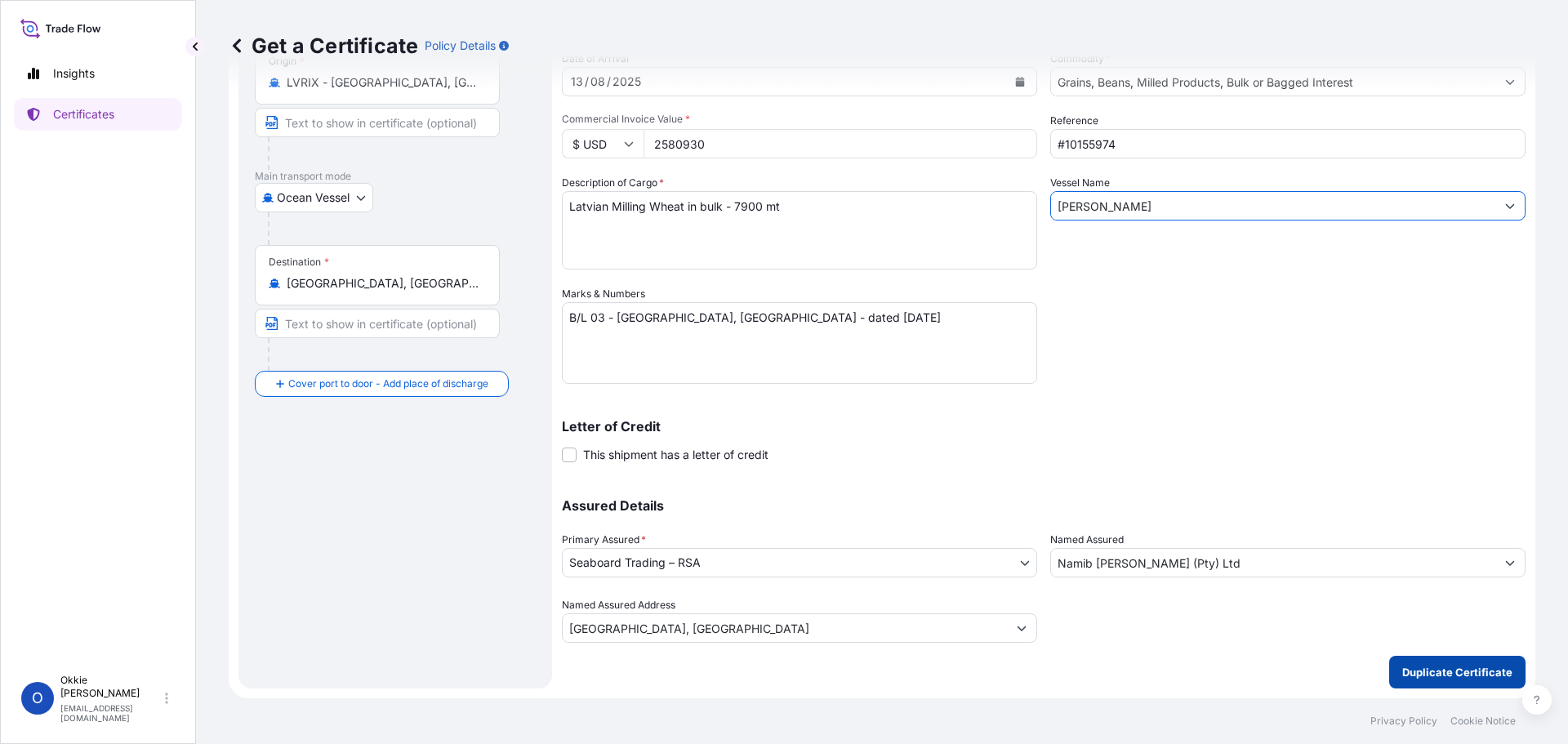
type input "[PERSON_NAME]"
click at [1432, 671] on p "Duplicate Certificate" at bounding box center [1456, 672] width 110 height 16
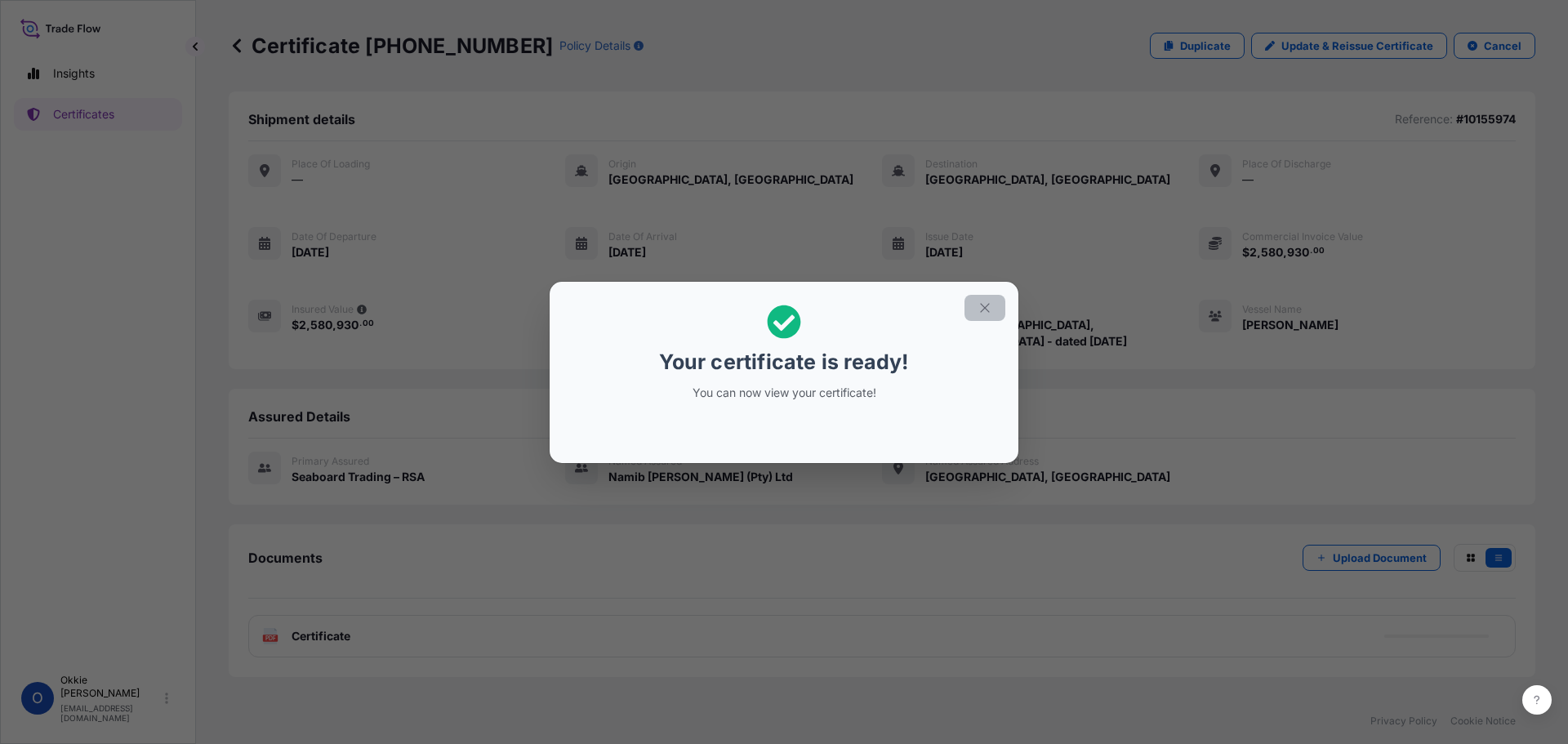
click at [985, 301] on icon "button" at bounding box center [984, 308] width 15 height 15
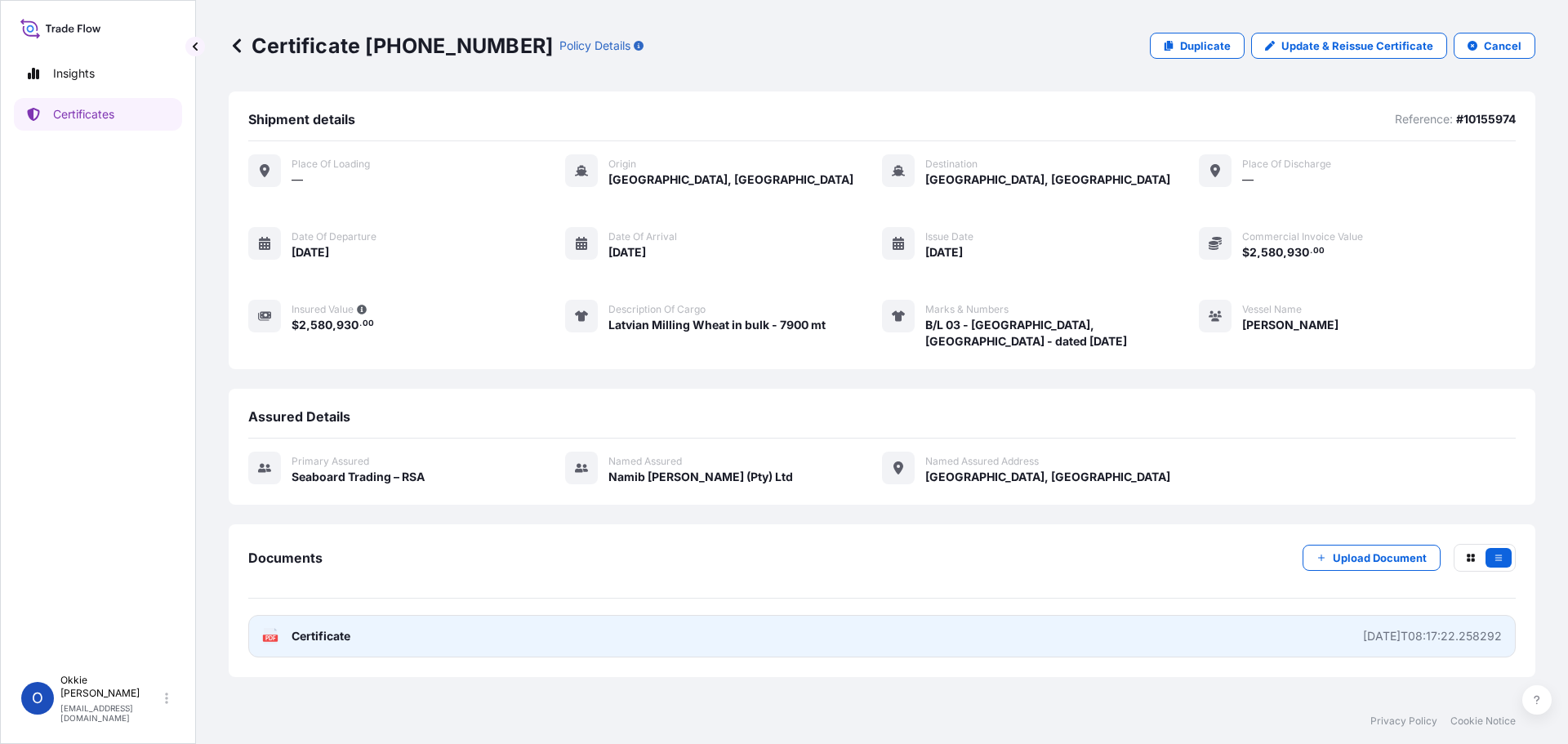
click at [331, 628] on span "Certificate" at bounding box center [321, 637] width 59 height 16
